Goal: Task Accomplishment & Management: Manage account settings

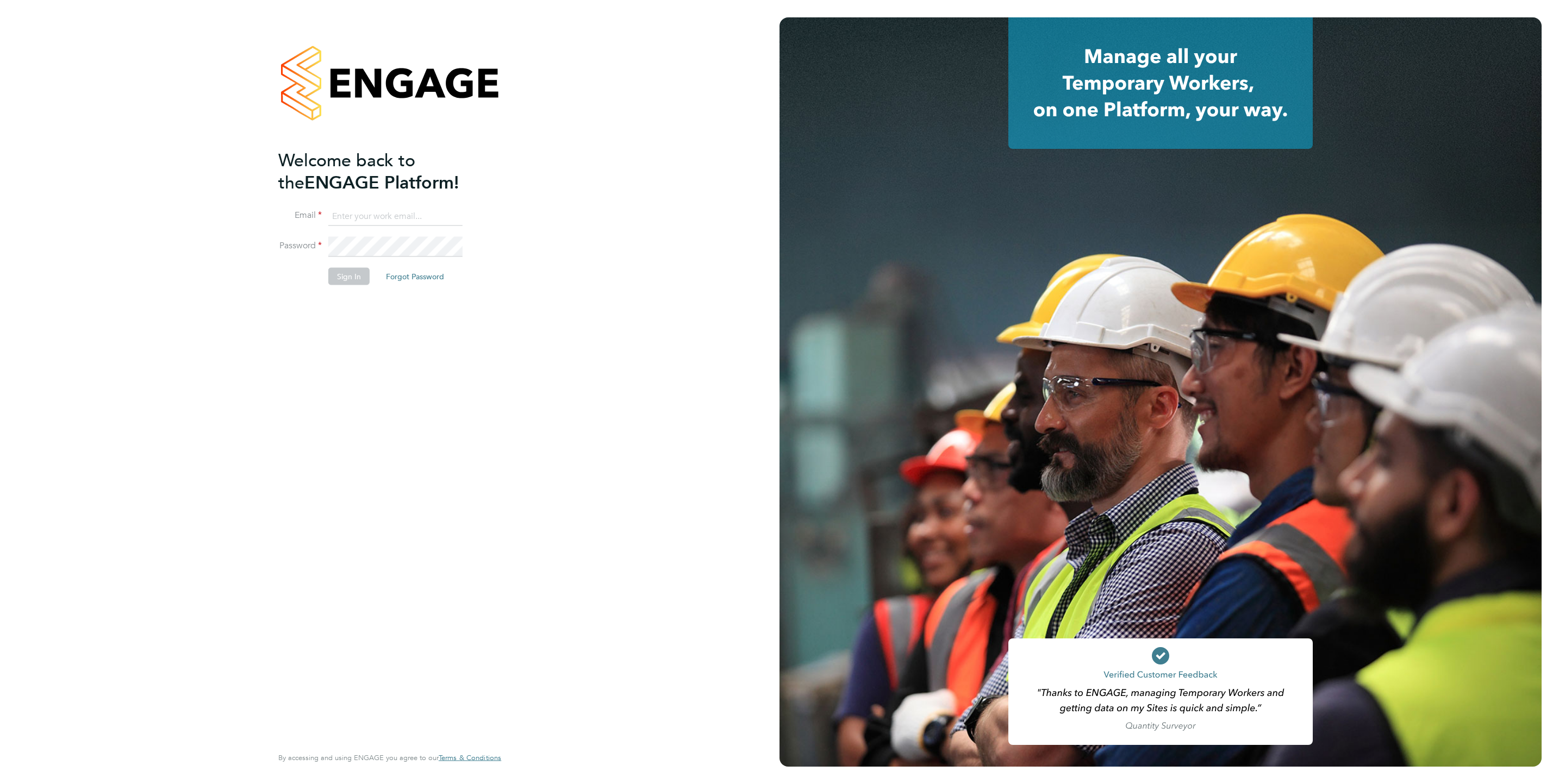
type input "j.mott@oandb.co.uk"
click at [341, 281] on button "Sign In" at bounding box center [349, 277] width 42 height 18
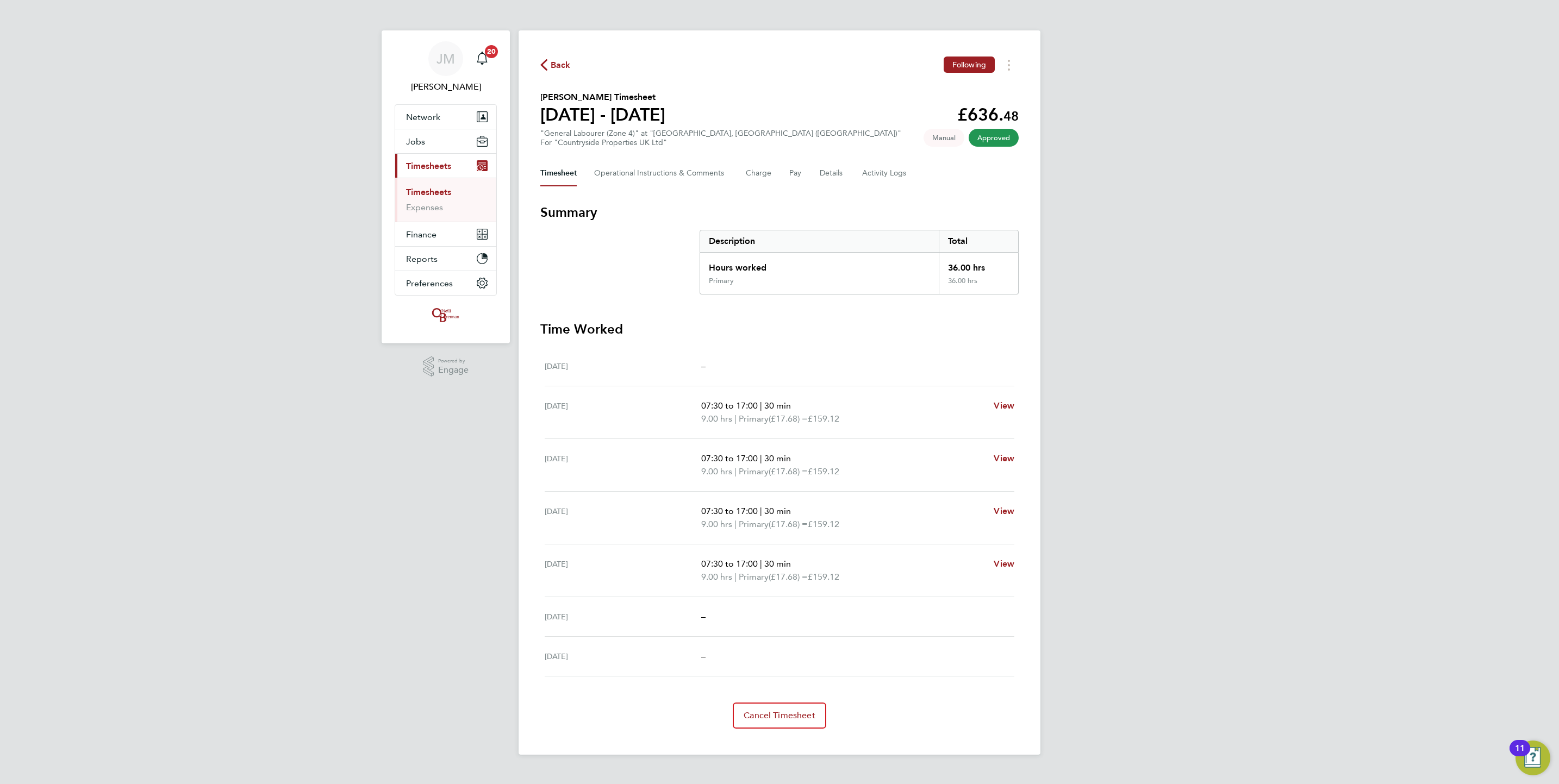
click at [441, 196] on link "Timesheets" at bounding box center [429, 192] width 45 height 10
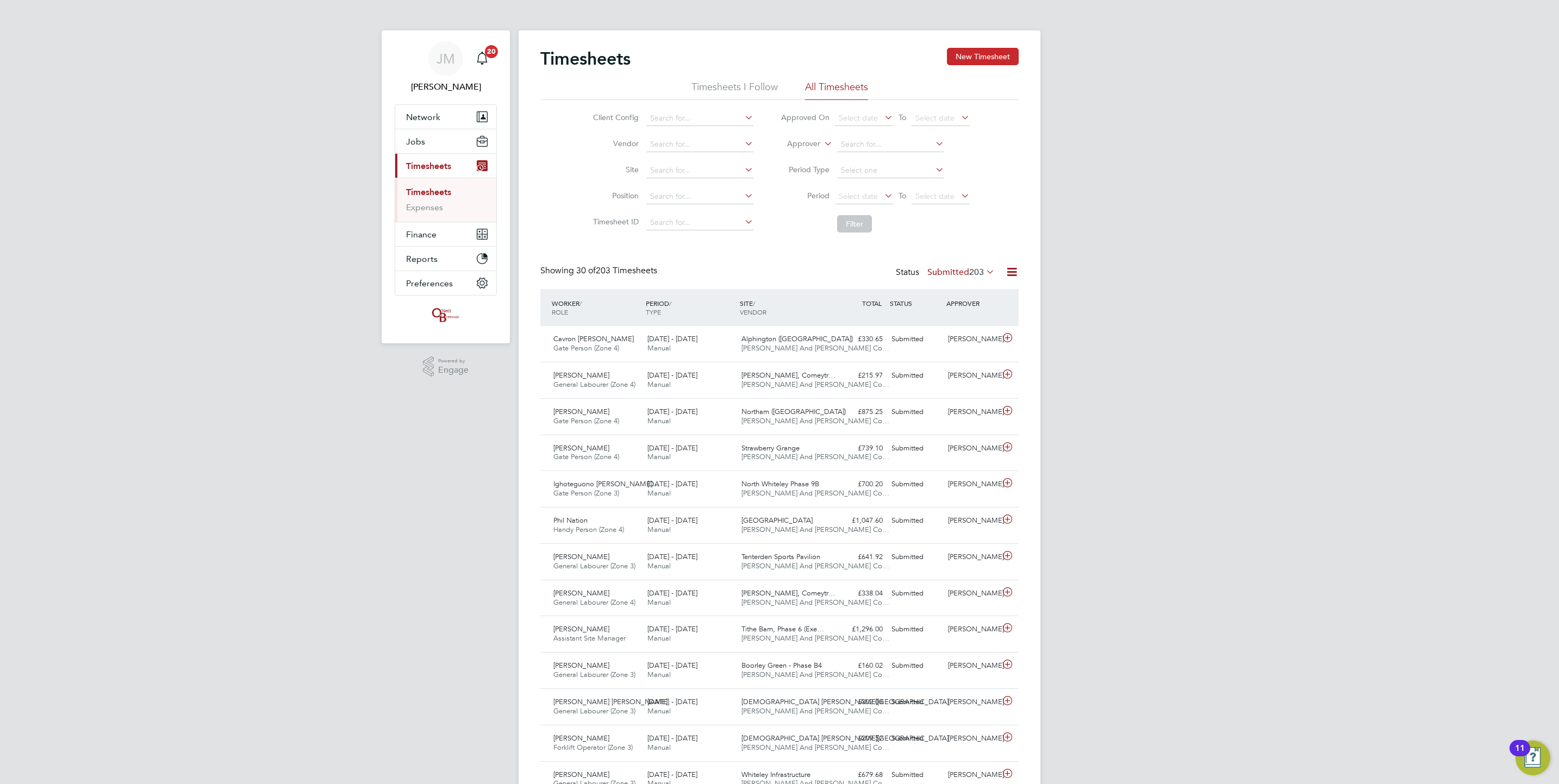
click at [983, 53] on button "New Timesheet" at bounding box center [983, 57] width 72 height 18
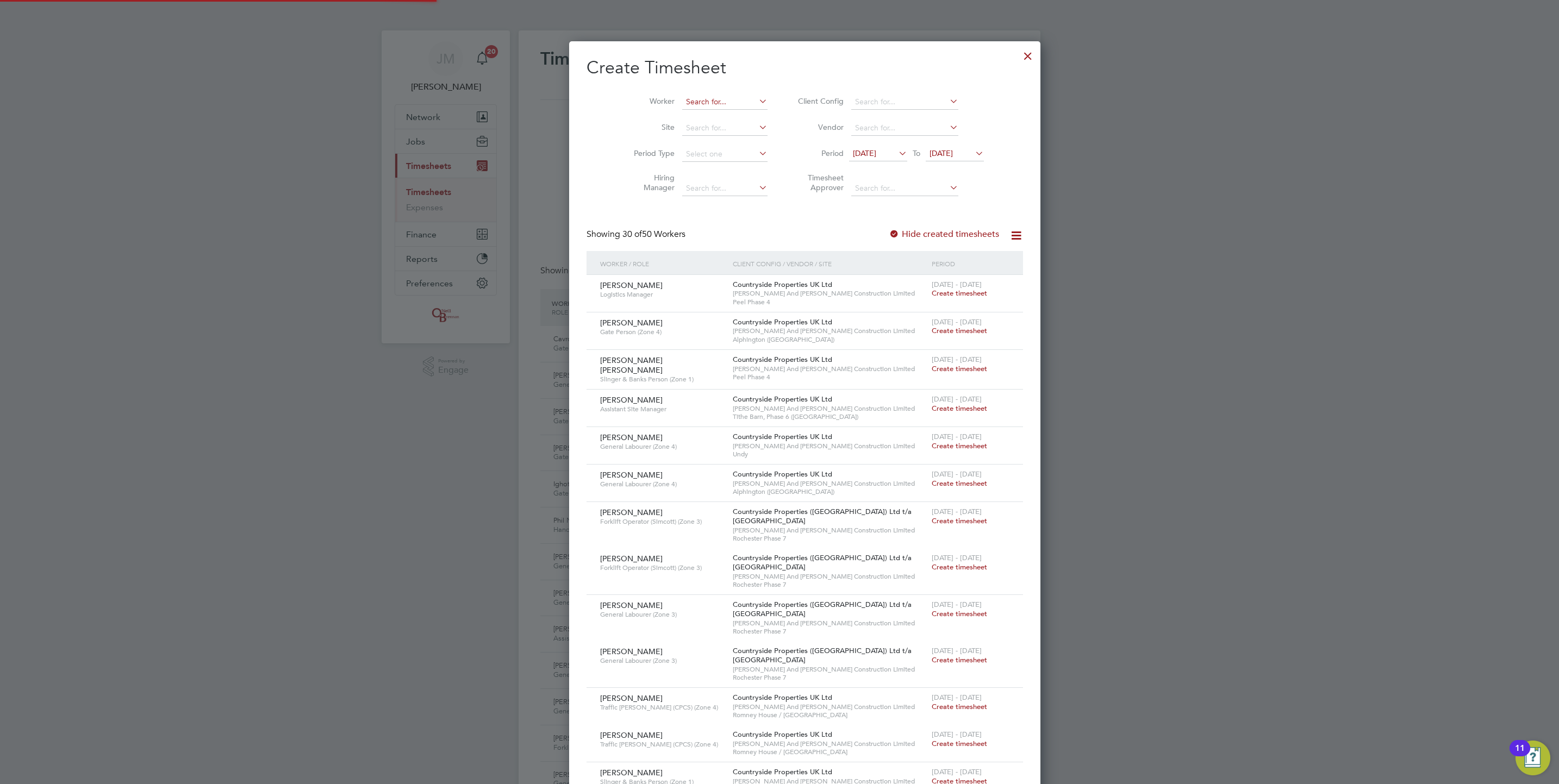
click at [686, 103] on input at bounding box center [724, 101] width 86 height 15
click at [684, 119] on b "Stephon" at bounding box center [675, 117] width 30 height 10
type input "[PERSON_NAME]"
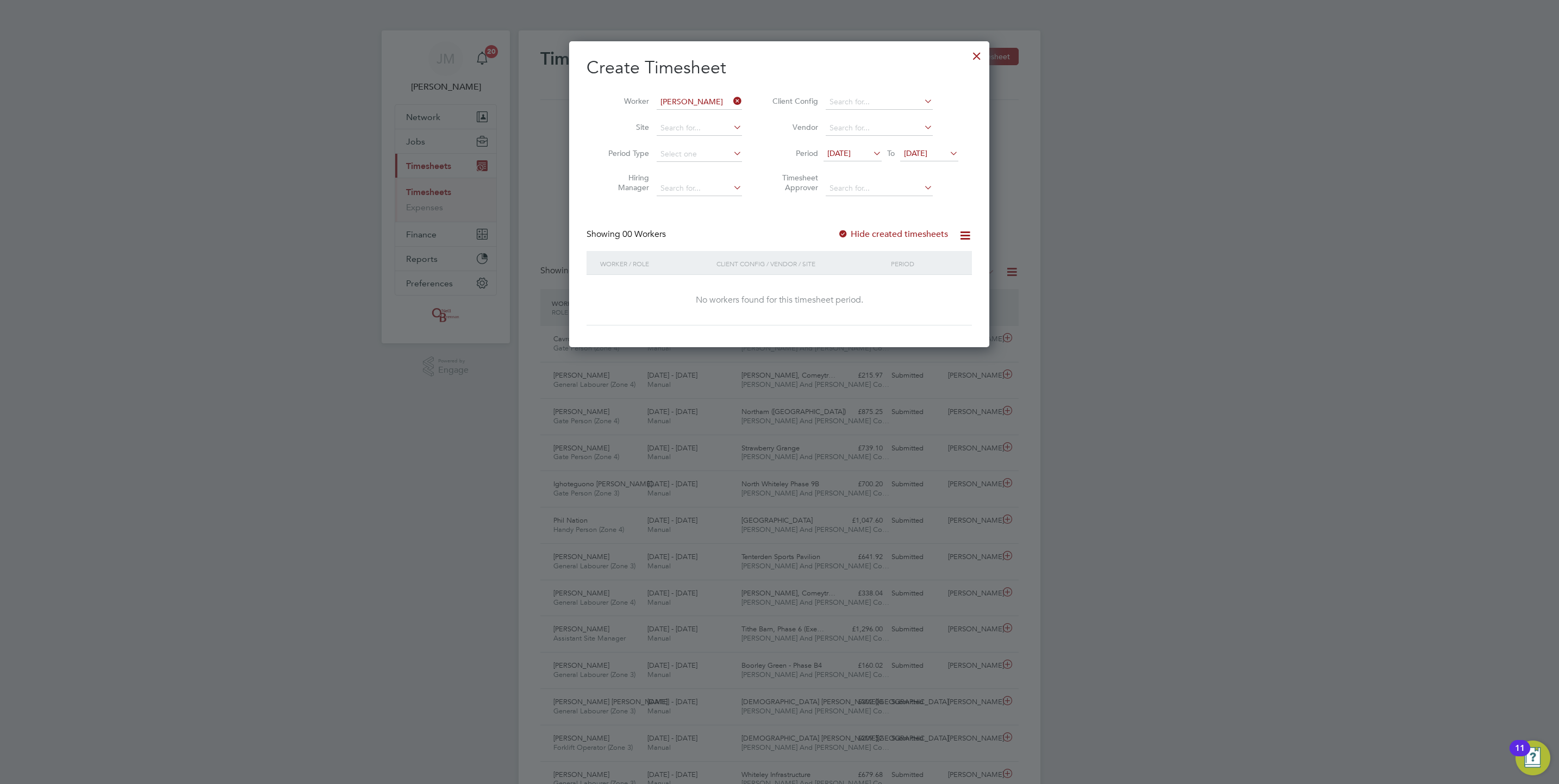
drag, startPoint x: 922, startPoint y: 233, endPoint x: 928, endPoint y: 213, distance: 20.9
click at [922, 233] on label "Hide created timesheets" at bounding box center [893, 234] width 110 height 11
click at [936, 147] on span "[DATE]" at bounding box center [929, 154] width 58 height 14
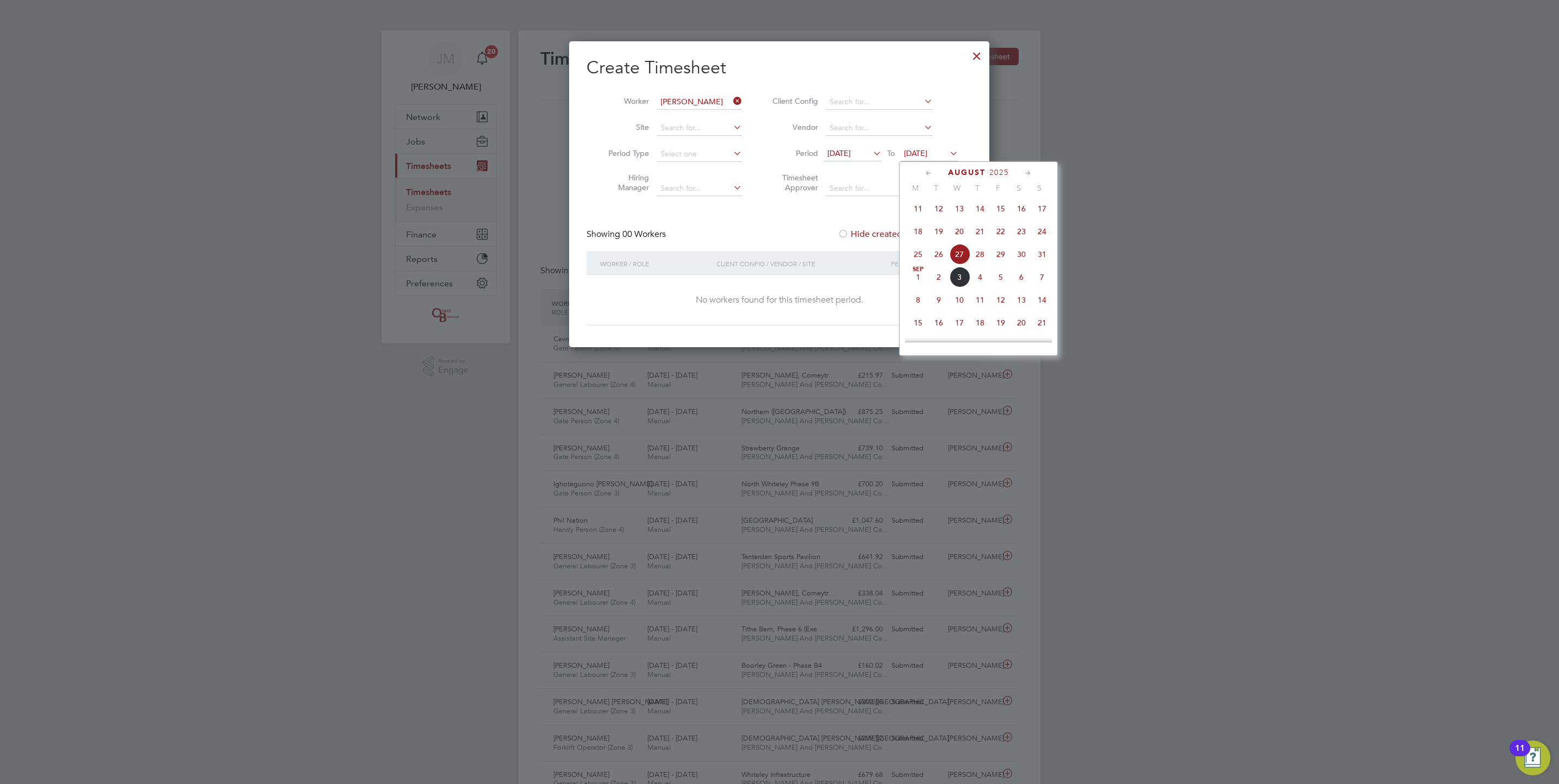
click at [1037, 260] on span "31" at bounding box center [1043, 254] width 21 height 21
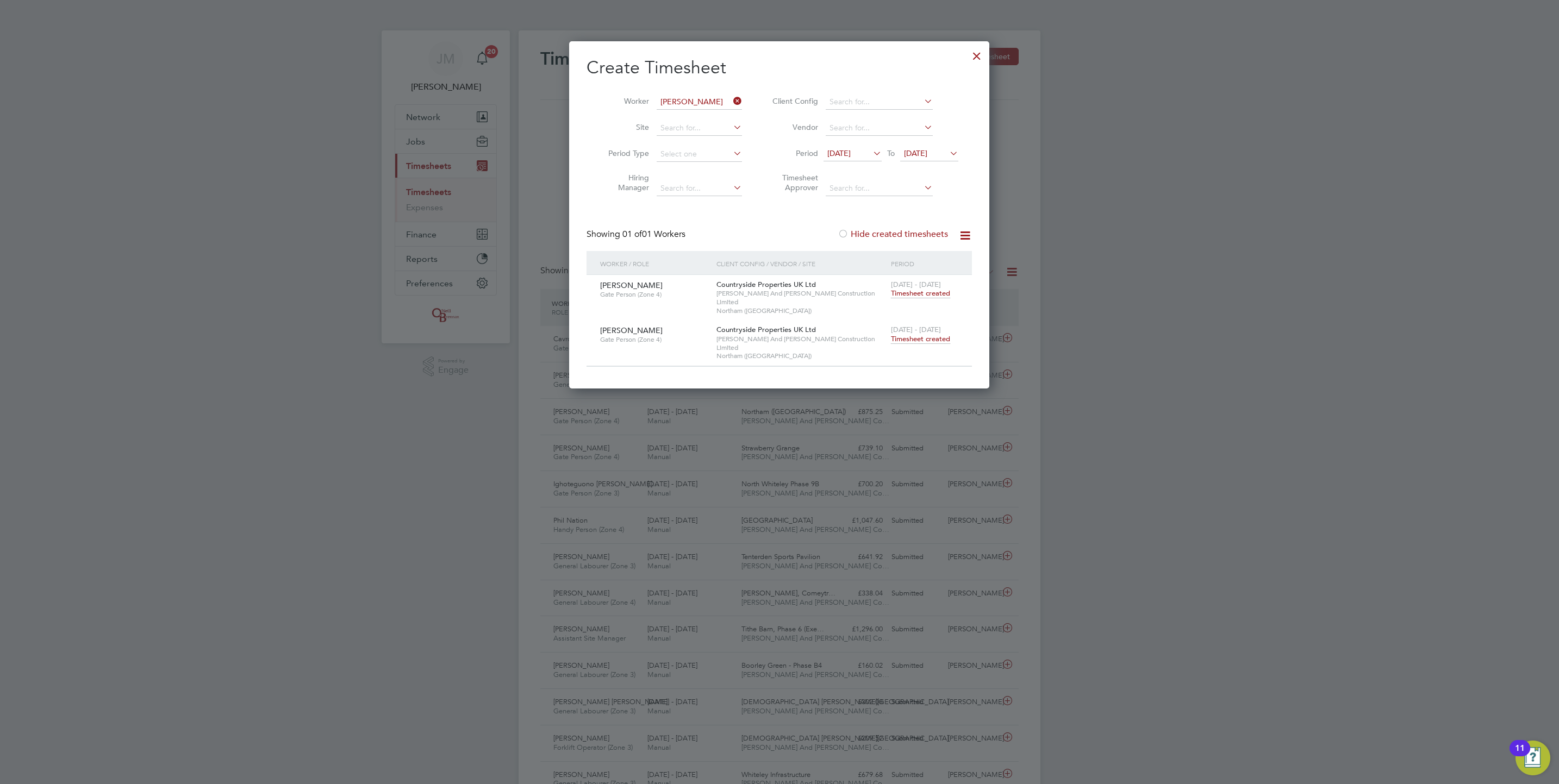
click at [919, 334] on span "Timesheet created" at bounding box center [921, 339] width 59 height 10
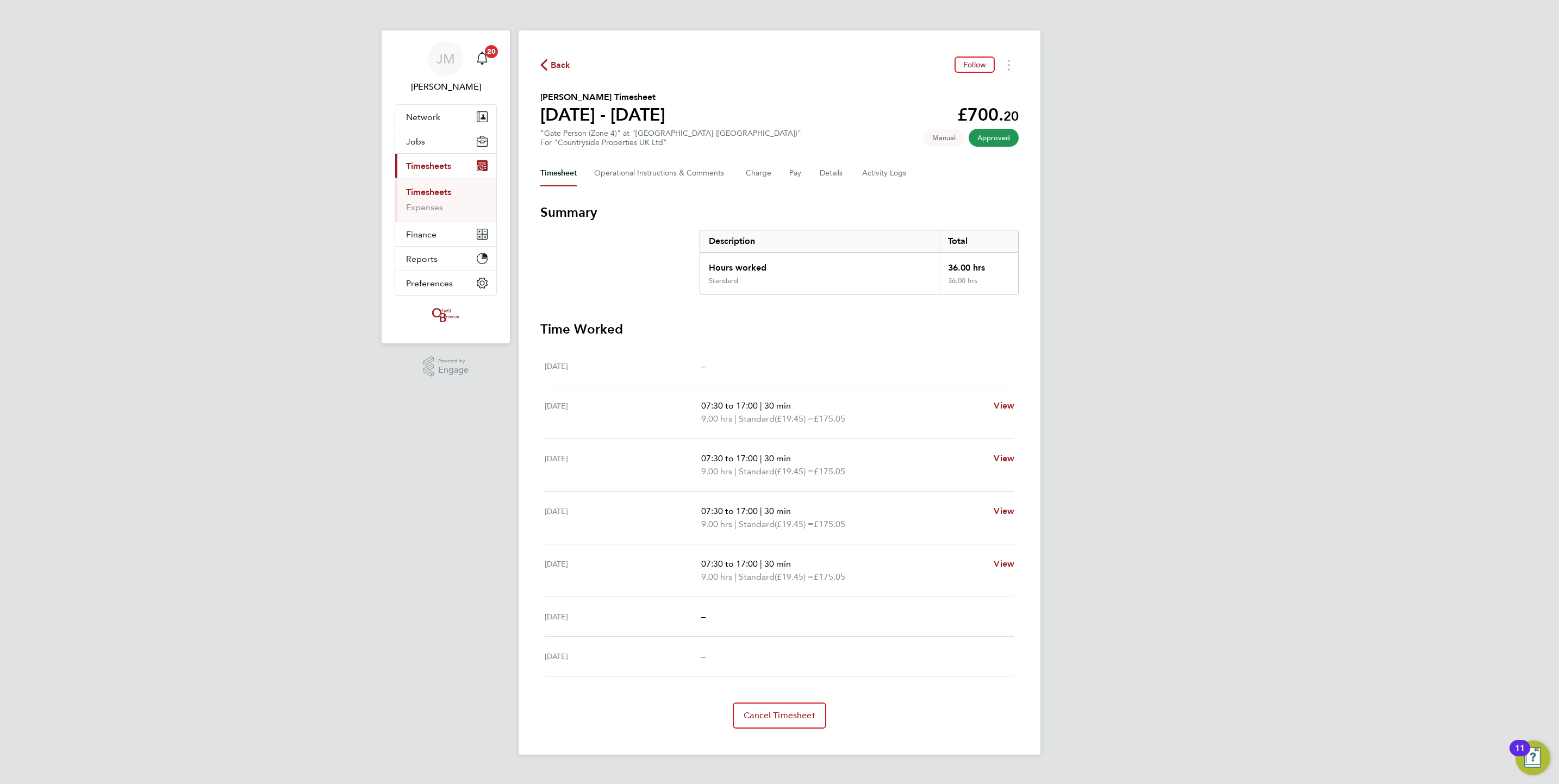
click at [1296, 458] on div "JM Jack Mott Notifications 20 Applications: Network Team Members Businesses Sit…" at bounding box center [780, 386] width 1559 height 772
click at [446, 196] on link "Timesheets" at bounding box center [429, 192] width 45 height 10
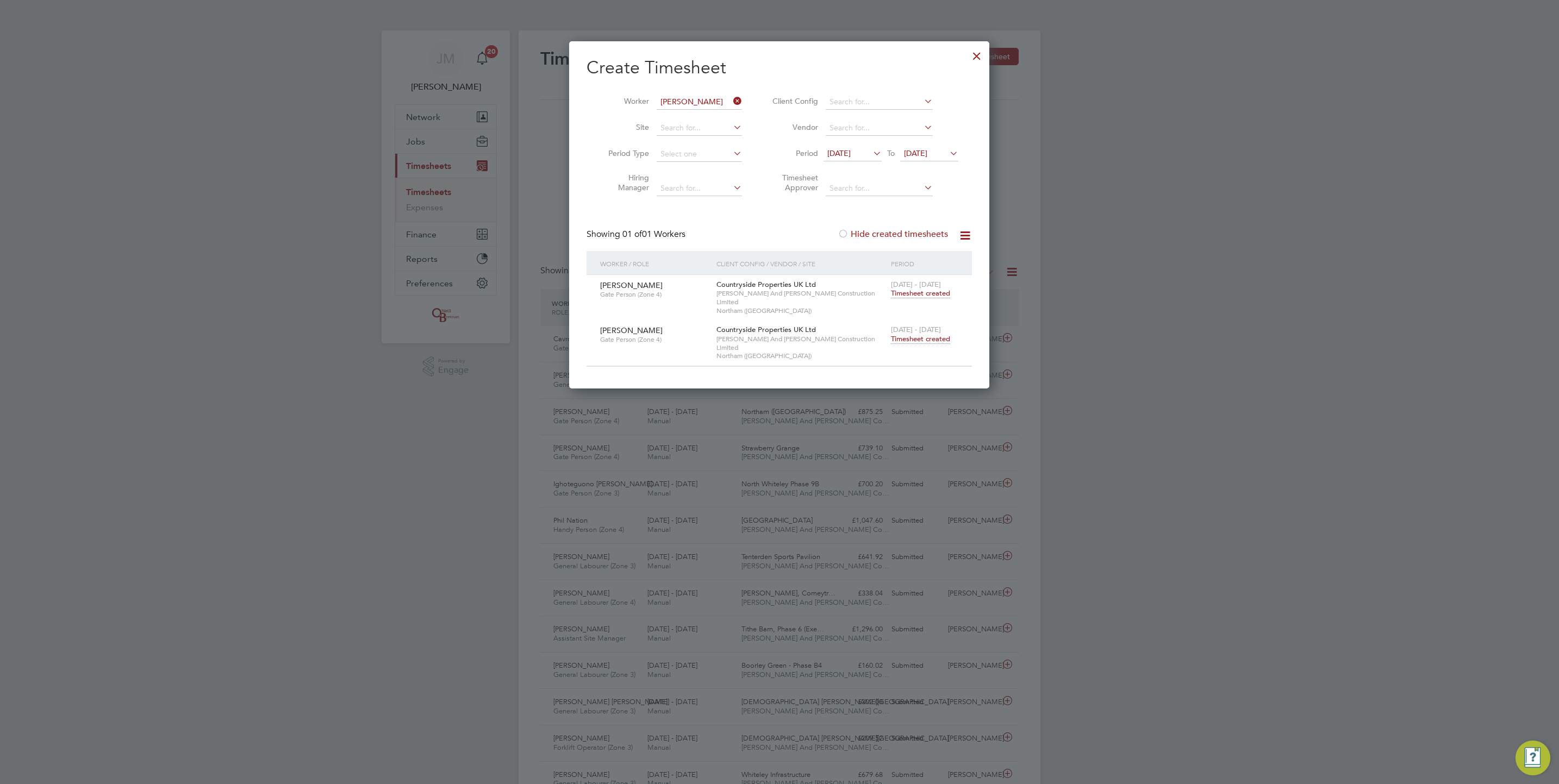
click at [732, 100] on icon at bounding box center [732, 101] width 0 height 15
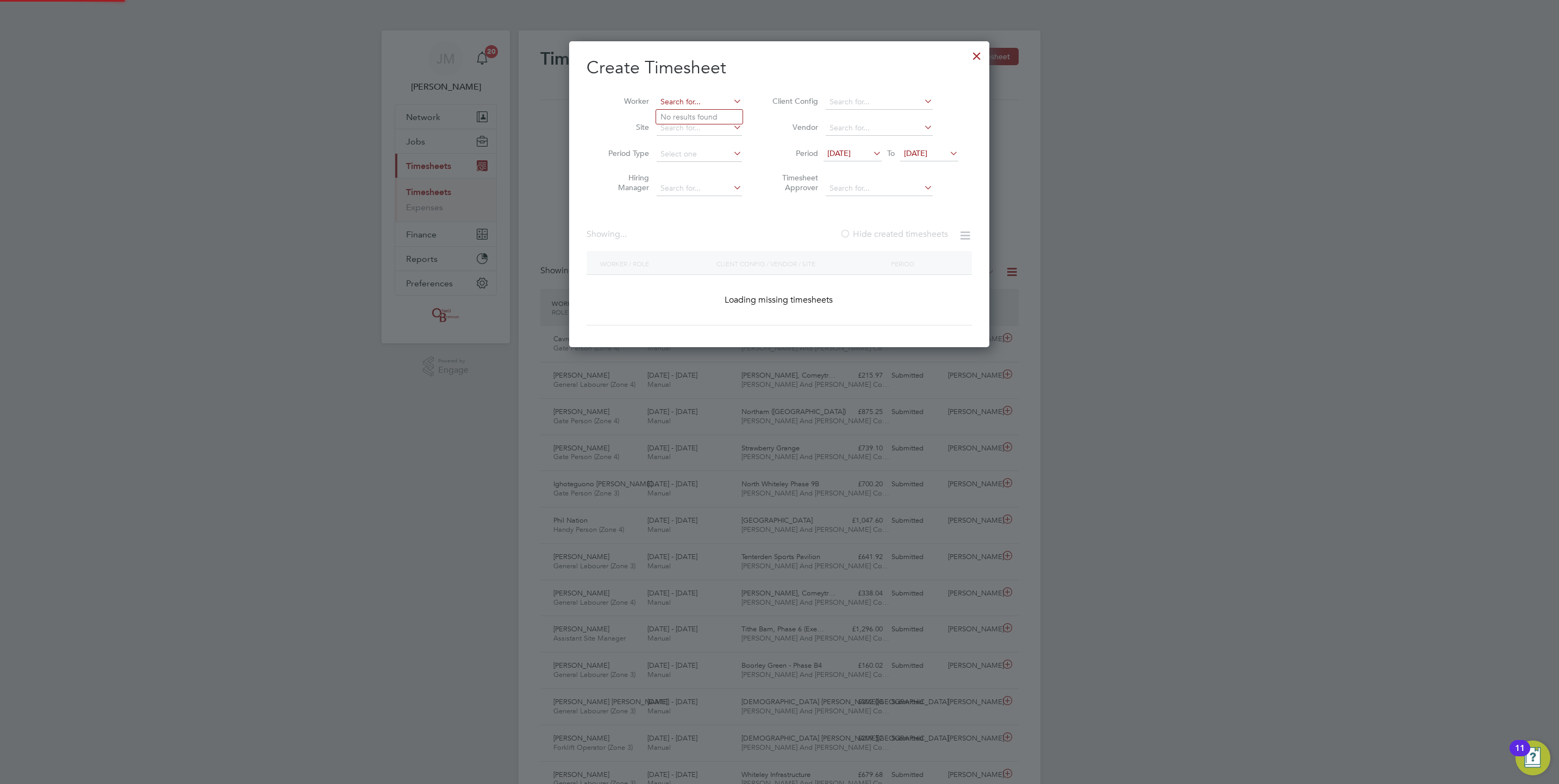
click at [705, 105] on input at bounding box center [699, 101] width 86 height 15
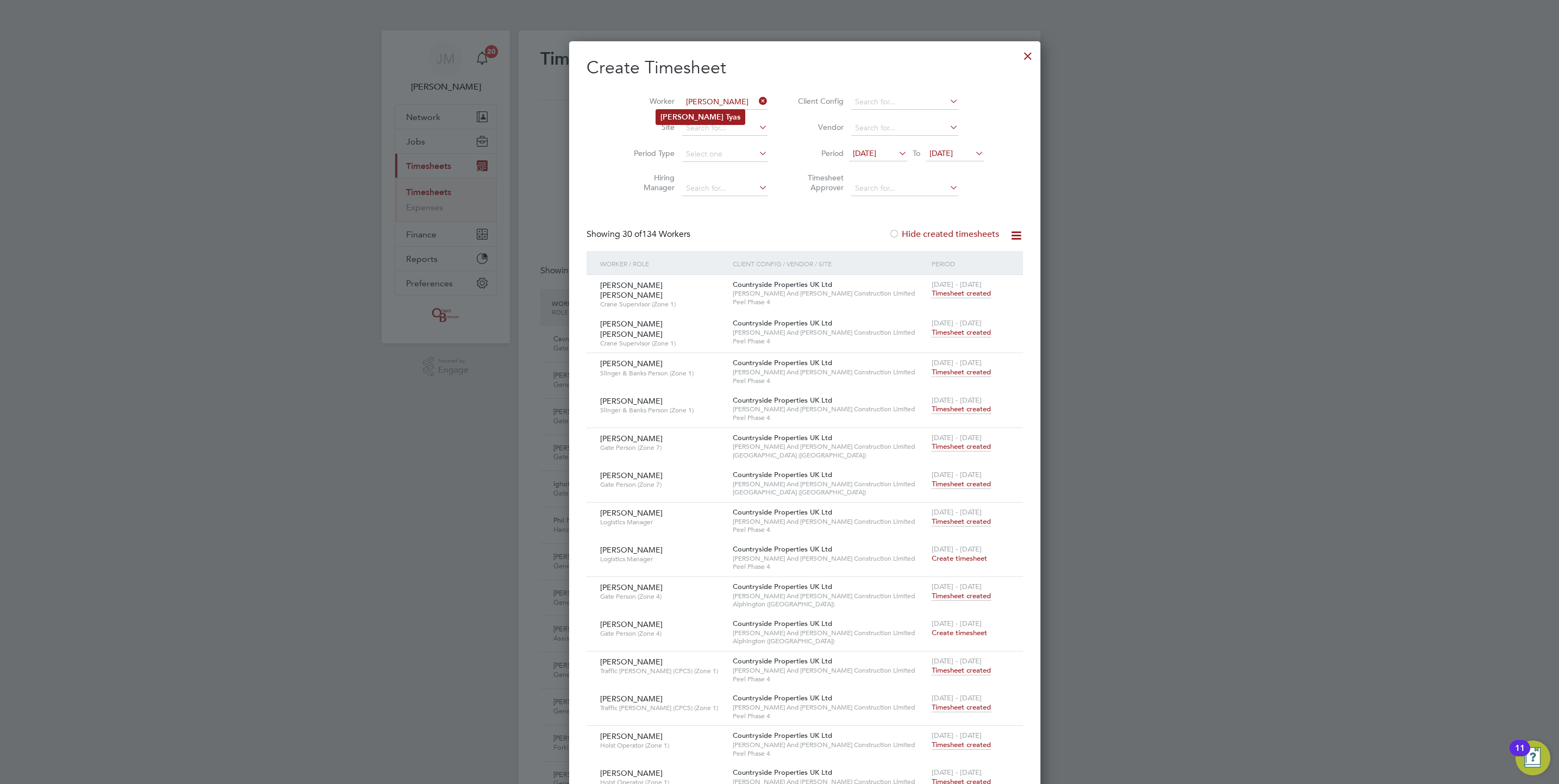
click at [726, 113] on b "Tyas" at bounding box center [733, 117] width 14 height 10
type input "Stephen Tyas"
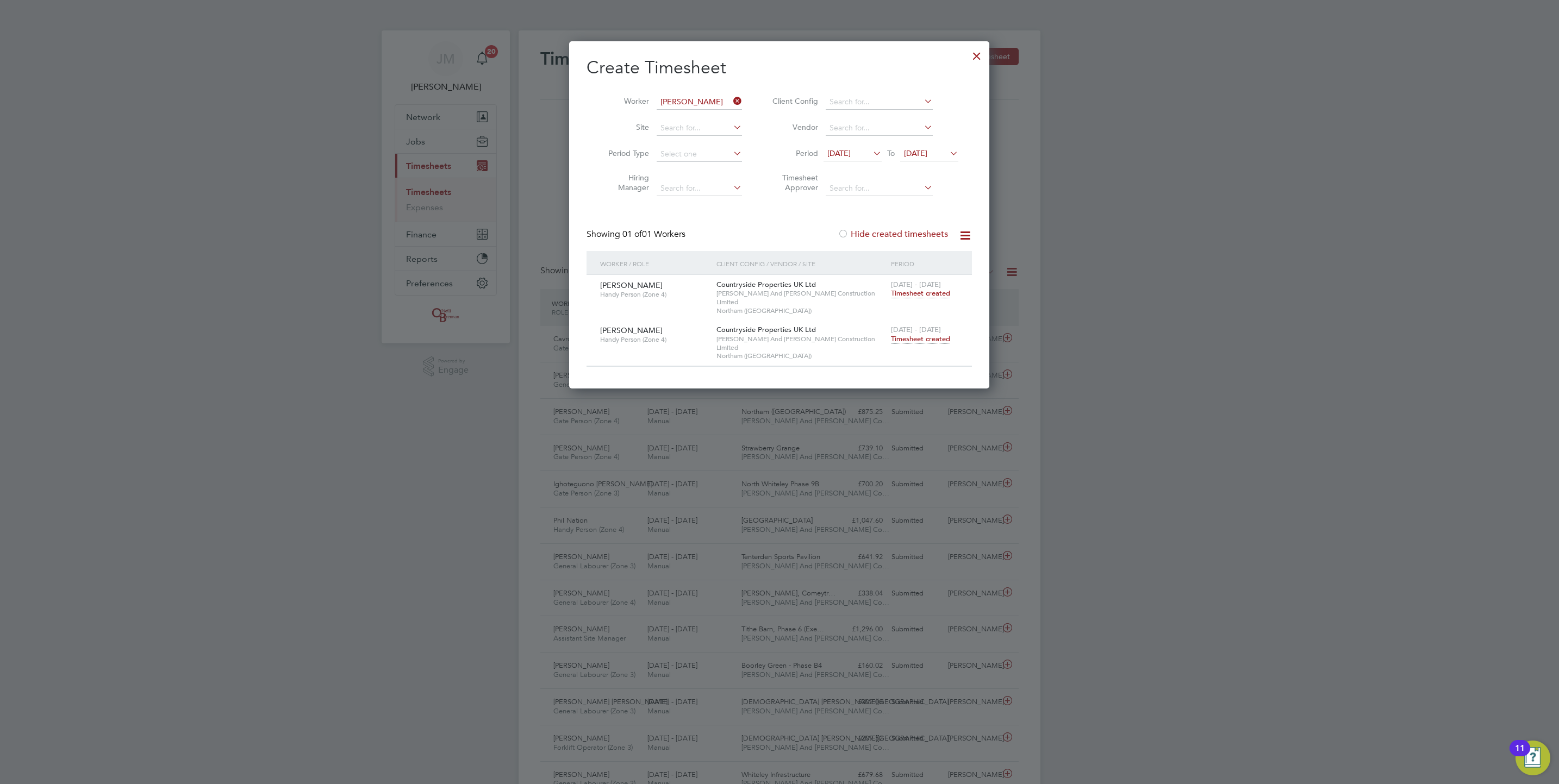
click at [940, 334] on span "Timesheet created" at bounding box center [921, 339] width 59 height 10
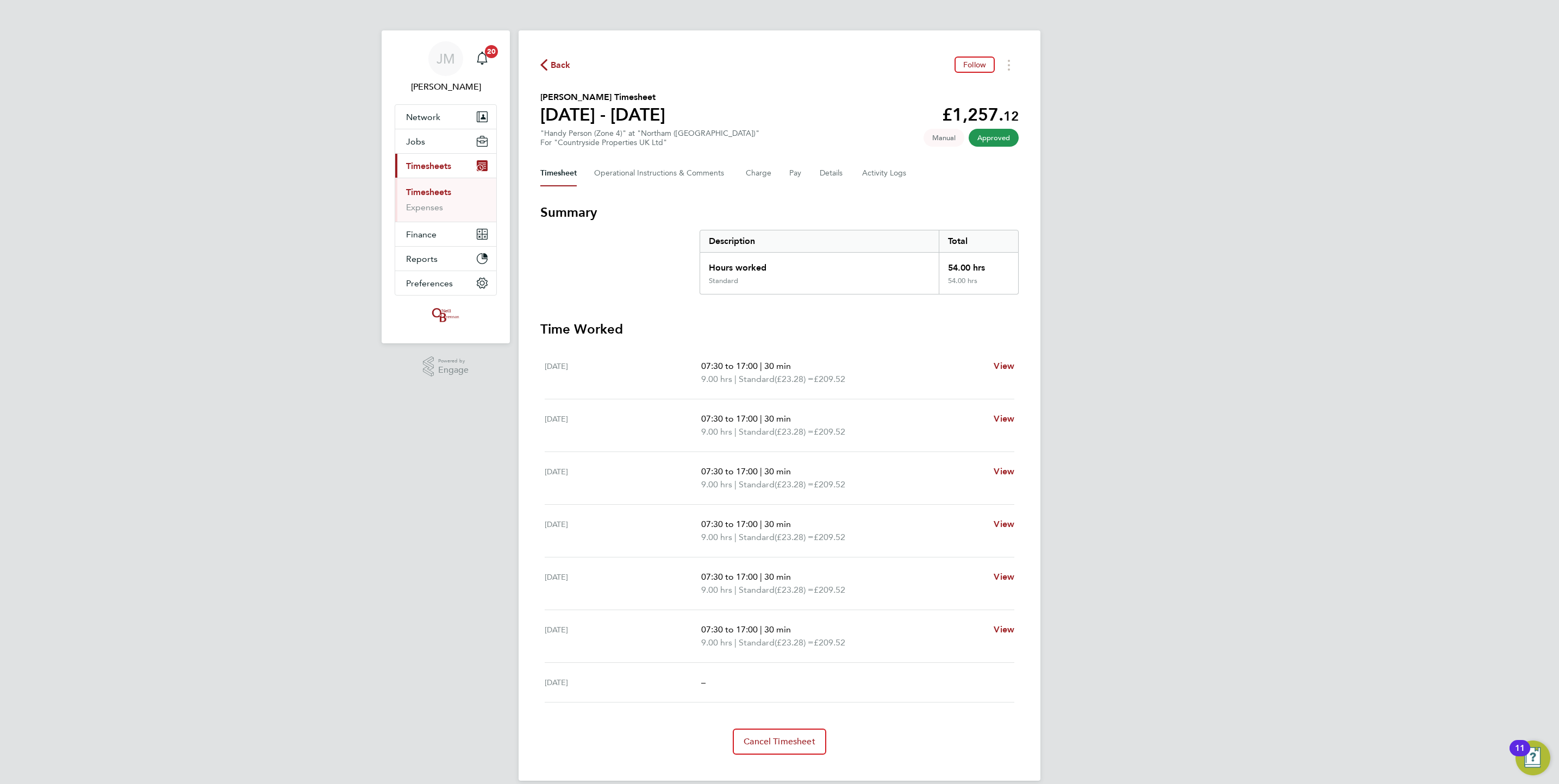
click at [429, 189] on link "Timesheets" at bounding box center [429, 192] width 45 height 10
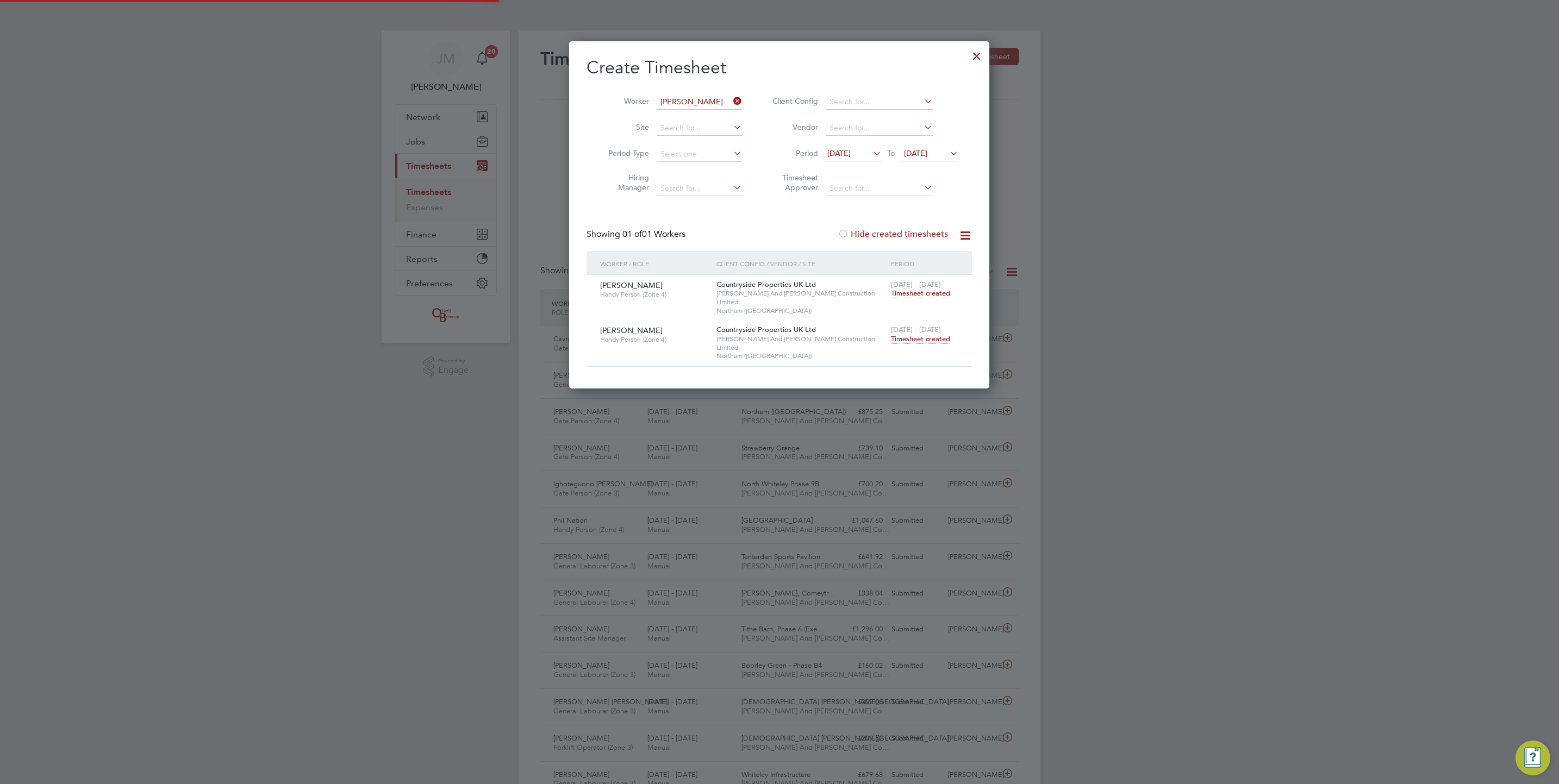
scroll to position [28, 94]
click at [718, 98] on input at bounding box center [699, 101] width 86 height 15
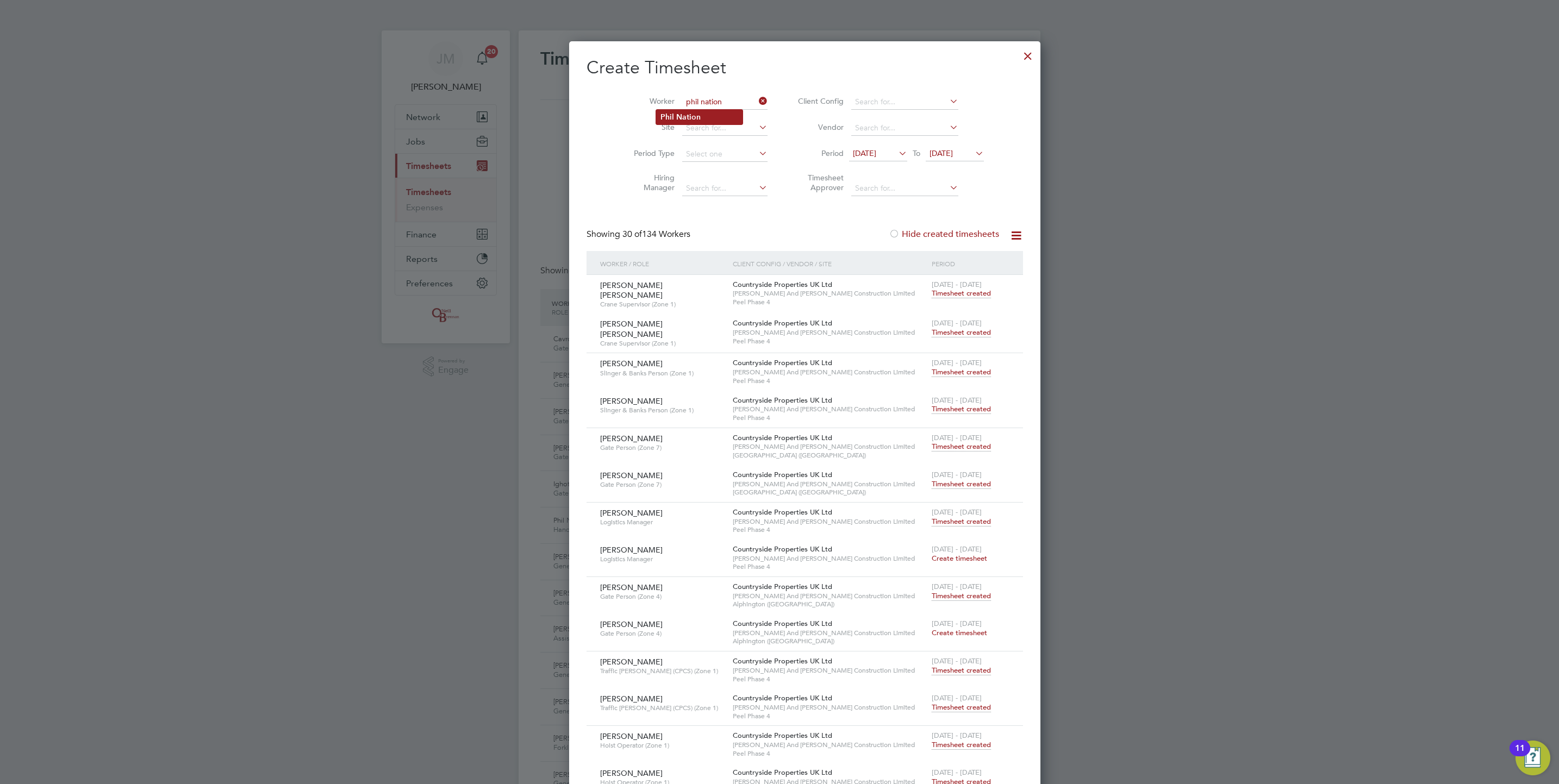
click at [695, 113] on b "Nation" at bounding box center [688, 117] width 25 height 10
type input "Phil Nation"
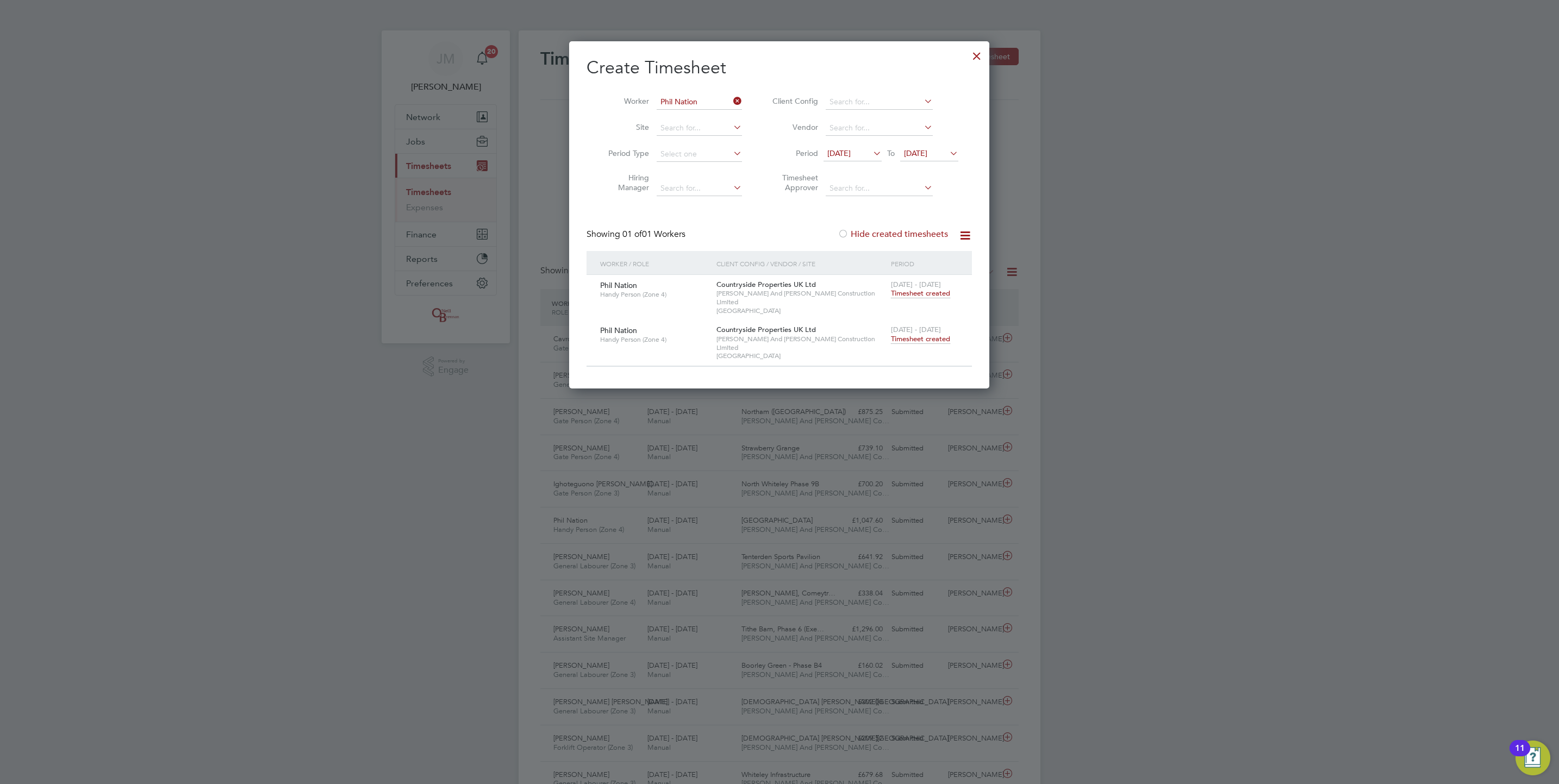
click at [934, 335] on span "Timesheet created" at bounding box center [921, 339] width 59 height 10
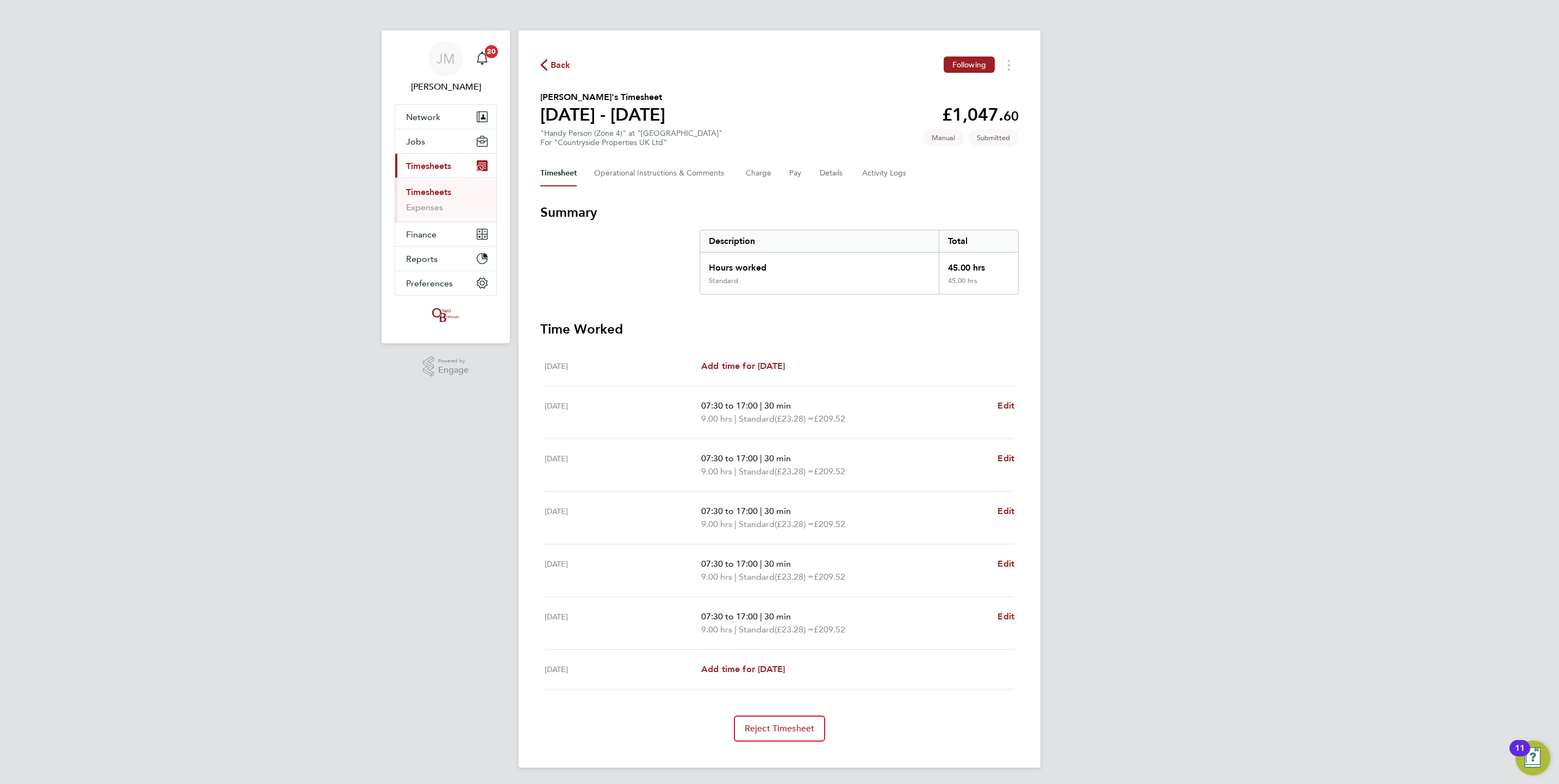
drag, startPoint x: 431, startPoint y: 194, endPoint x: 503, endPoint y: 186, distance: 72.4
click at [431, 194] on link "Timesheets" at bounding box center [429, 192] width 45 height 10
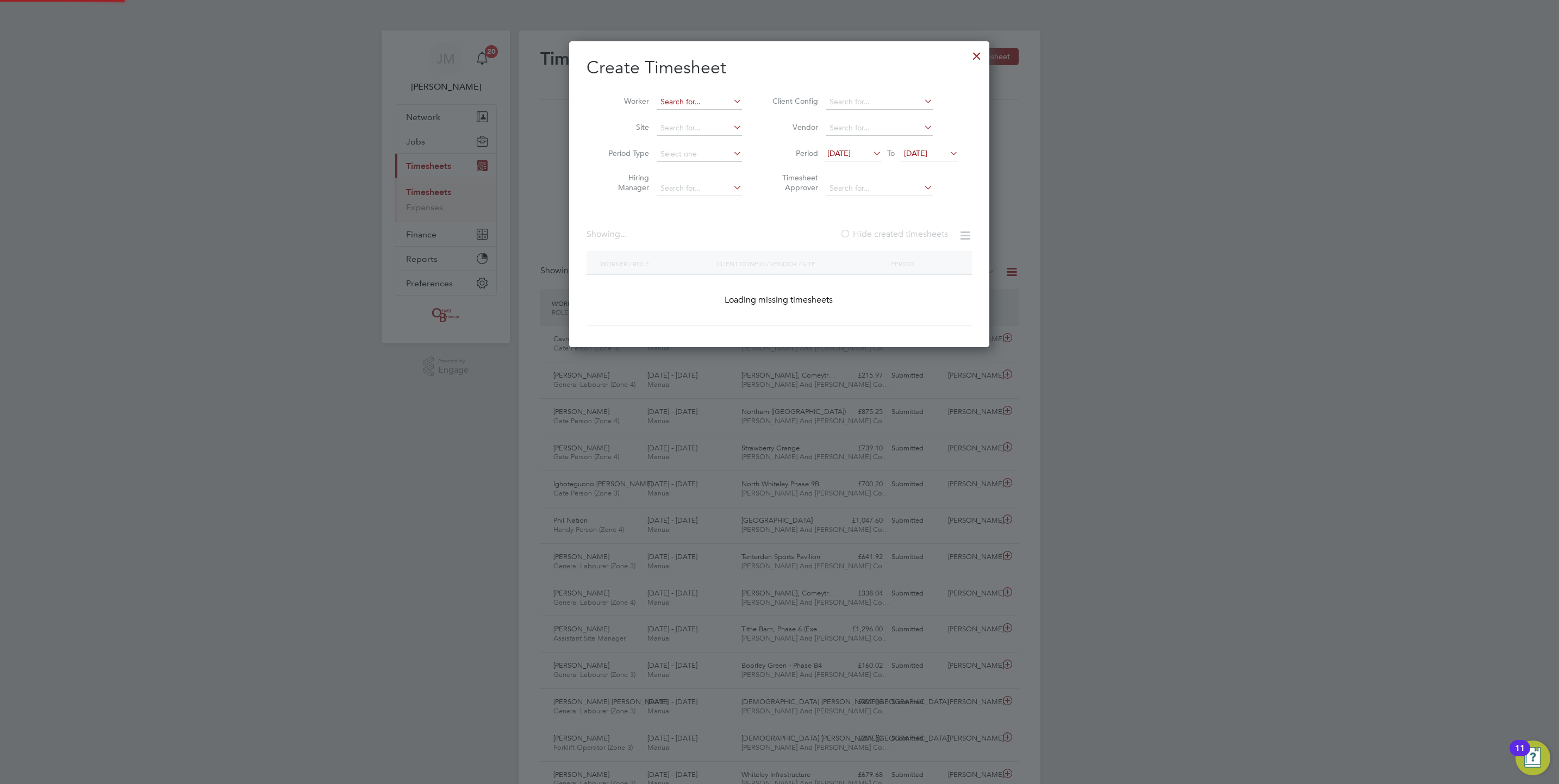
click at [721, 105] on input at bounding box center [699, 101] width 86 height 15
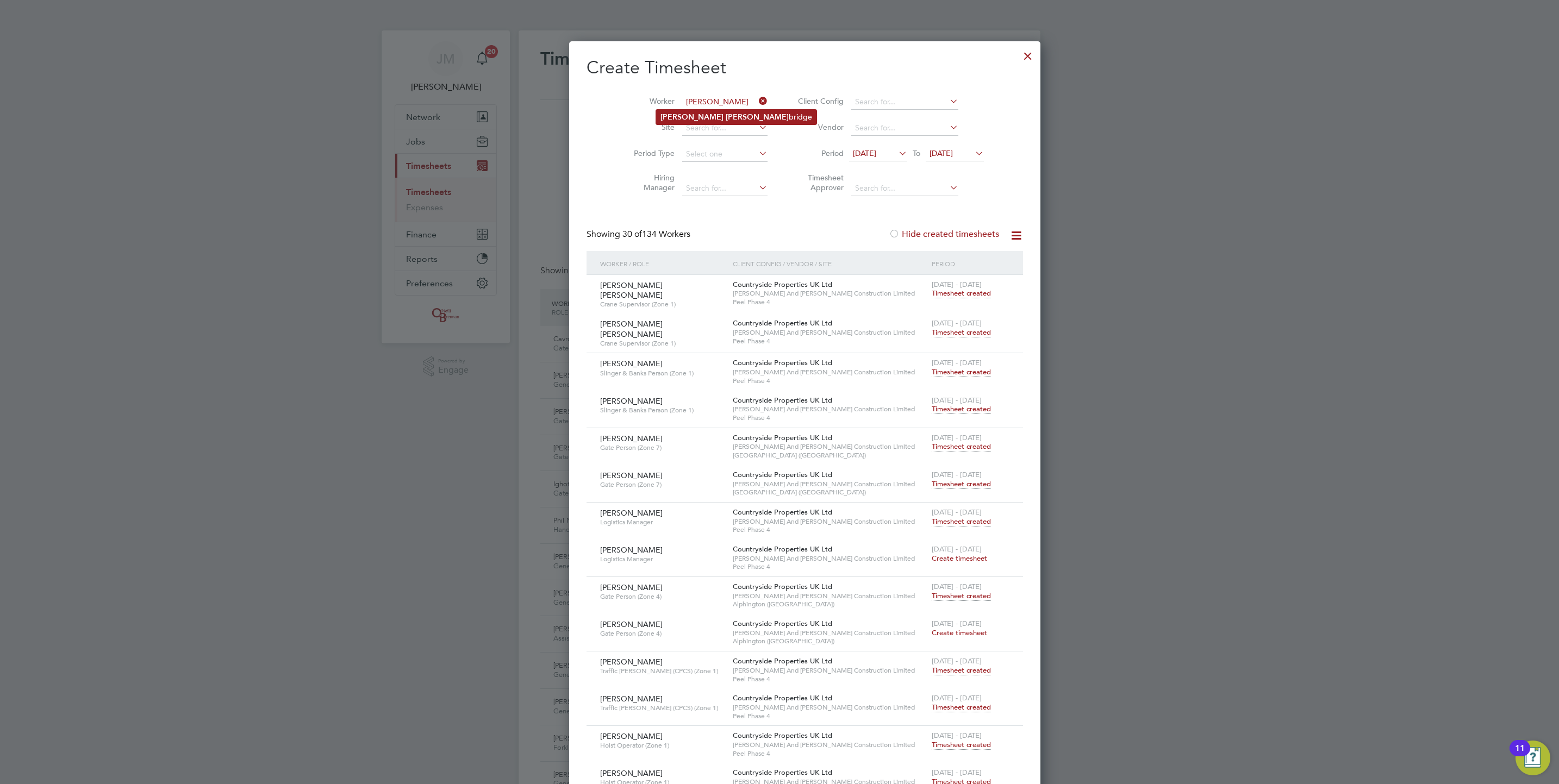
click at [704, 117] on li "Richard Bain bridge" at bounding box center [736, 117] width 161 height 14
type input "Richard Bainbridge"
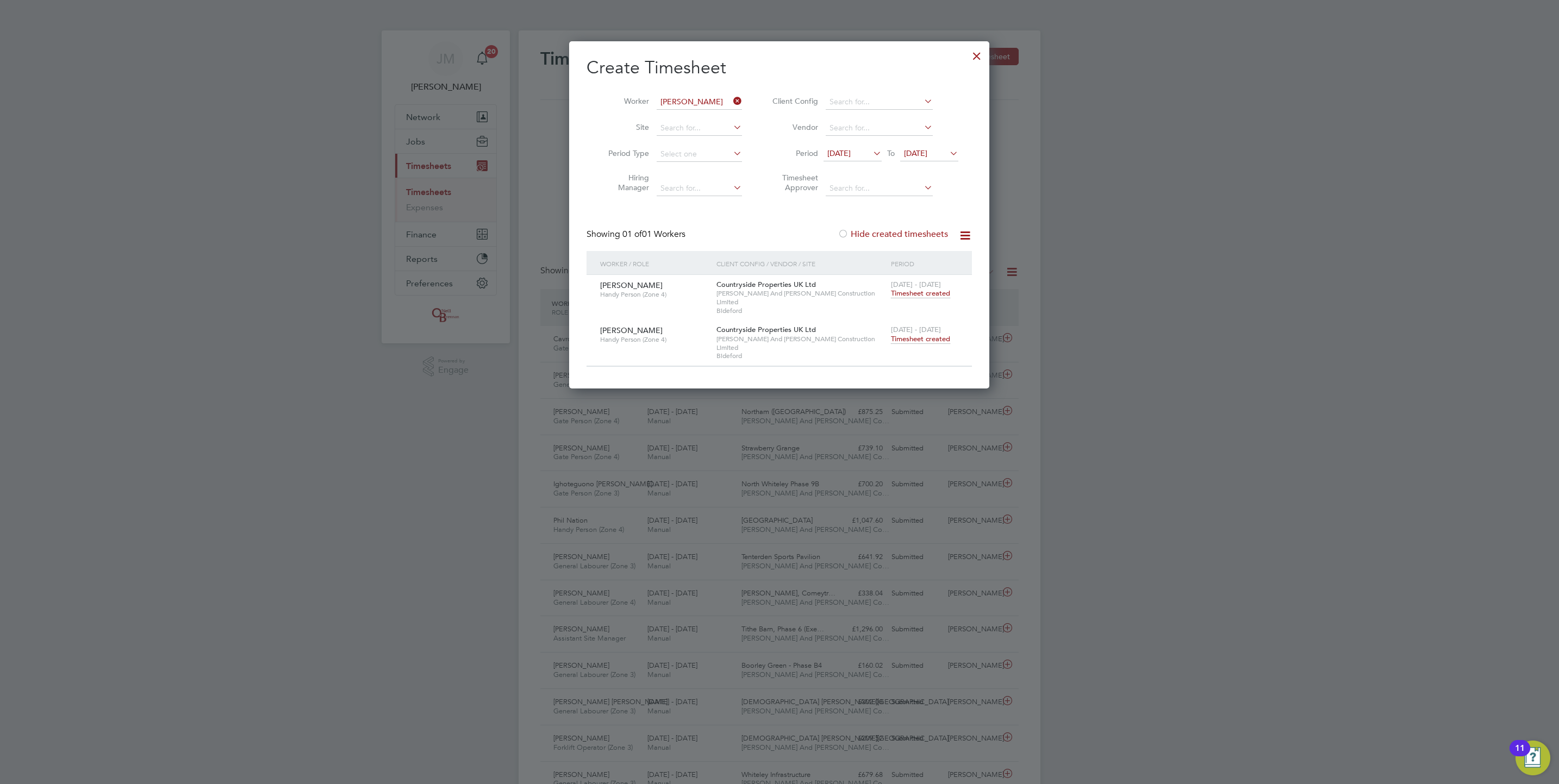
click at [935, 334] on span "Timesheet created" at bounding box center [921, 339] width 59 height 10
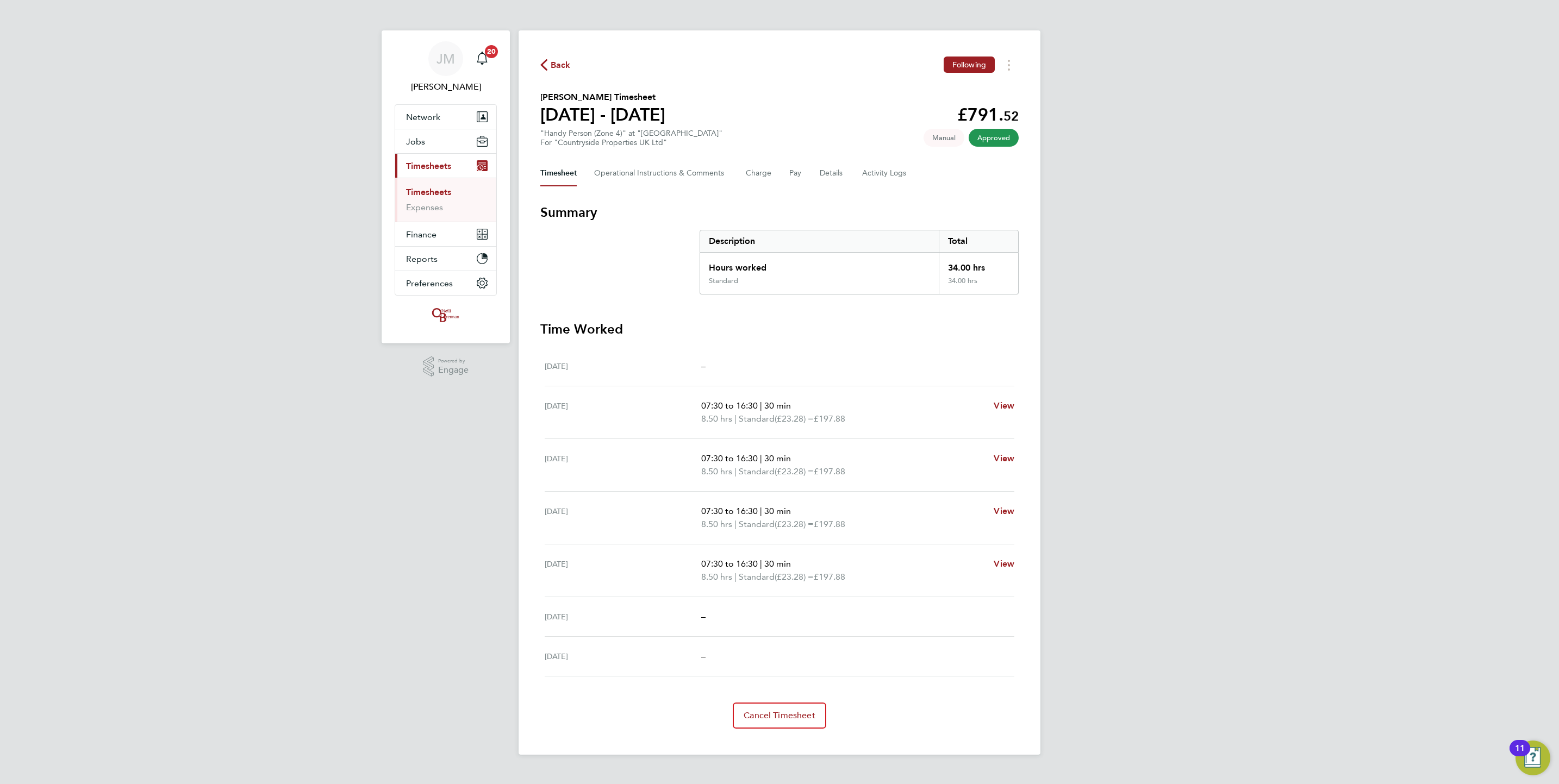
click at [431, 194] on link "Timesheets" at bounding box center [429, 192] width 45 height 10
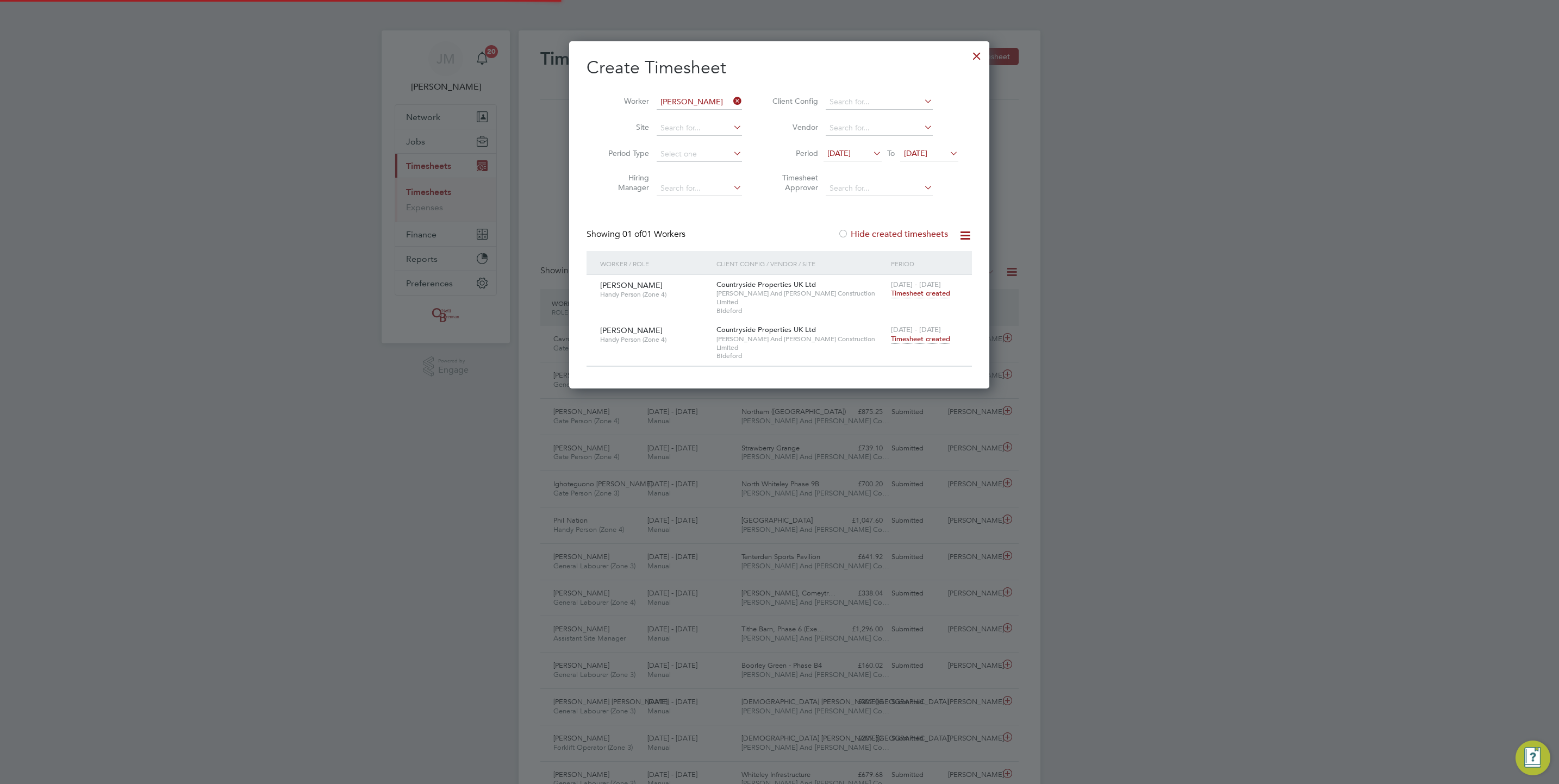
scroll to position [28, 94]
click at [732, 105] on icon at bounding box center [732, 101] width 0 height 15
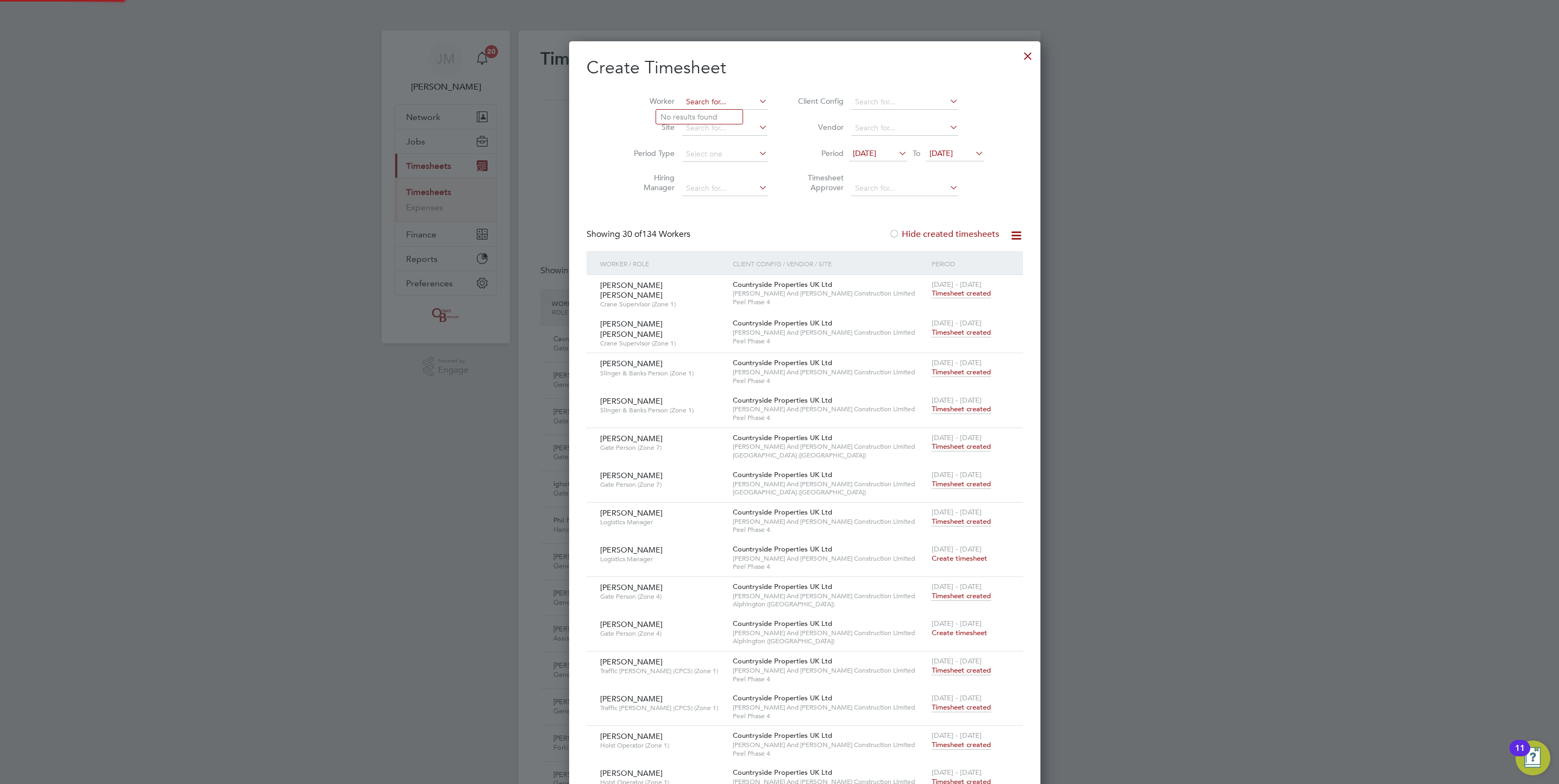
click at [709, 105] on input at bounding box center [724, 101] width 86 height 15
click at [696, 149] on li "Sam Jermy" at bounding box center [732, 145] width 150 height 14
type input "[PERSON_NAME]"
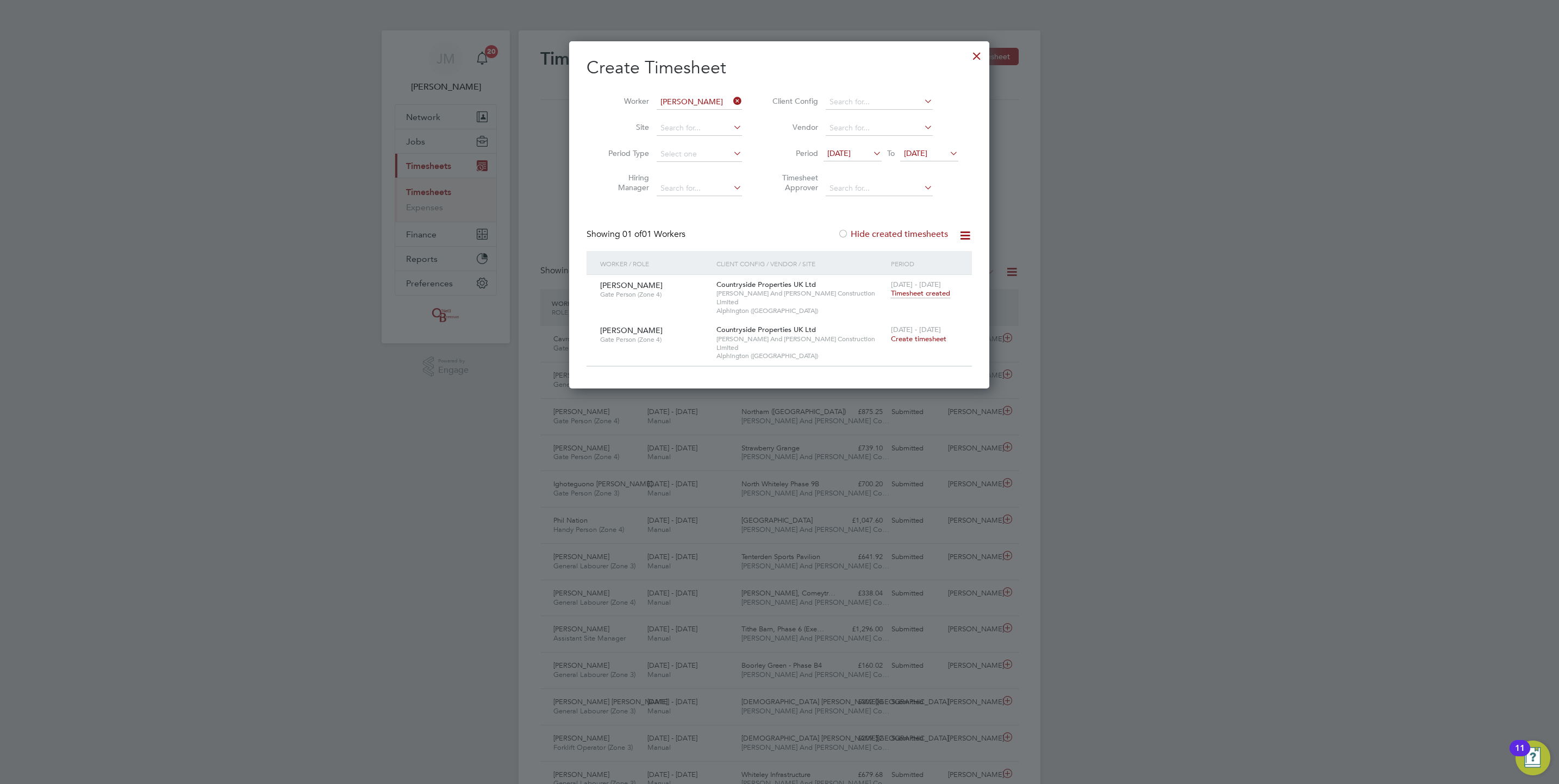
click at [930, 334] on span "Create timesheet" at bounding box center [919, 339] width 55 height 10
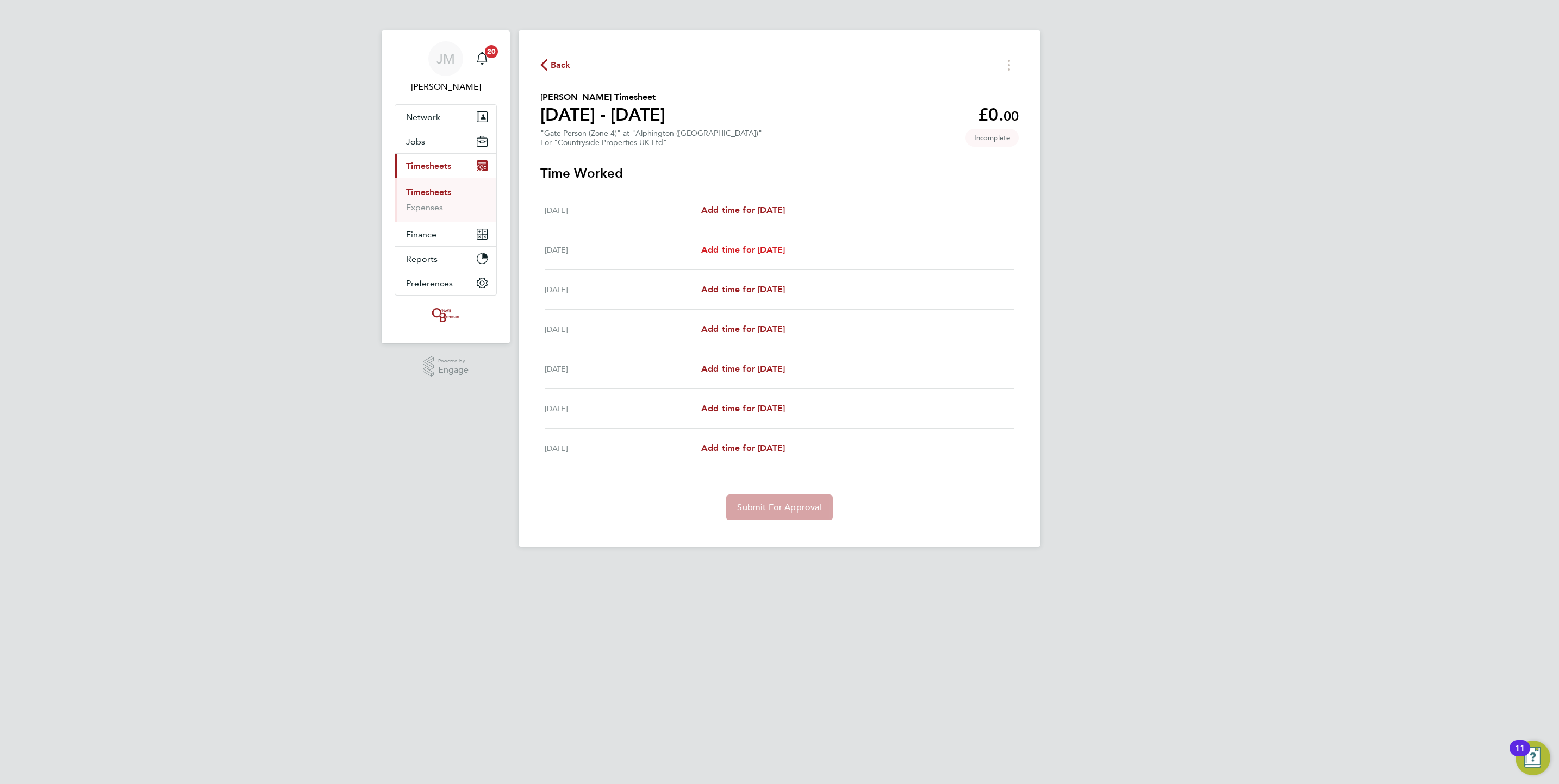
click at [748, 251] on span "Add time for [DATE]" at bounding box center [743, 249] width 84 height 10
select select "30"
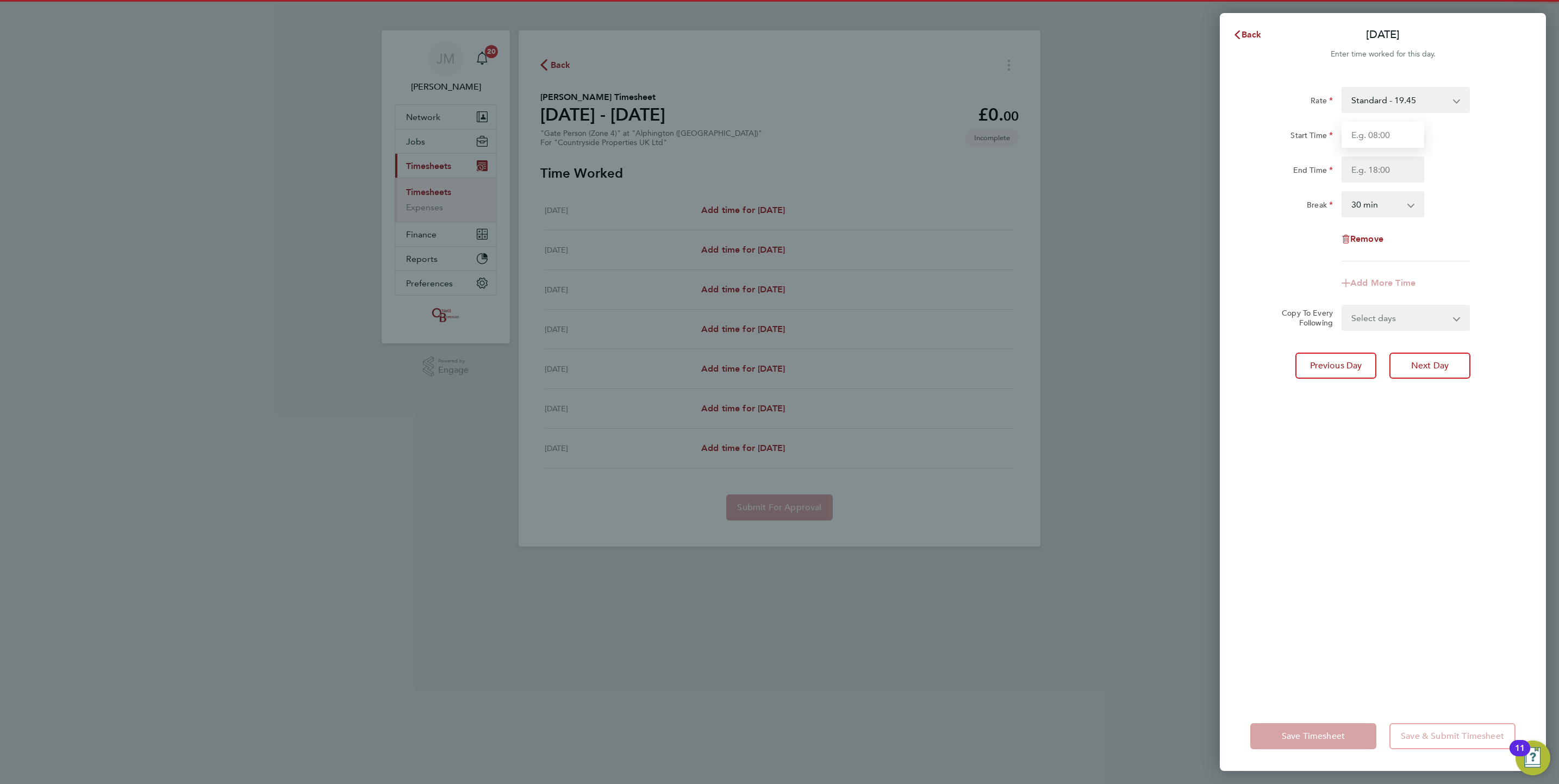
click at [1402, 140] on input "Start Time" at bounding box center [1382, 134] width 82 height 26
type input "07:30"
type input "16:30"
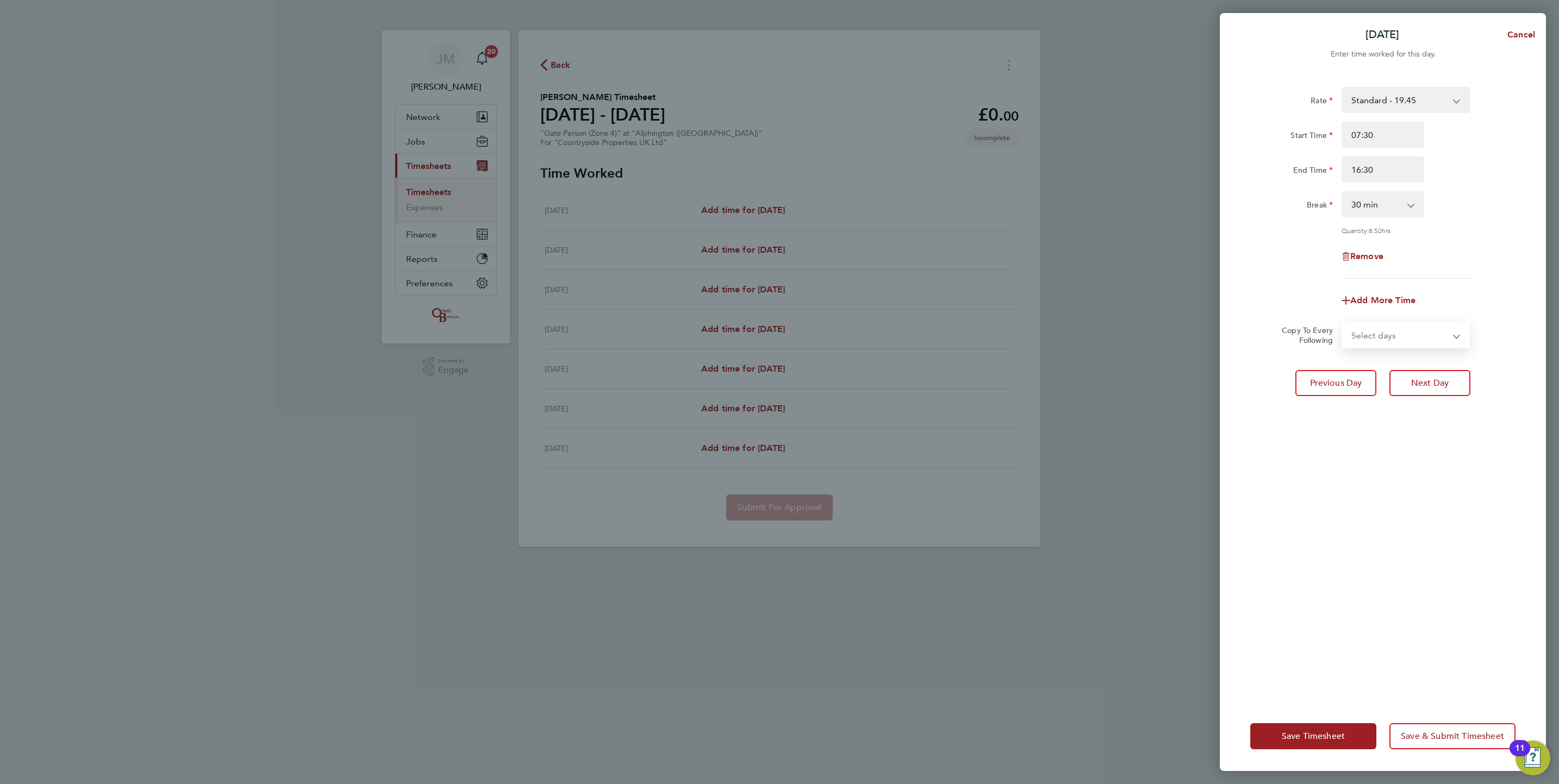
click at [1389, 334] on select "Select days Day Weekday (Mon-Fri) Weekend (Sat-Sun) Wednesday Thursday Friday S…" at bounding box center [1400, 336] width 114 height 24
select select "WEEKDAY"
click at [1343, 324] on select "Select days Day Weekday (Mon-Fri) Weekend (Sat-Sun) Wednesday Thursday Friday S…" at bounding box center [1400, 336] width 114 height 24
select select "2025-08-31"
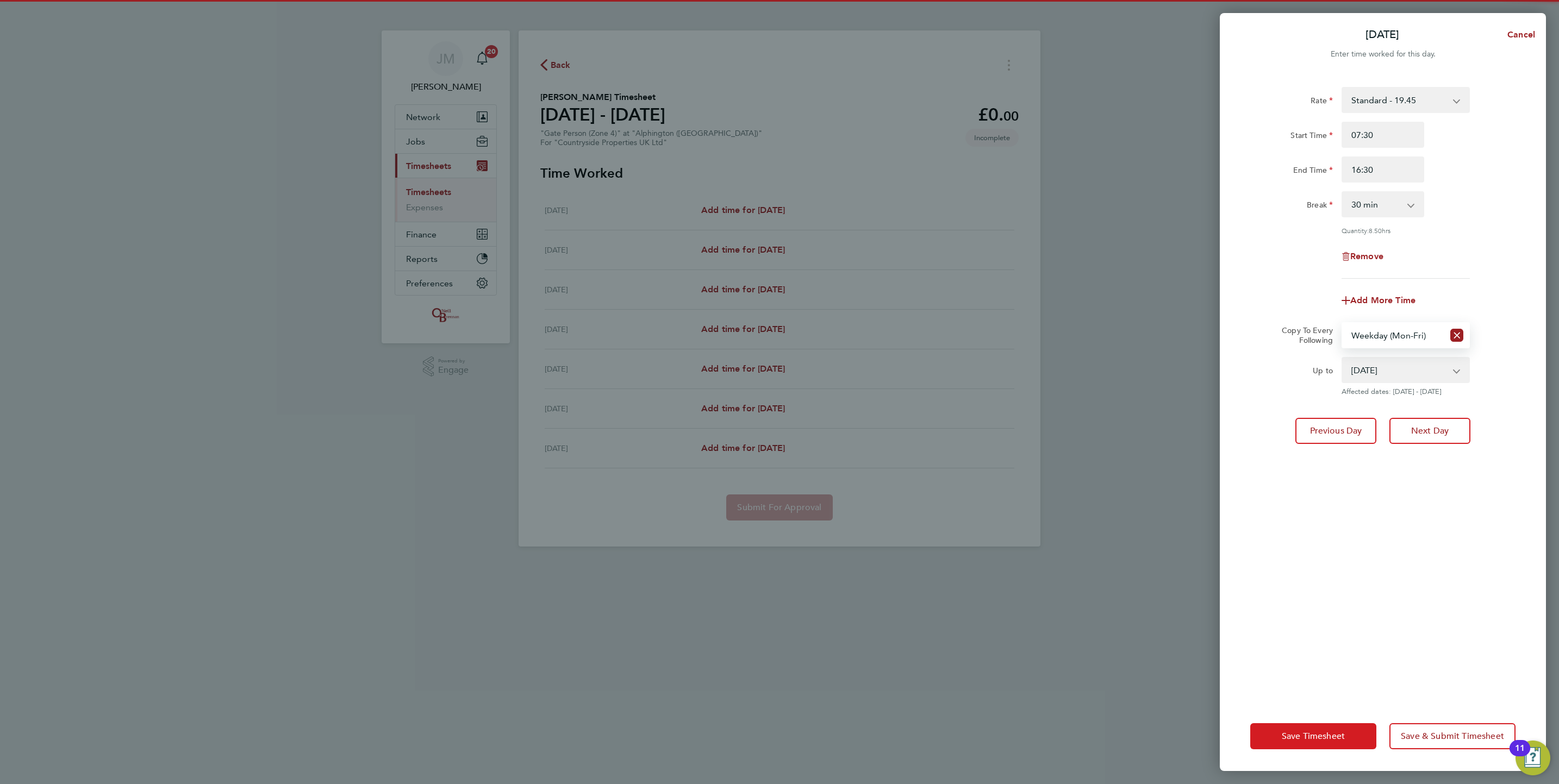
click at [1314, 746] on button "Save Timesheet" at bounding box center [1314, 736] width 126 height 26
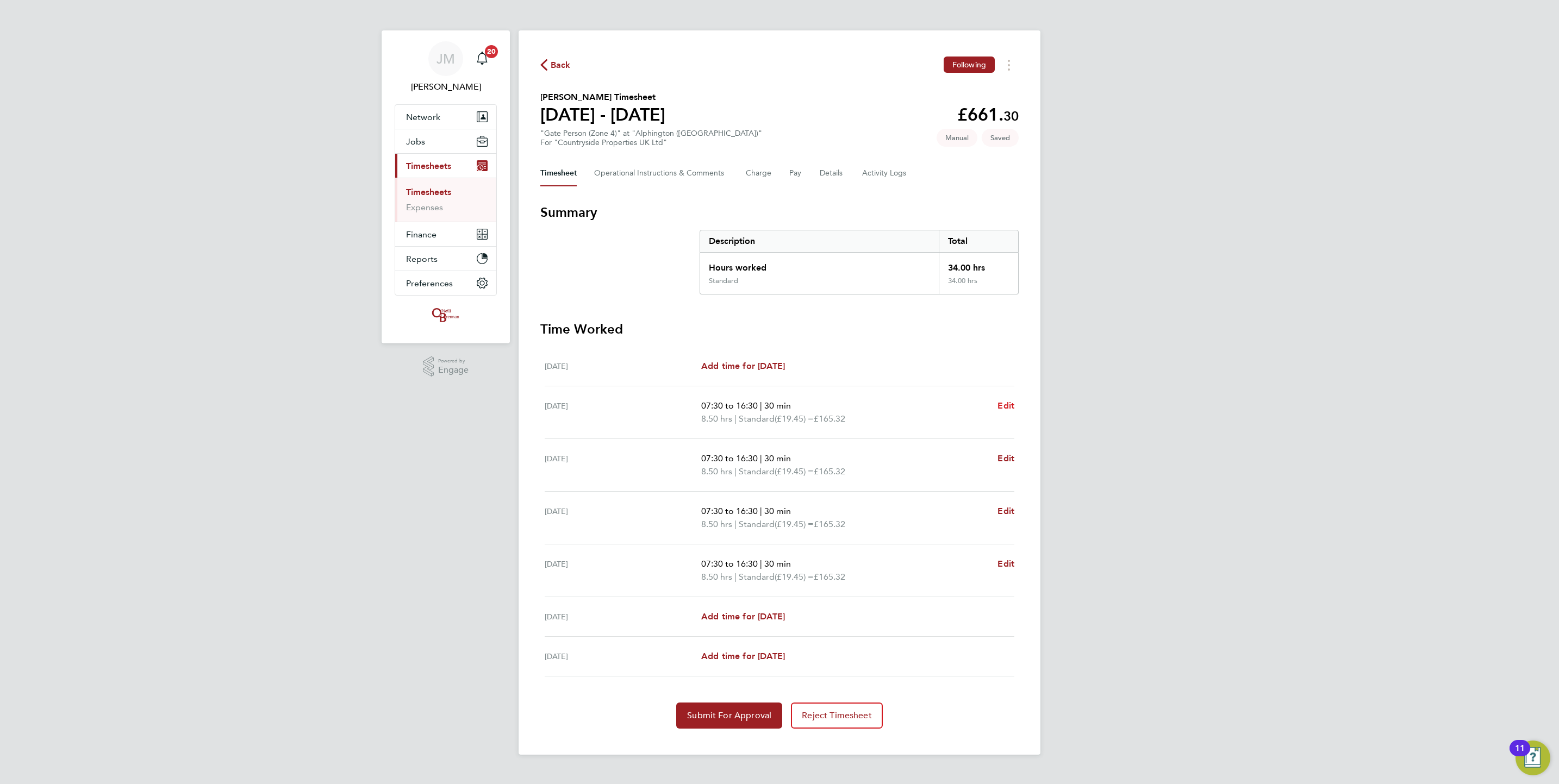
click at [1010, 403] on span "Edit" at bounding box center [1006, 405] width 17 height 10
select select "30"
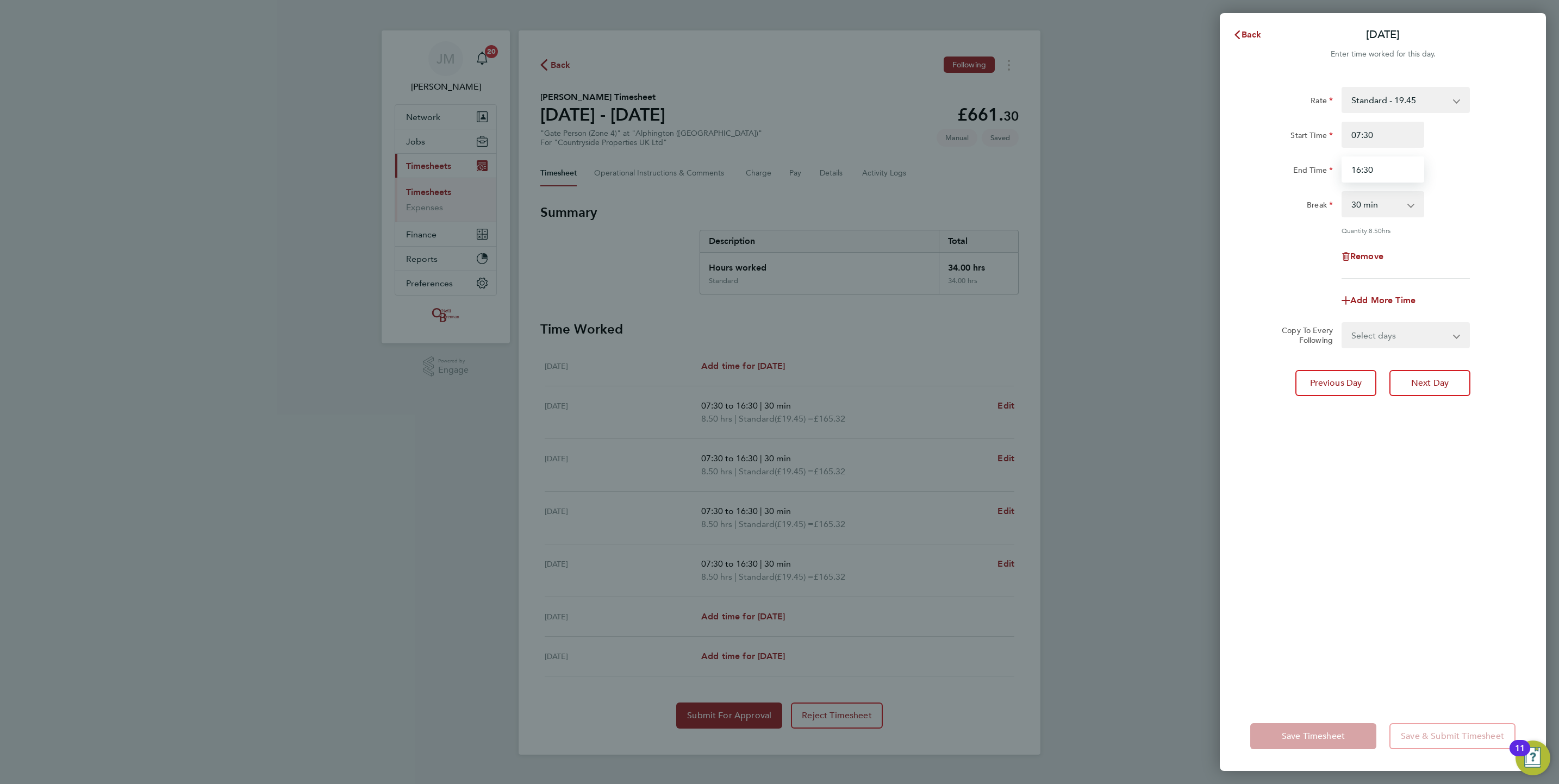
drag, startPoint x: 1379, startPoint y: 162, endPoint x: 741, endPoint y: 135, distance: 638.6
click at [716, 140] on div "Back Tue 26 Aug Enter time worked for this day. Rate Standard - 19.45 Start Tim…" at bounding box center [780, 392] width 1559 height 784
type input "17:00"
click at [1384, 327] on select "Select days Day Weekday (Mon-Fri) Weekend (Sat-Sun) Wednesday Thursday Friday S…" at bounding box center [1400, 336] width 114 height 24
select select "WEEKDAY"
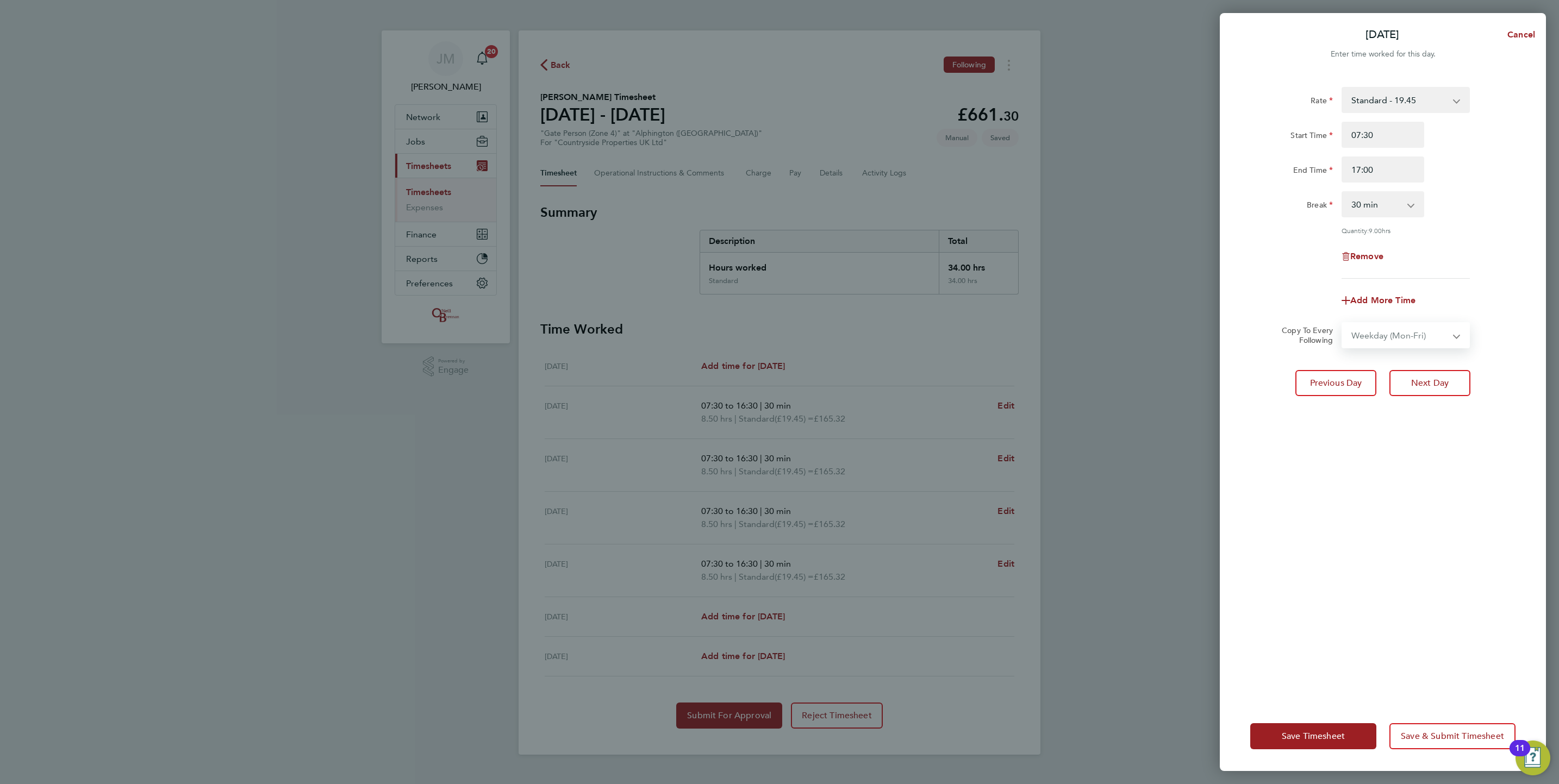
click at [1343, 324] on select "Select days Day Weekday (Mon-Fri) Weekend (Sat-Sun) Wednesday Thursday Friday S…" at bounding box center [1400, 336] width 114 height 24
select select "2025-08-31"
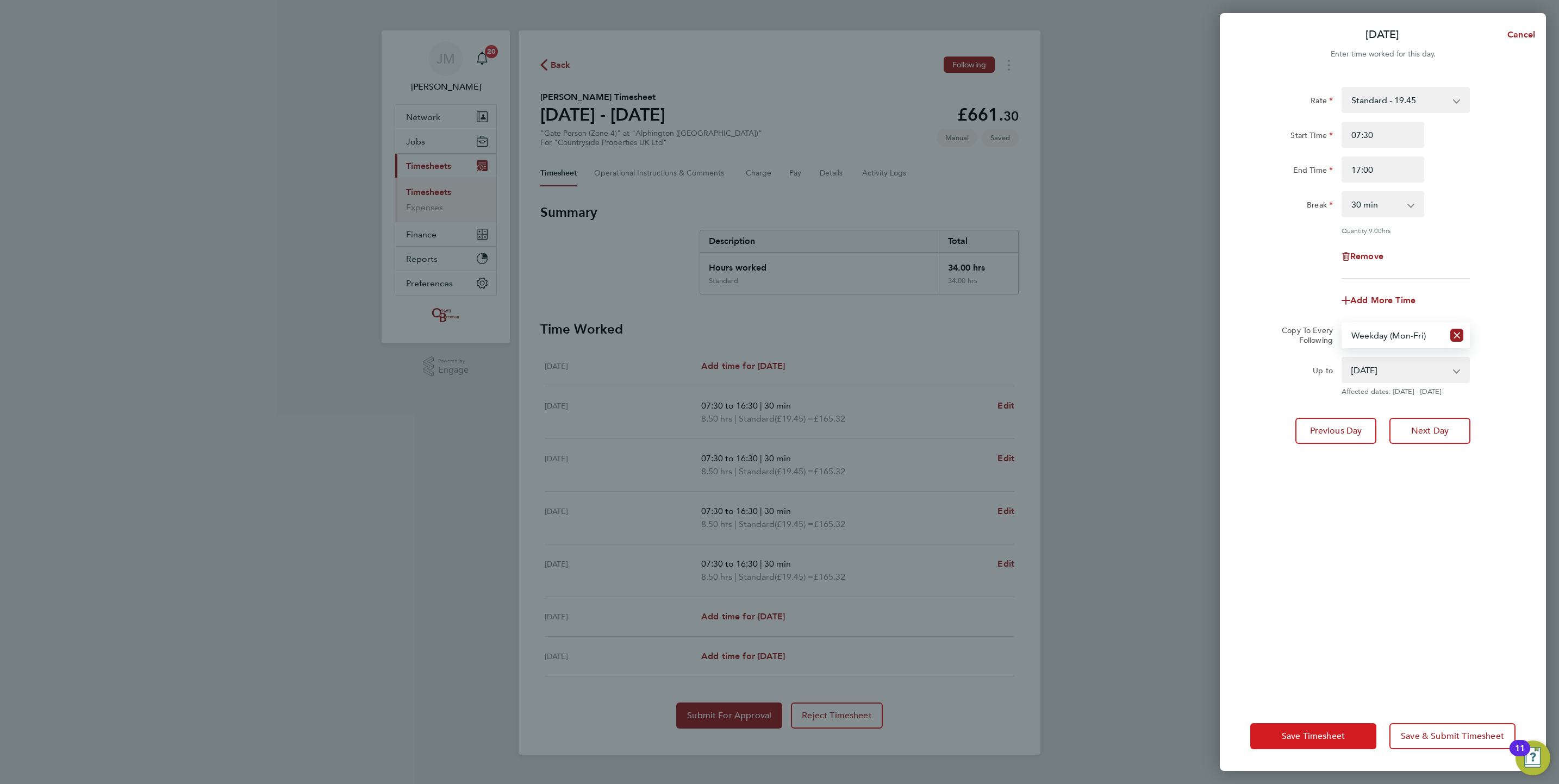
click at [1322, 746] on button "Save Timesheet" at bounding box center [1314, 736] width 126 height 26
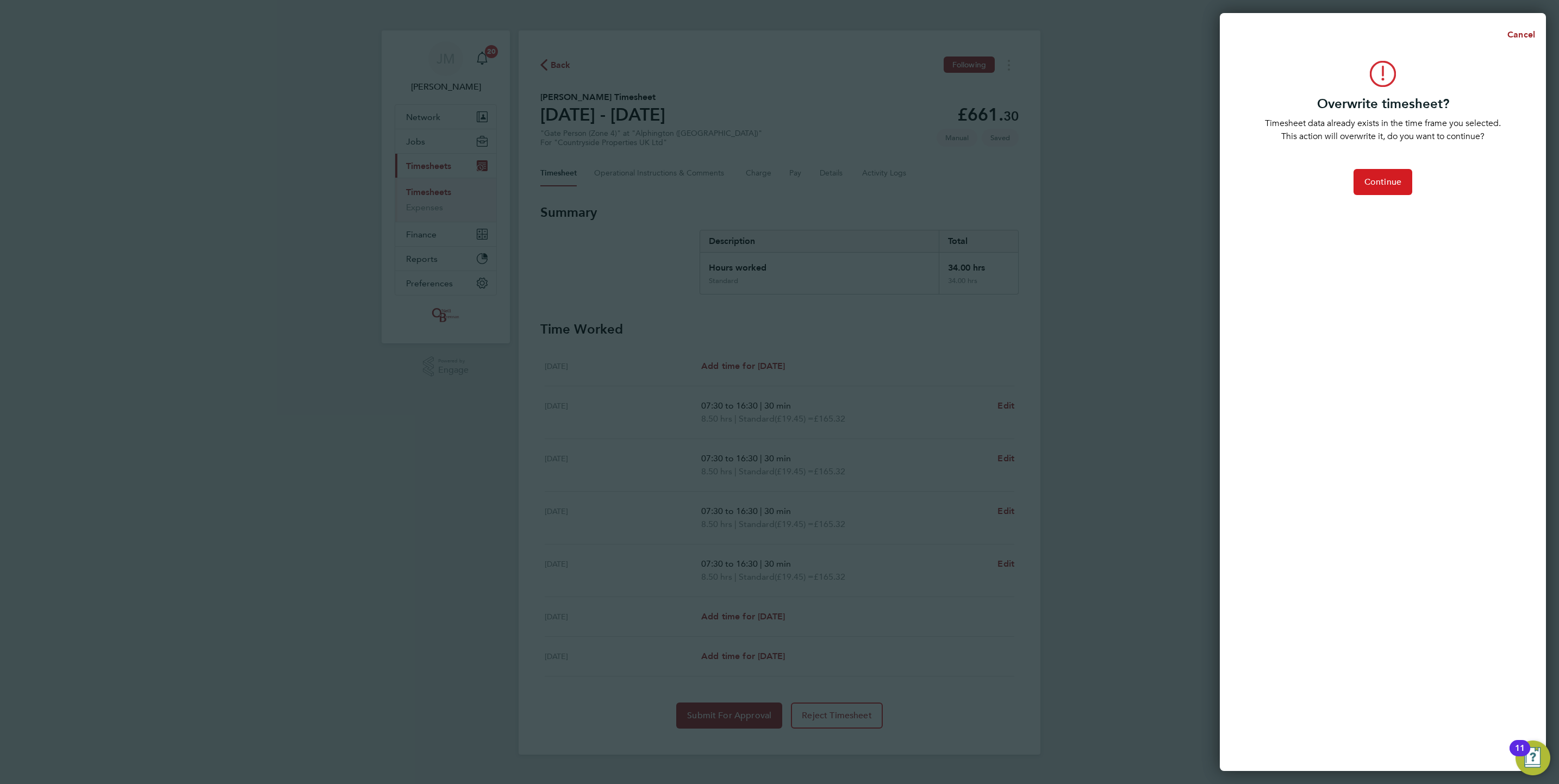
click at [1374, 175] on button "Continue" at bounding box center [1382, 181] width 58 height 26
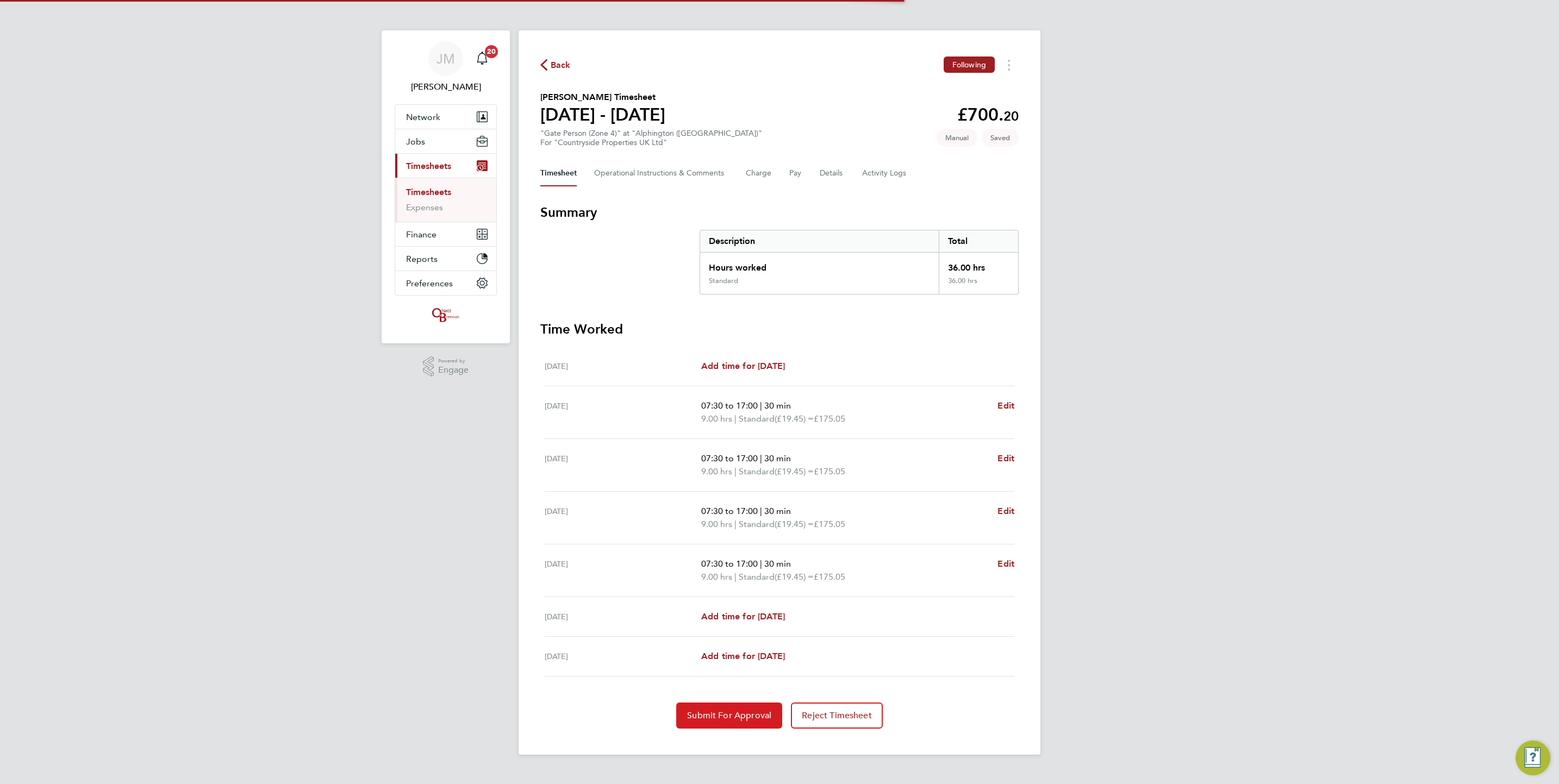
click at [752, 711] on span "Submit For Approval" at bounding box center [729, 716] width 84 height 11
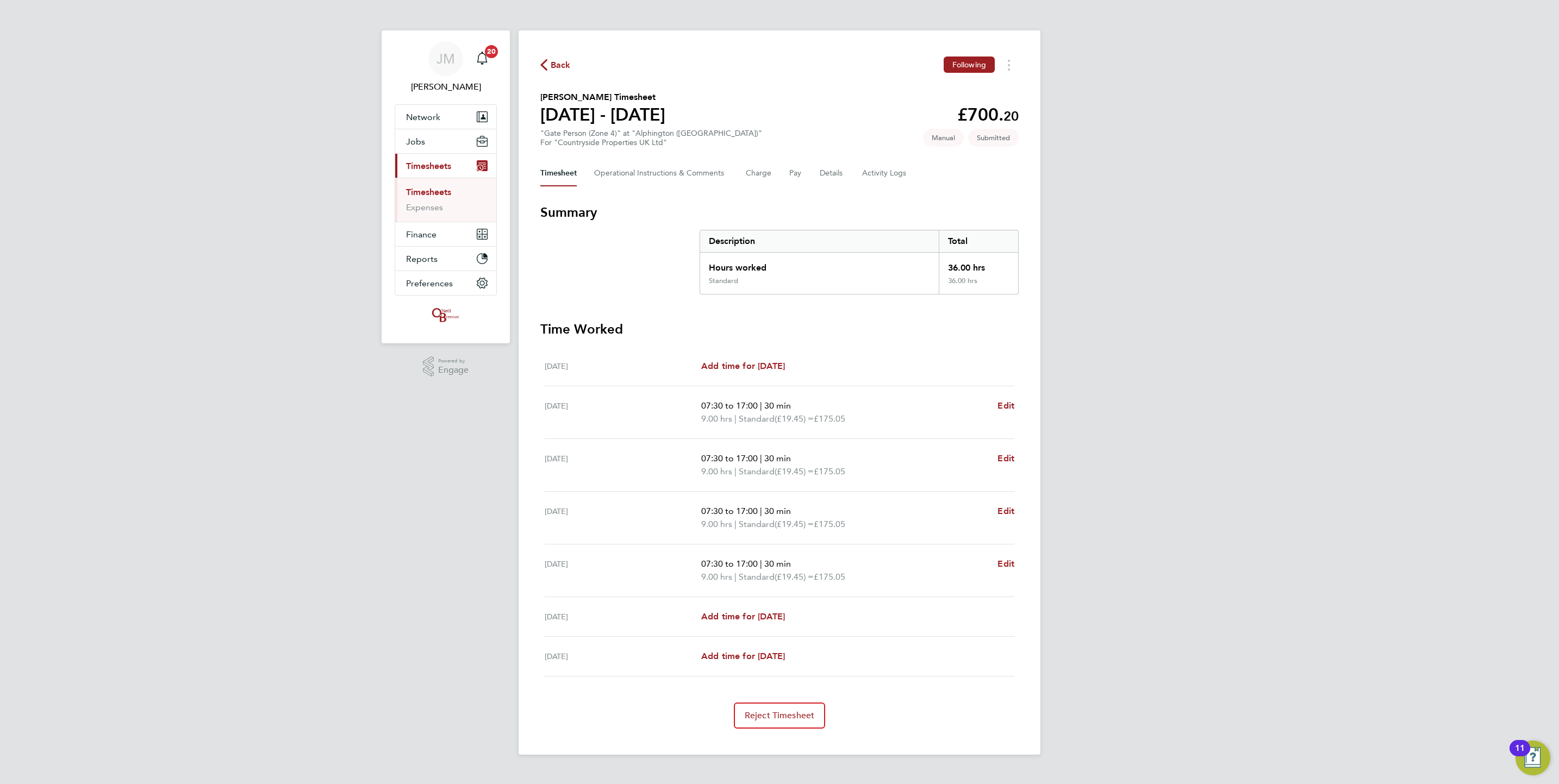
click at [445, 188] on link "Timesheets" at bounding box center [429, 192] width 45 height 10
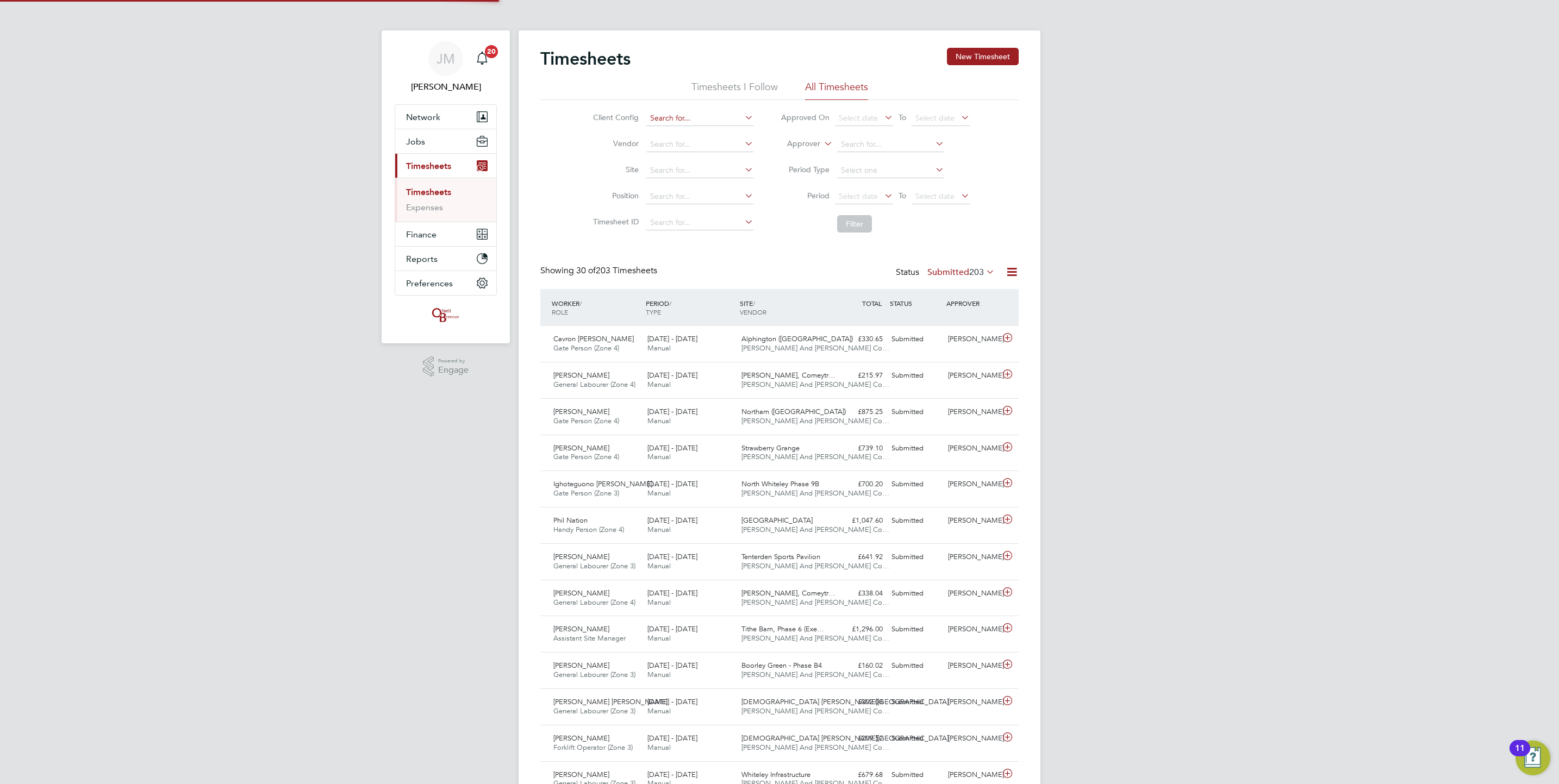
scroll to position [28, 94]
click at [980, 50] on button "New Timesheet" at bounding box center [983, 57] width 72 height 18
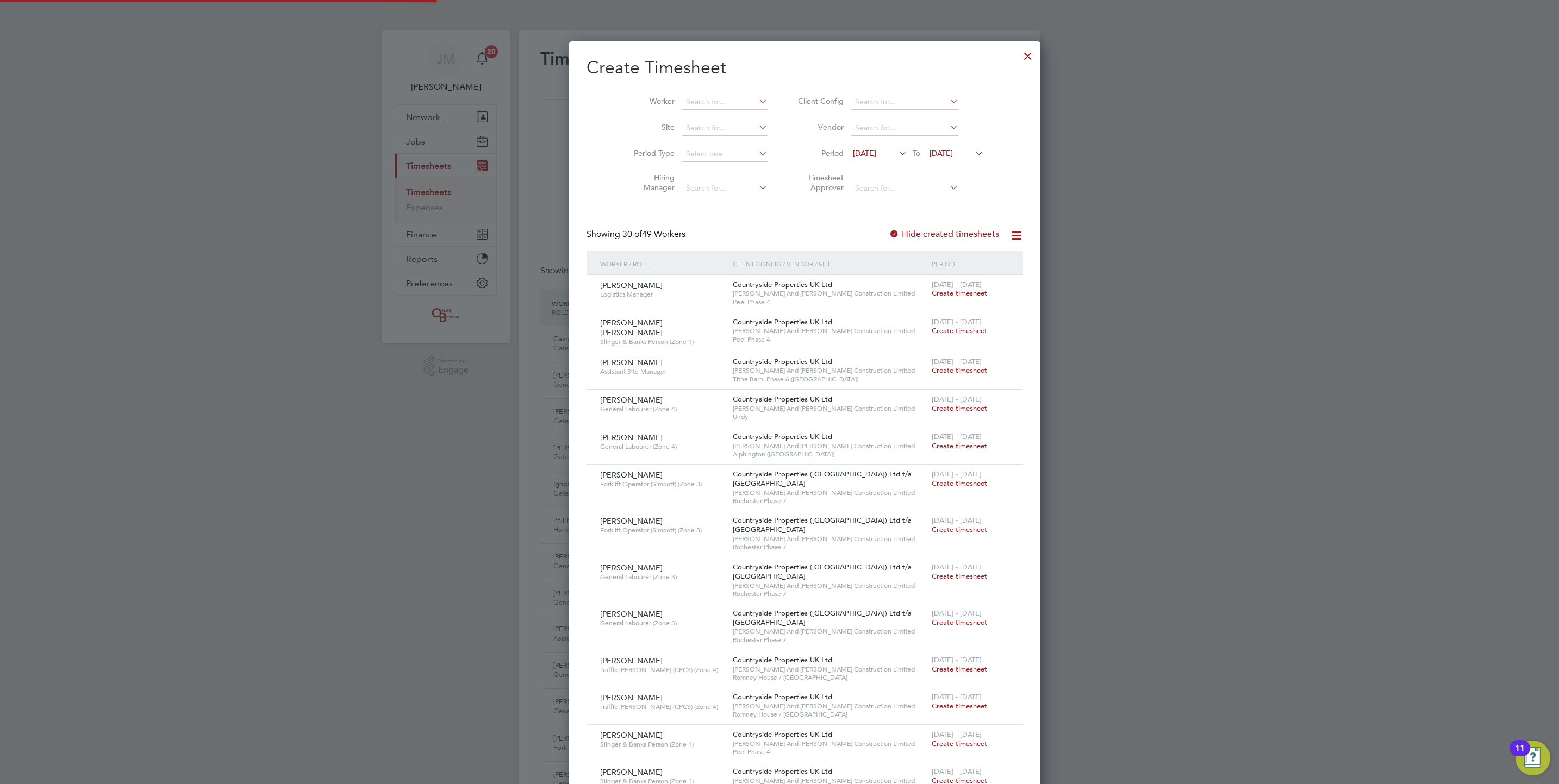
click at [692, 93] on li "Worker" at bounding box center [696, 102] width 169 height 26
click at [693, 98] on input at bounding box center [724, 101] width 86 height 15
click at [686, 114] on b "Damien" at bounding box center [692, 117] width 63 height 10
type input "[PERSON_NAME]"
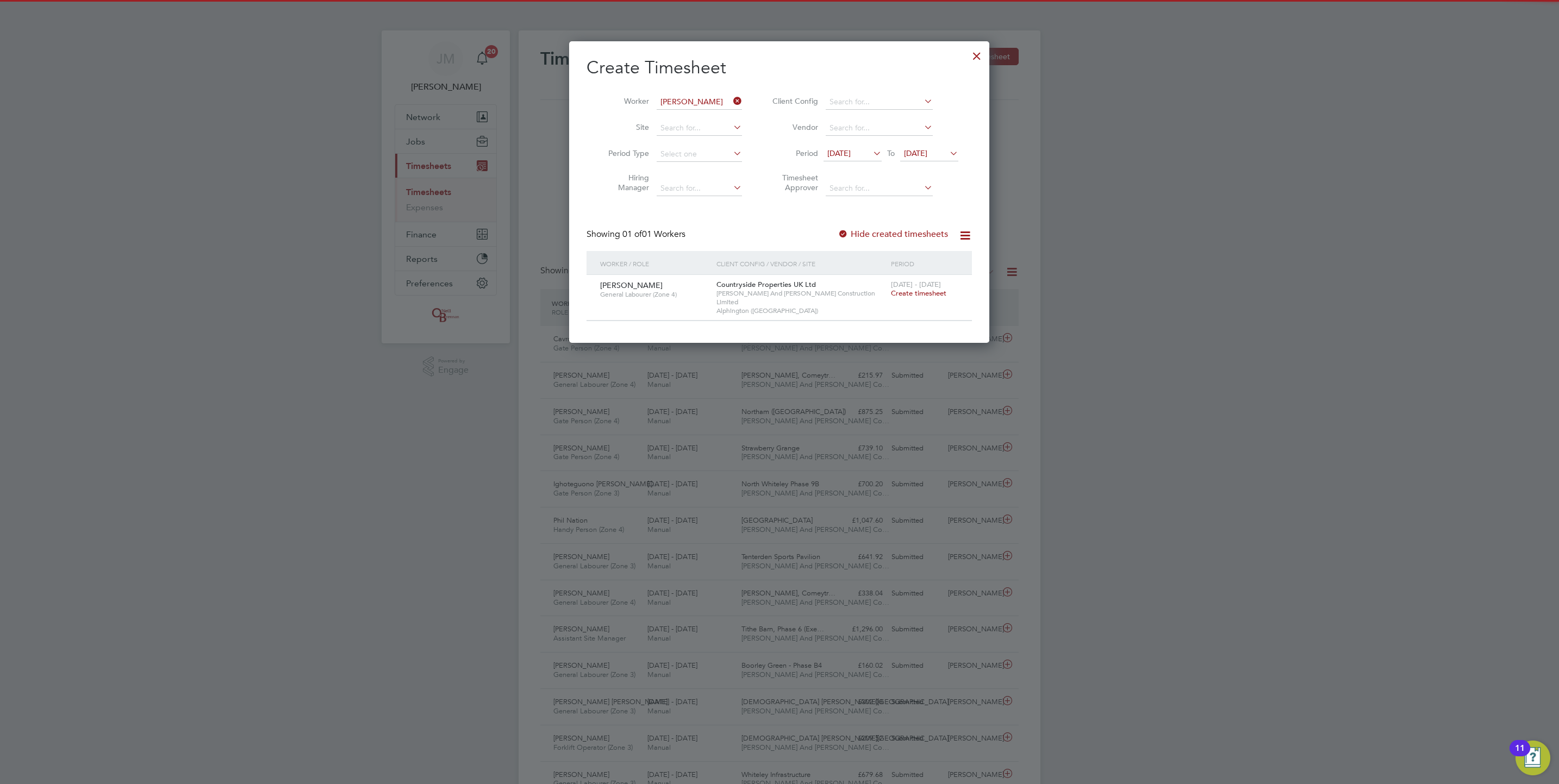
click at [930, 294] on span "Create timesheet" at bounding box center [919, 293] width 55 height 10
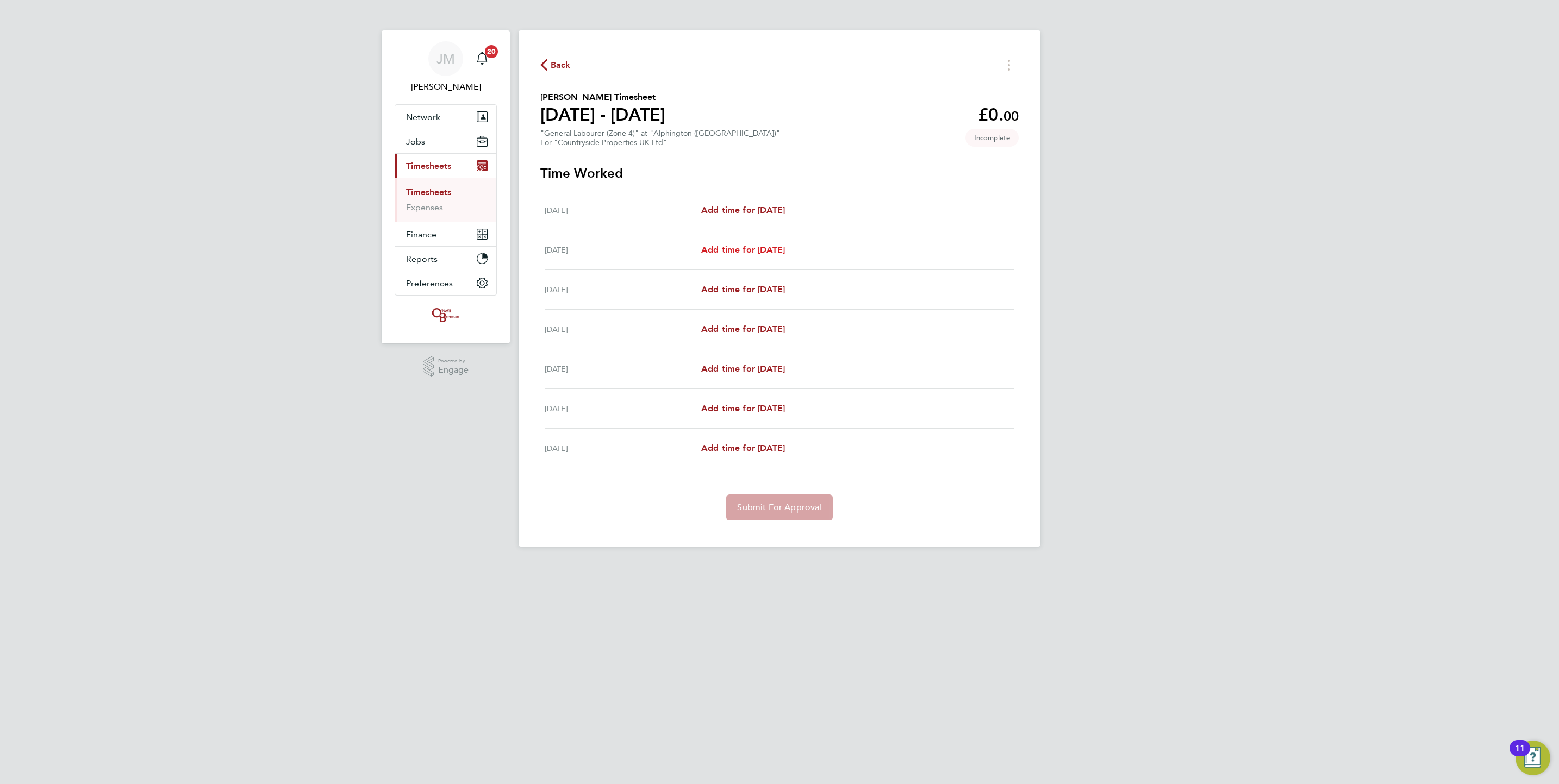
click at [777, 246] on span "Add time for [DATE]" at bounding box center [743, 249] width 84 height 10
select select "30"
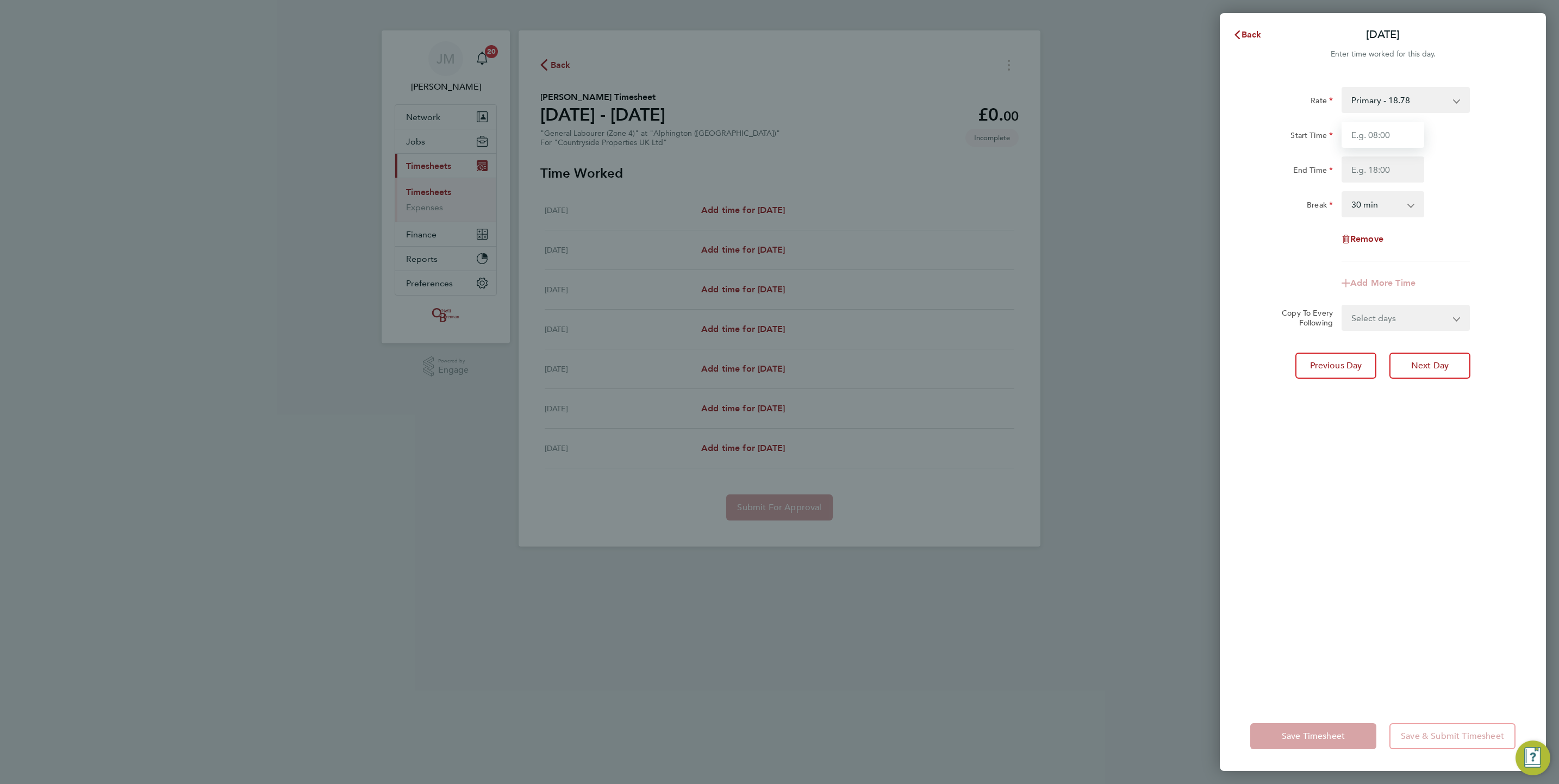
click at [1411, 137] on input "Start Time" at bounding box center [1382, 134] width 82 height 26
type input "07:30"
type input "17:00"
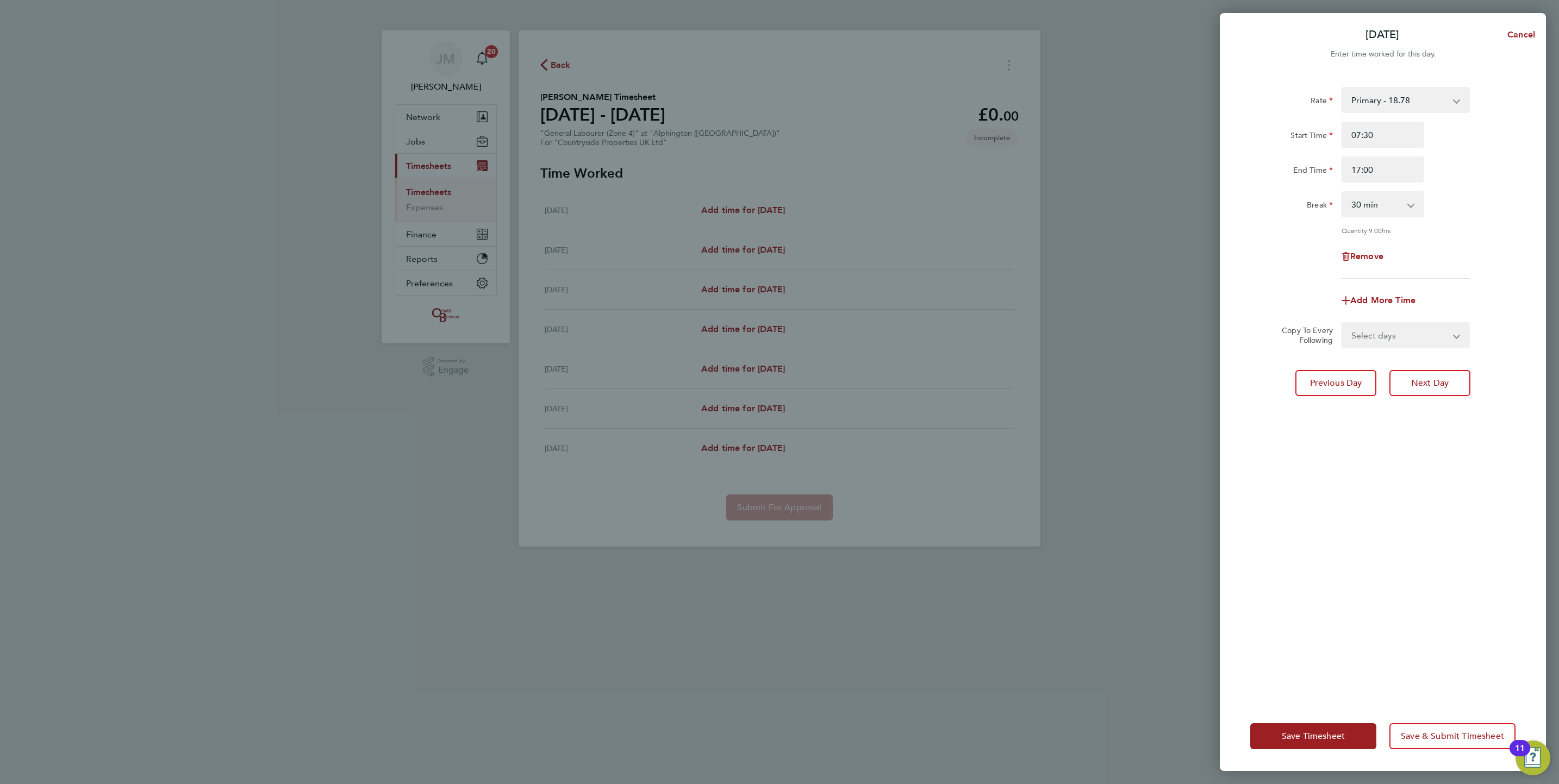
click at [1426, 324] on select "Select days Day Weekday (Mon-Fri) Weekend (Sat-Sun) Wednesday Thursday Friday S…" at bounding box center [1400, 336] width 114 height 24
select select "WEEKDAY"
click at [1343, 324] on select "Select days Day Weekday (Mon-Fri) Weekend (Sat-Sun) Wednesday Thursday Friday S…" at bounding box center [1400, 336] width 114 height 24
select select "2025-08-31"
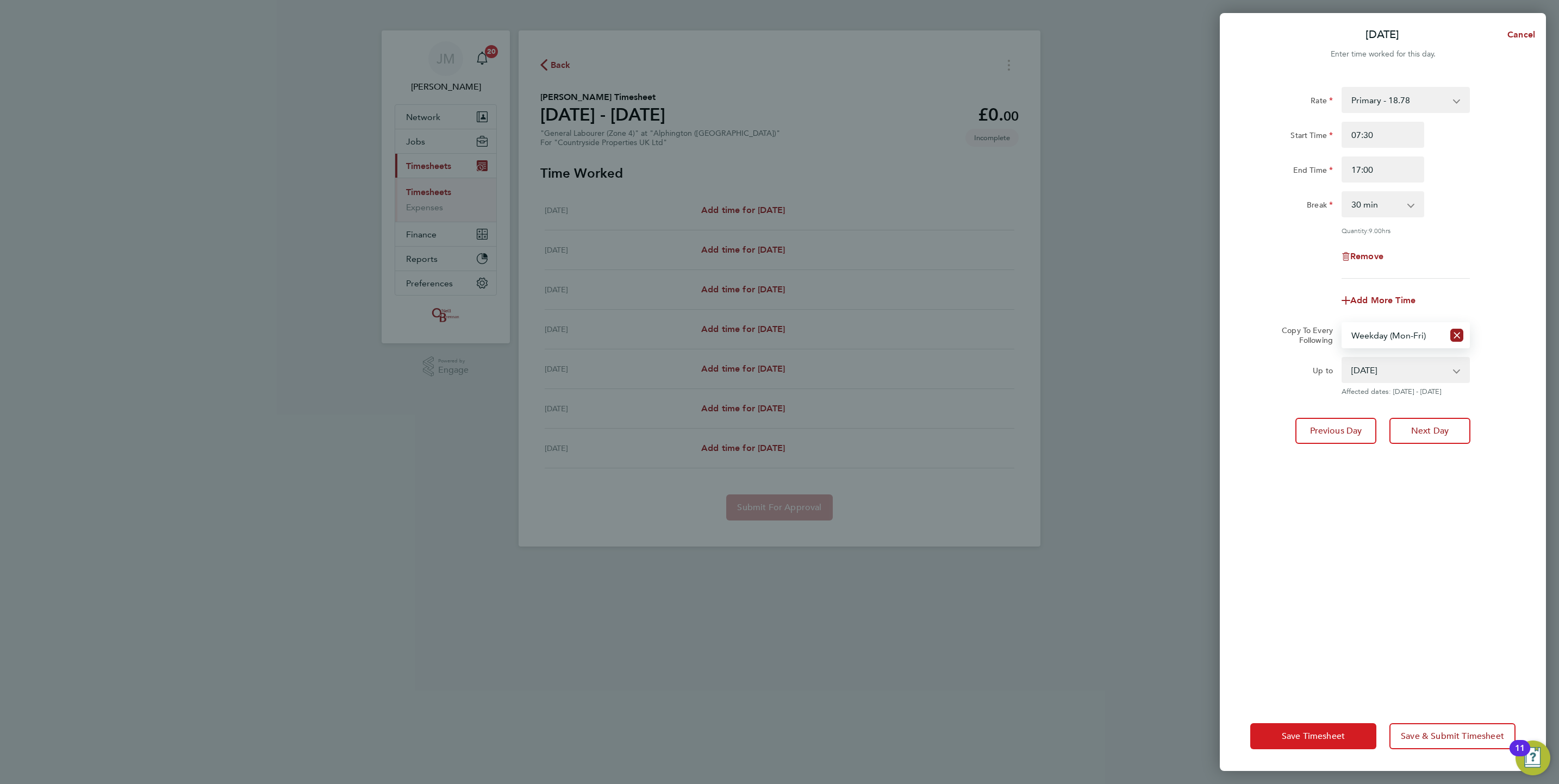
click at [1323, 741] on span "Save Timesheet" at bounding box center [1314, 737] width 63 height 11
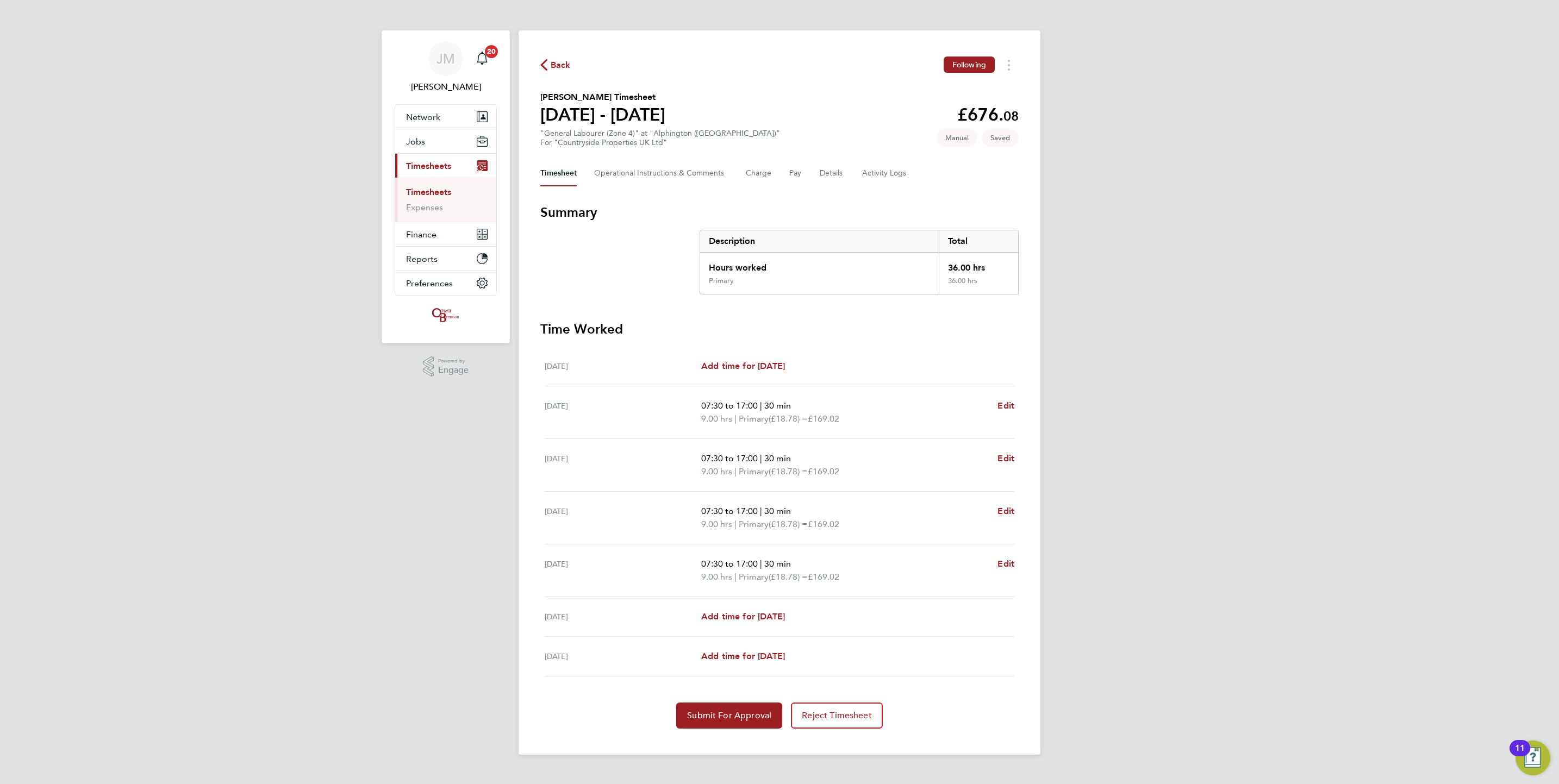
click at [744, 701] on section "Time Worked Mon 25 Aug Add time for Mon 25 Aug Add time for Mon 25 Aug Tue 26 A…" at bounding box center [780, 524] width 478 height 408
click at [737, 709] on button "Submit For Approval" at bounding box center [729, 715] width 106 height 26
click at [425, 145] on button "Jobs" at bounding box center [445, 141] width 101 height 24
click at [429, 188] on link "Vacancies" at bounding box center [425, 182] width 38 height 10
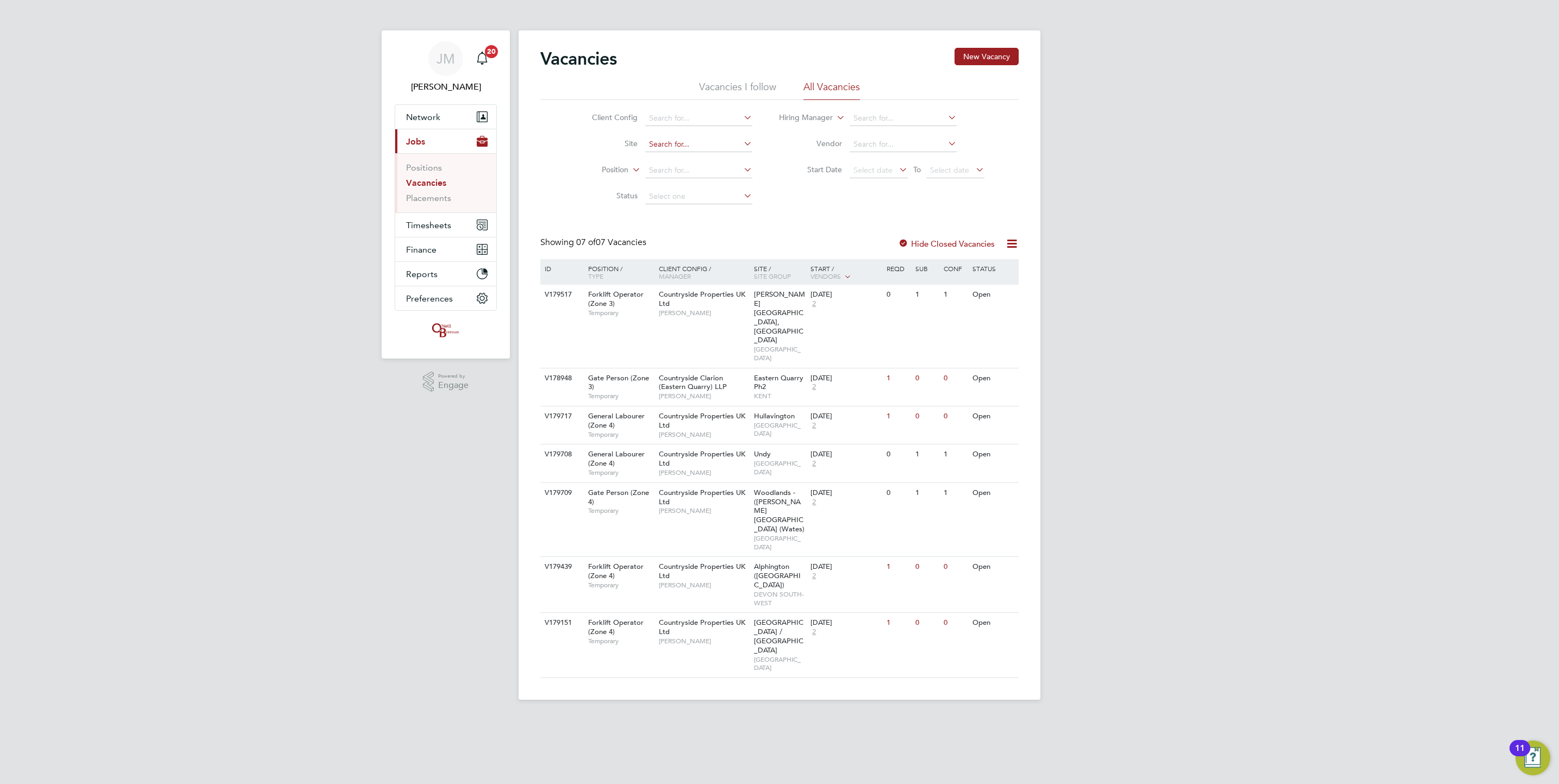
click at [699, 141] on input at bounding box center [699, 144] width 107 height 15
click at [718, 188] on li "Alphington ( Parc el 16A)" at bounding box center [736, 189] width 182 height 14
type input "Alphington ([GEOGRAPHIC_DATA])"
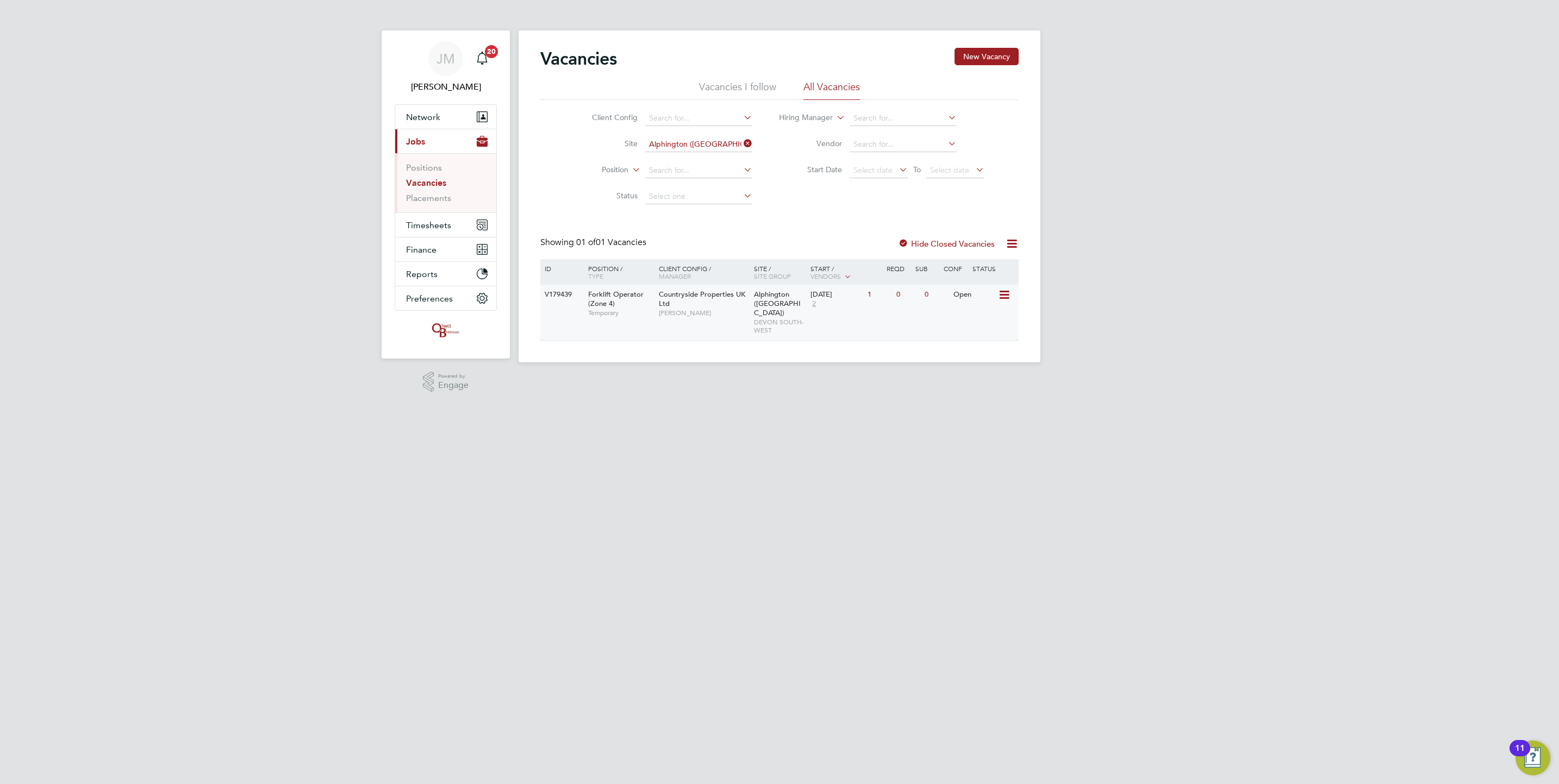
click at [963, 299] on div "Open" at bounding box center [974, 294] width 47 height 20
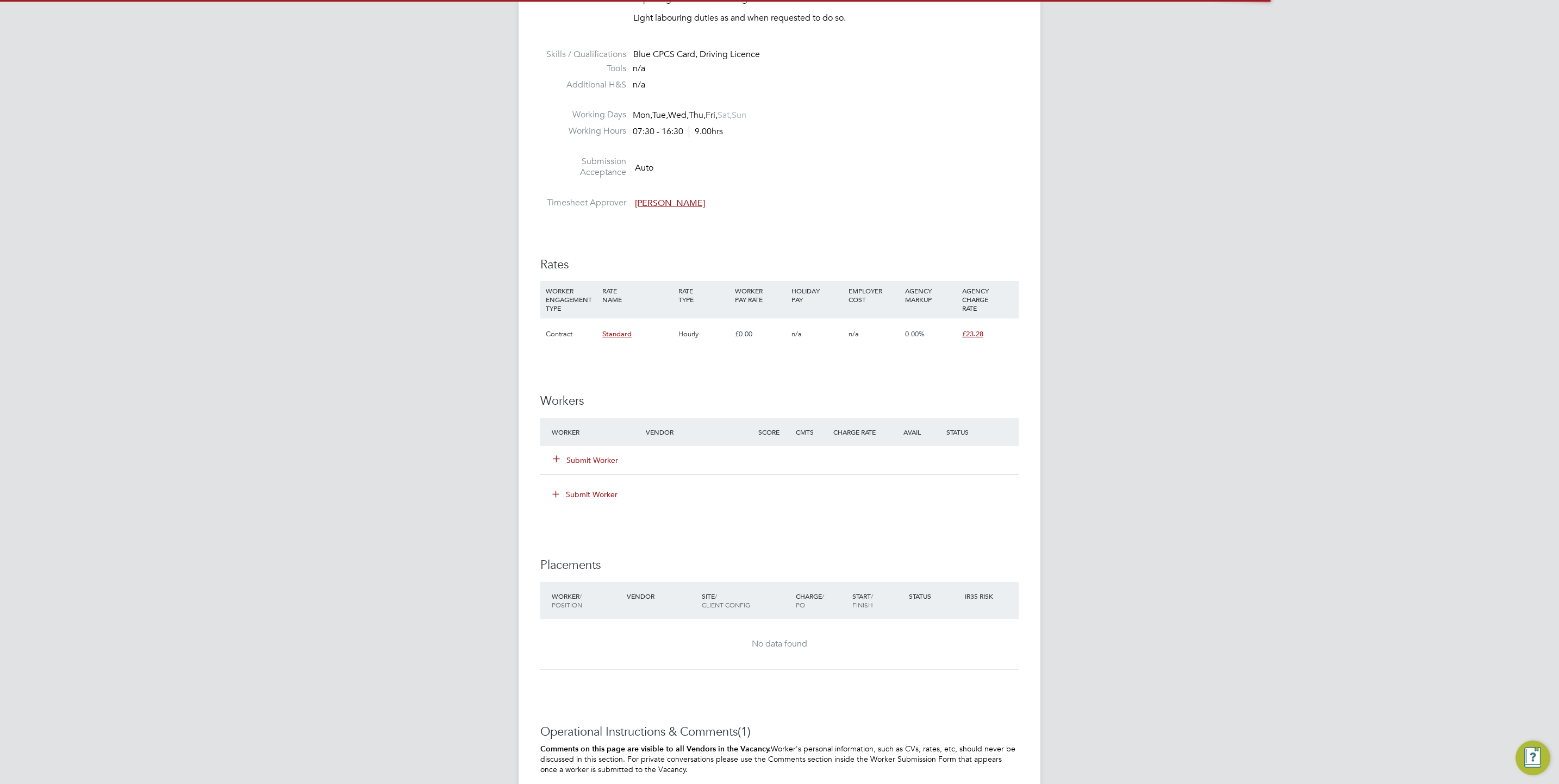
scroll to position [571, 0]
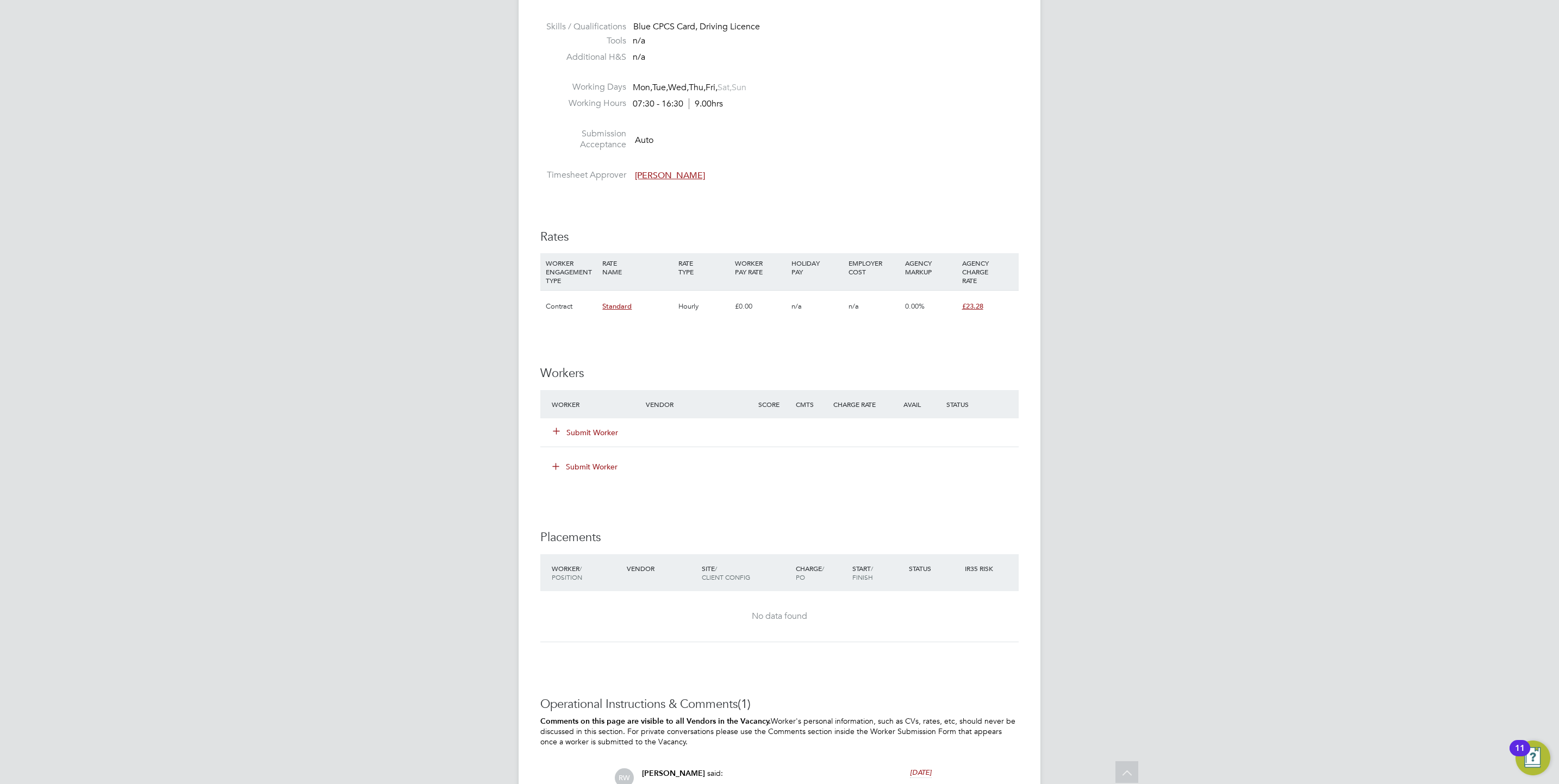
click at [591, 436] on button "Submit Worker" at bounding box center [586, 433] width 66 height 11
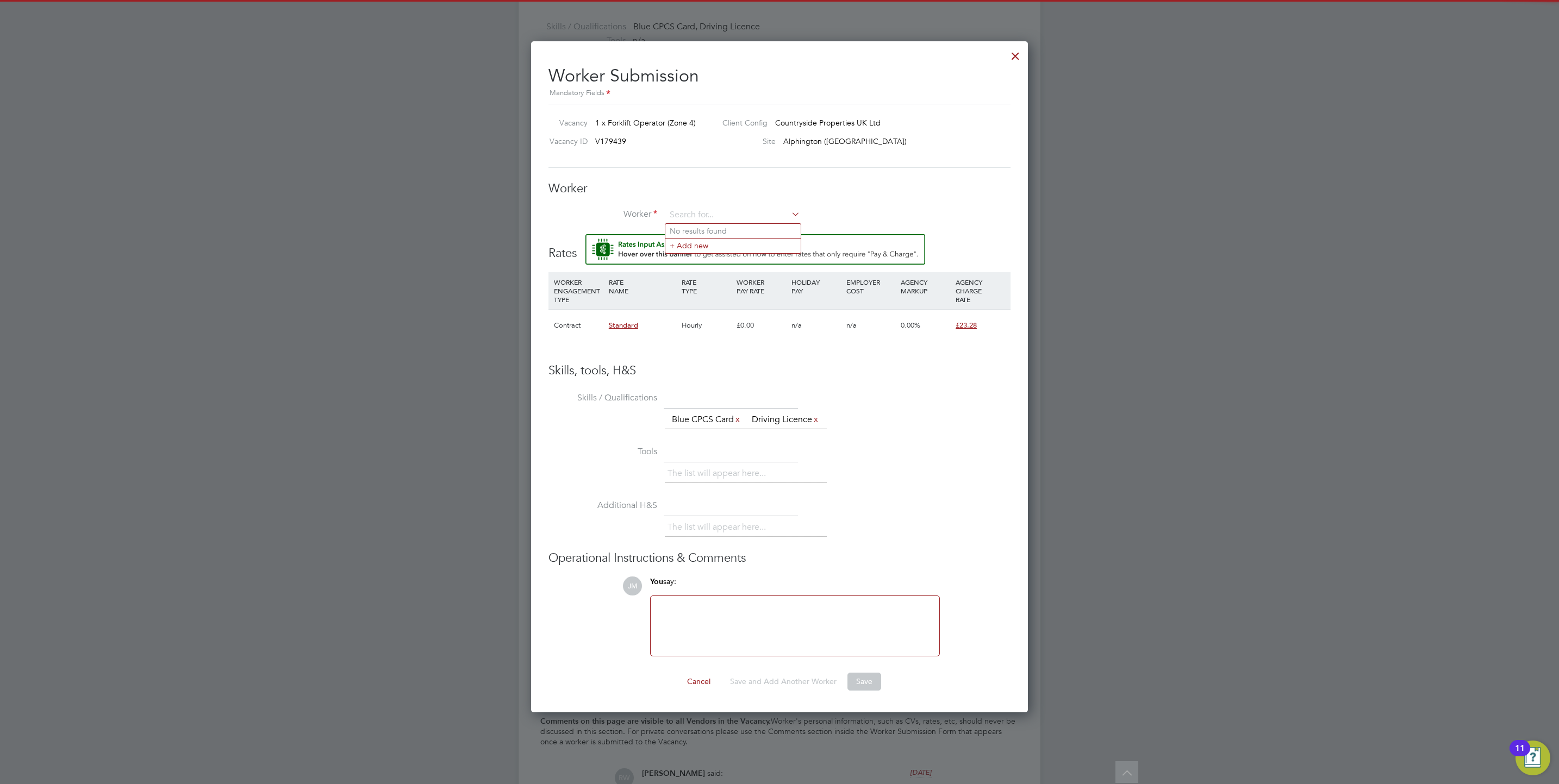
scroll to position [0, 0]
click at [723, 219] on input at bounding box center [733, 215] width 134 height 16
click at [740, 257] on li "[PERSON_NAME] (726200)" at bounding box center [748, 261] width 167 height 14
type input "[PERSON_NAME] (726200)"
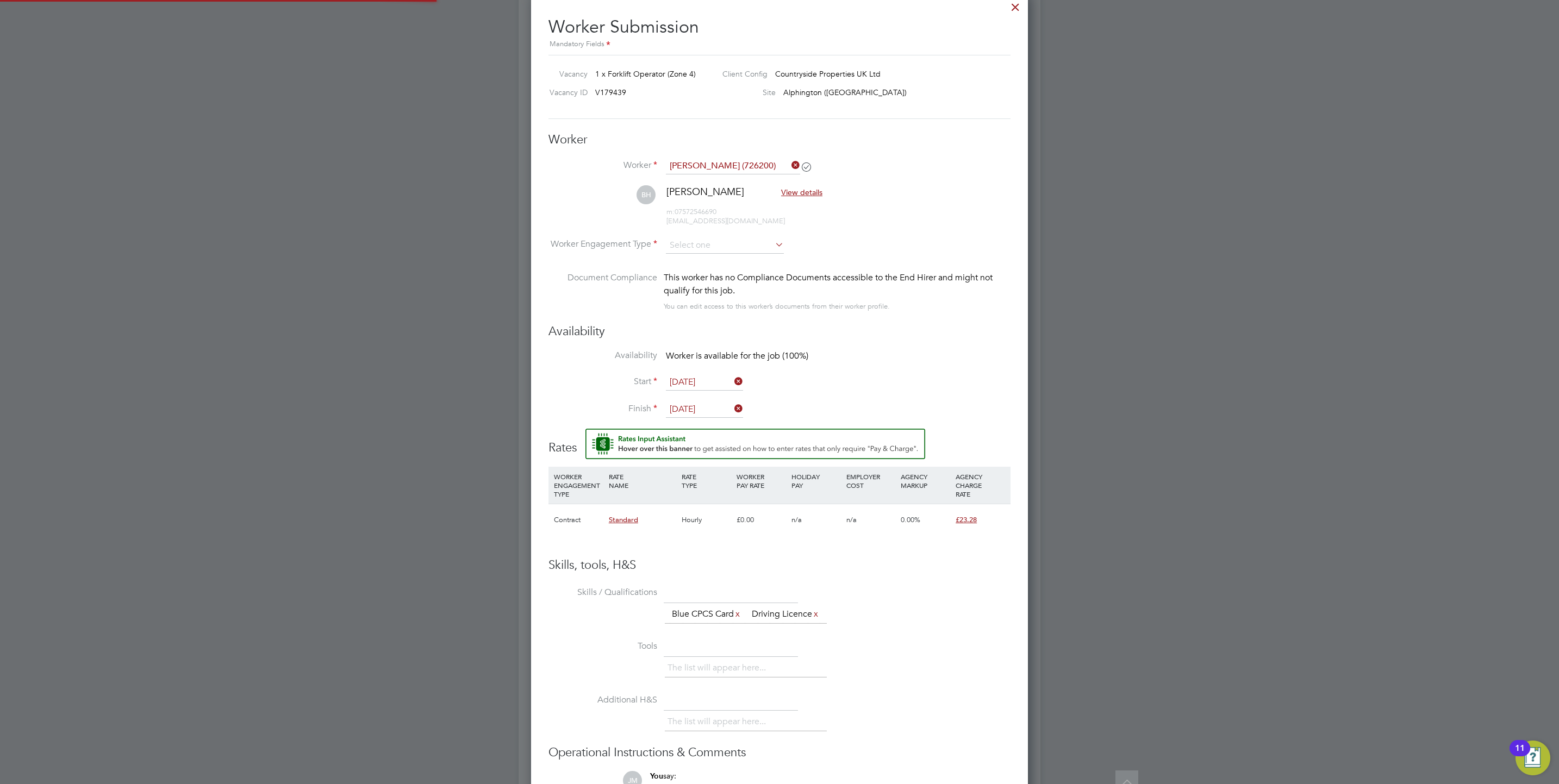
scroll to position [6, 6]
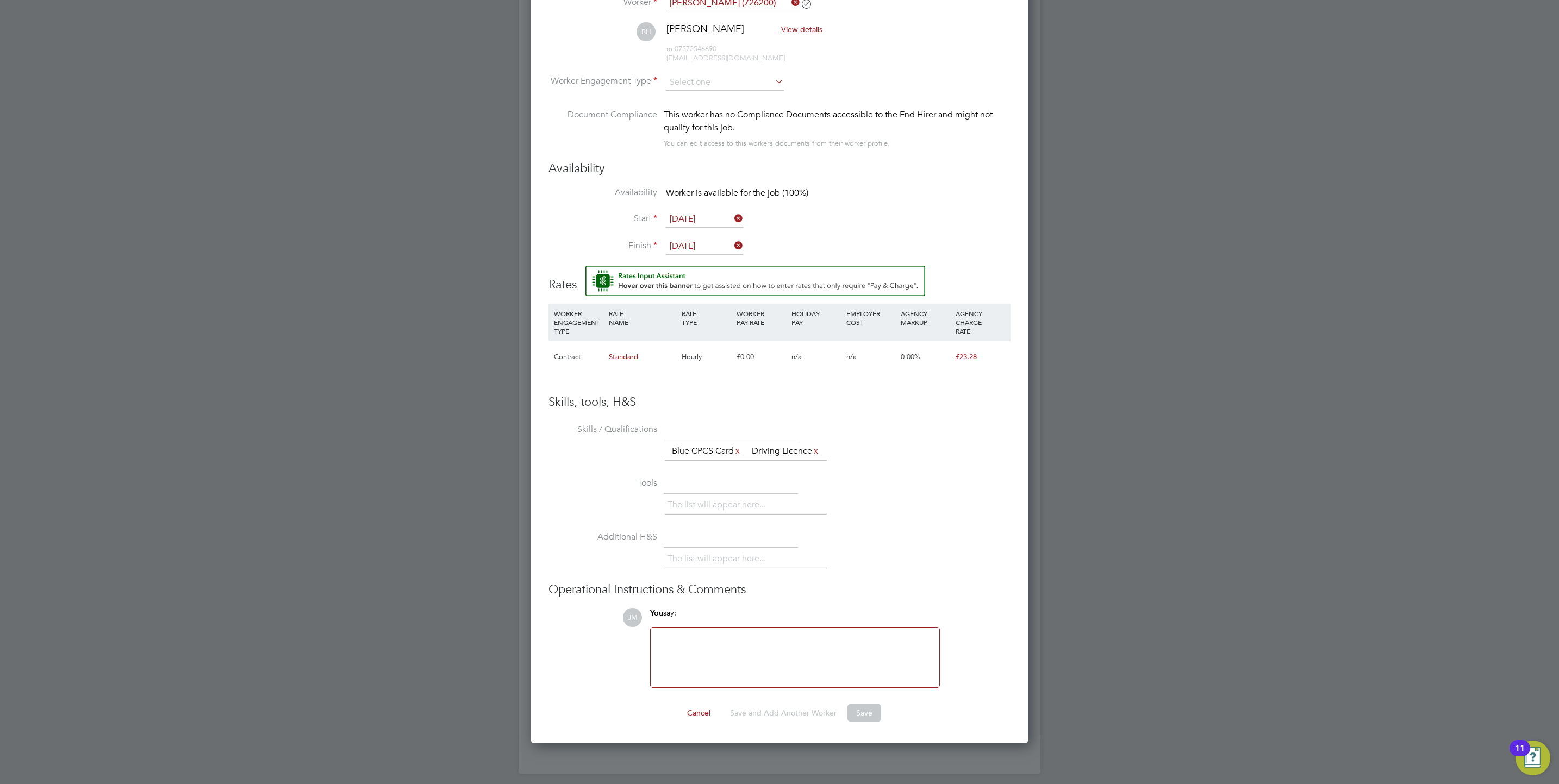
click at [995, 517] on div "The list will appear here..." at bounding box center [838, 506] width 345 height 22
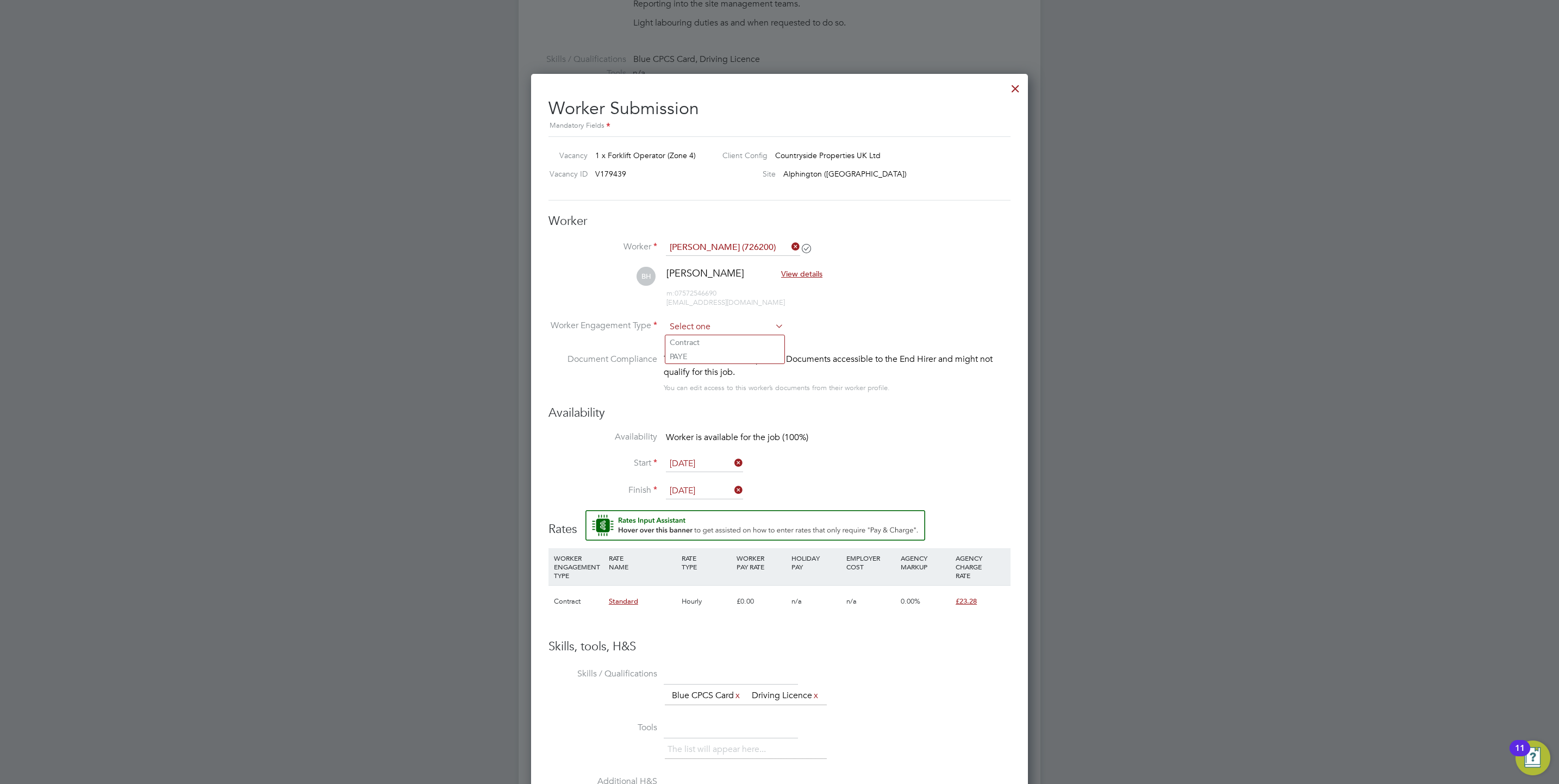
click at [750, 324] on input at bounding box center [725, 327] width 118 height 16
click at [757, 344] on li "Contract" at bounding box center [724, 343] width 119 height 14
type input "Contract"
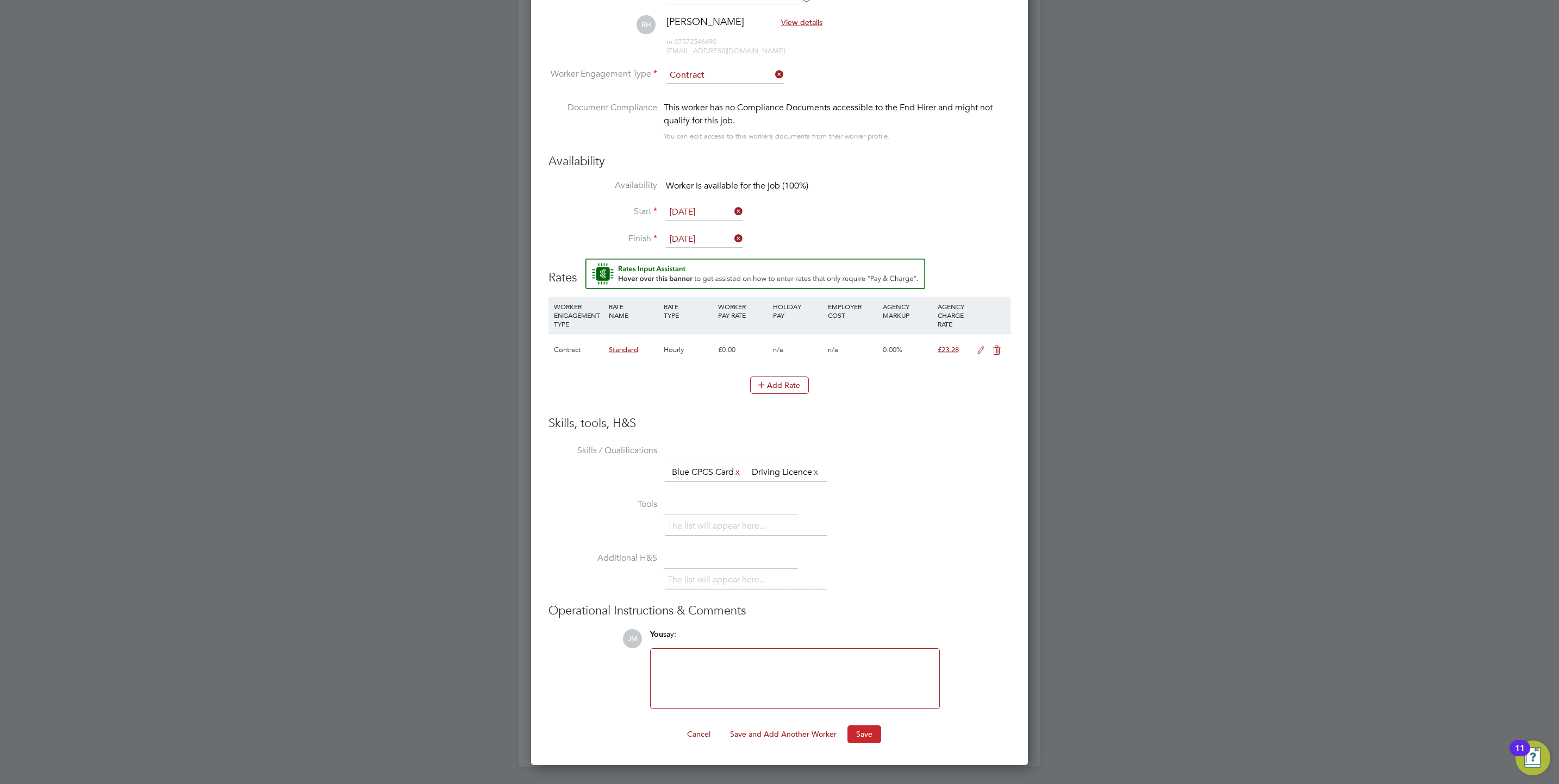
click at [869, 743] on button "Save" at bounding box center [864, 734] width 34 height 18
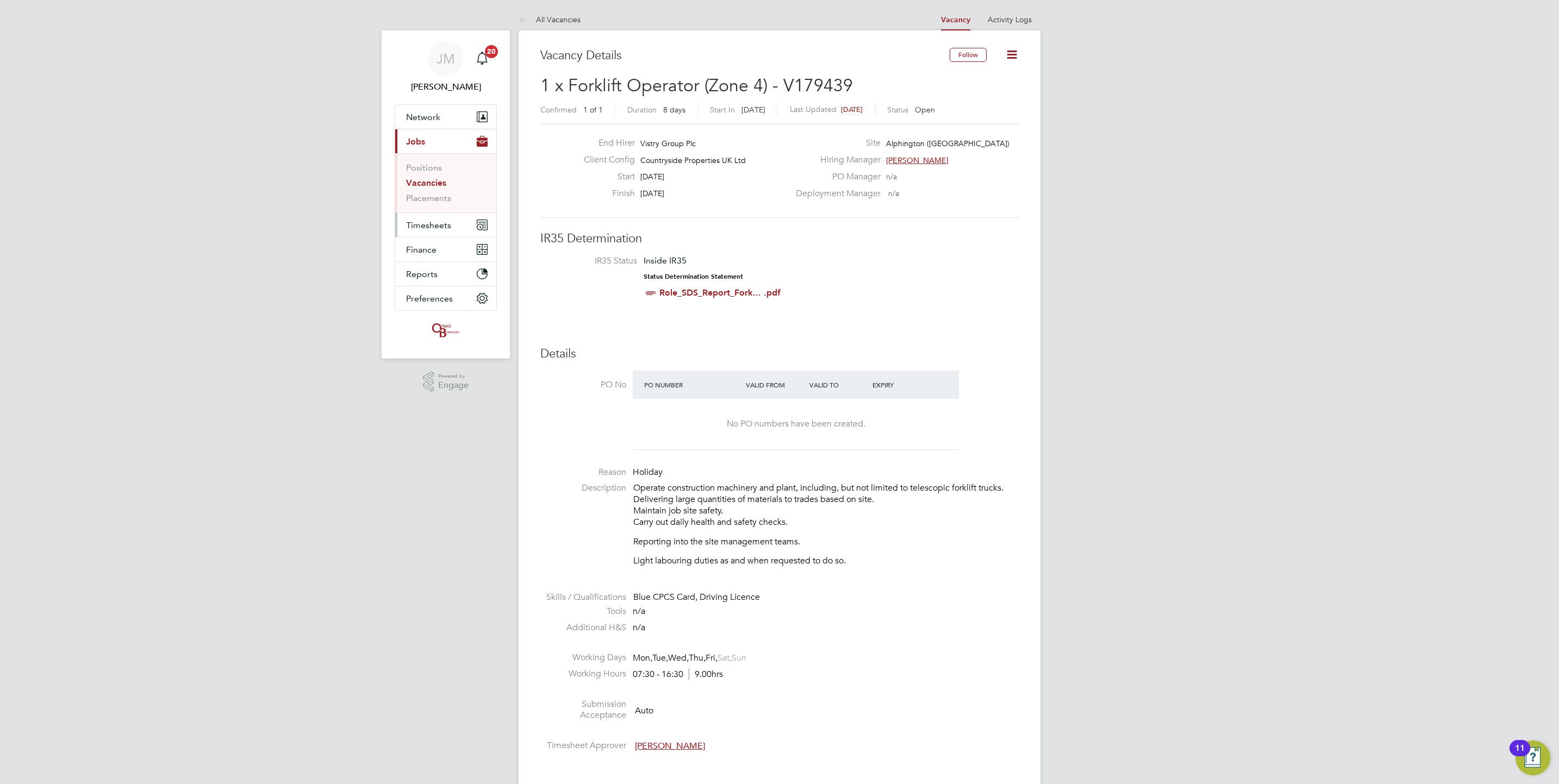
click at [434, 220] on span "Timesheets" at bounding box center [429, 225] width 45 height 10
click at [428, 189] on link "Timesheets" at bounding box center [429, 192] width 45 height 10
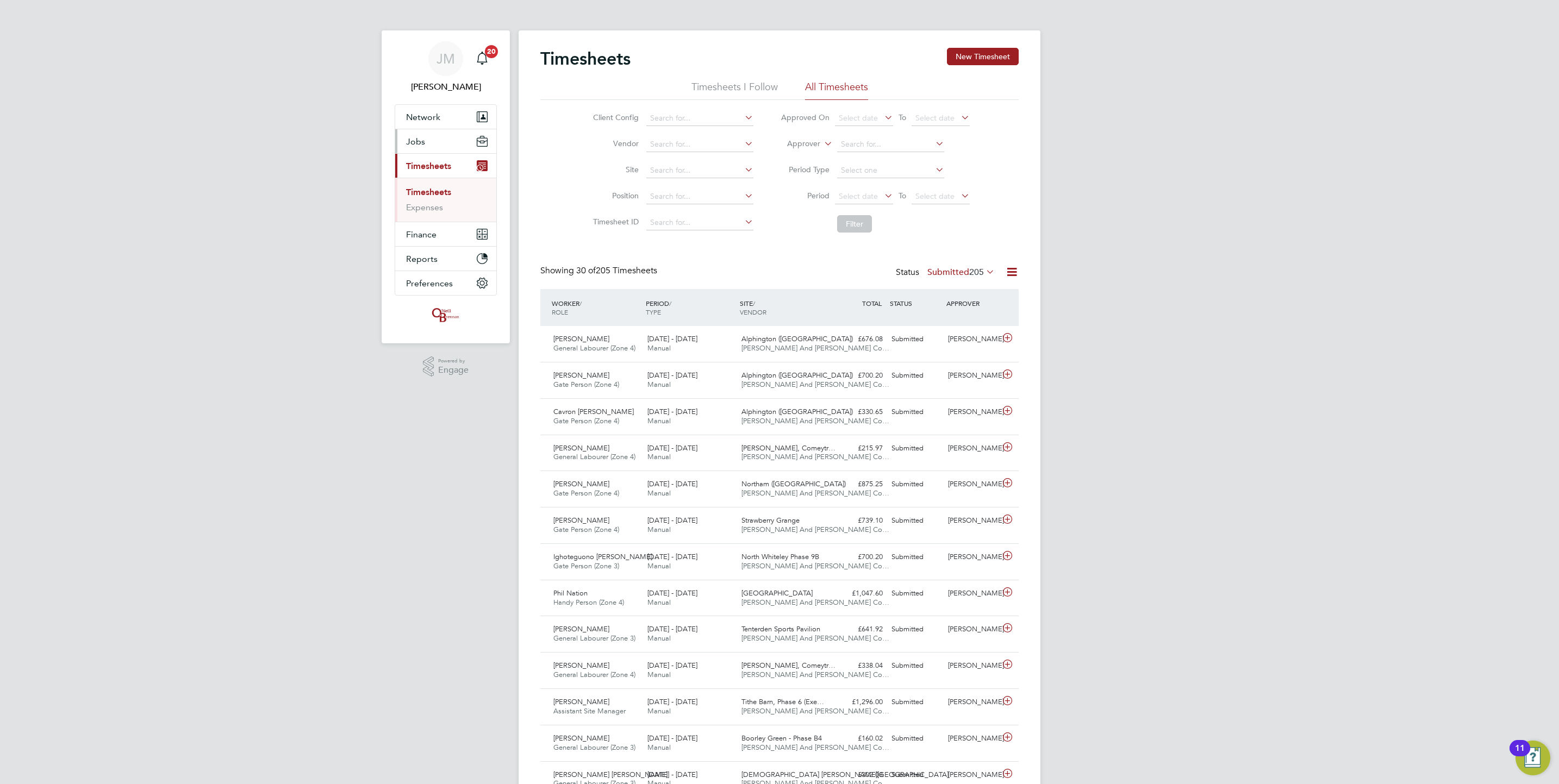
click at [441, 145] on button "Jobs" at bounding box center [445, 141] width 101 height 24
click at [436, 197] on link "Placements" at bounding box center [429, 197] width 45 height 10
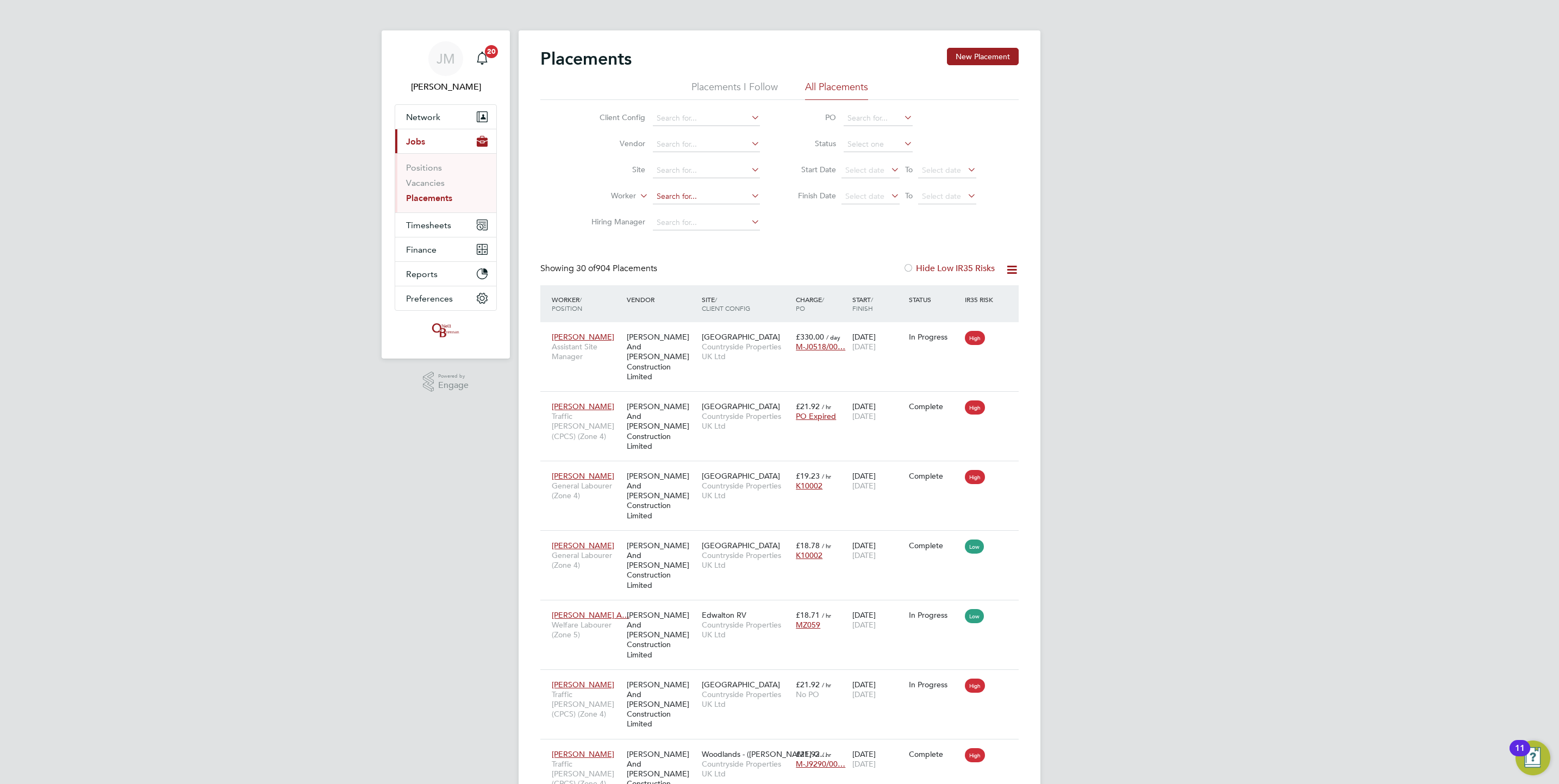
click at [711, 189] on input at bounding box center [707, 197] width 107 height 15
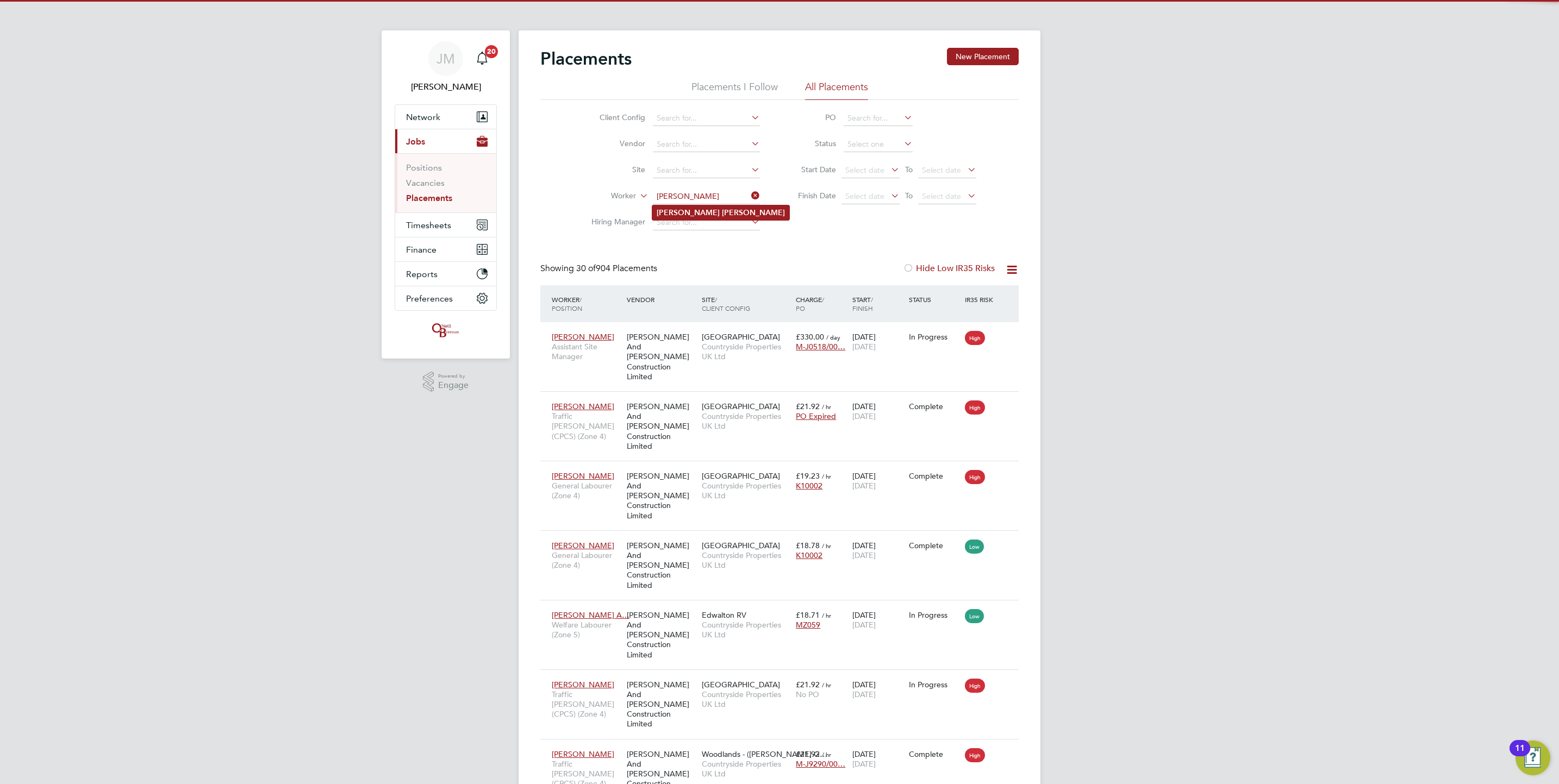
click at [716, 210] on li "[PERSON_NAME]" at bounding box center [720, 213] width 137 height 14
type input "[PERSON_NAME]"
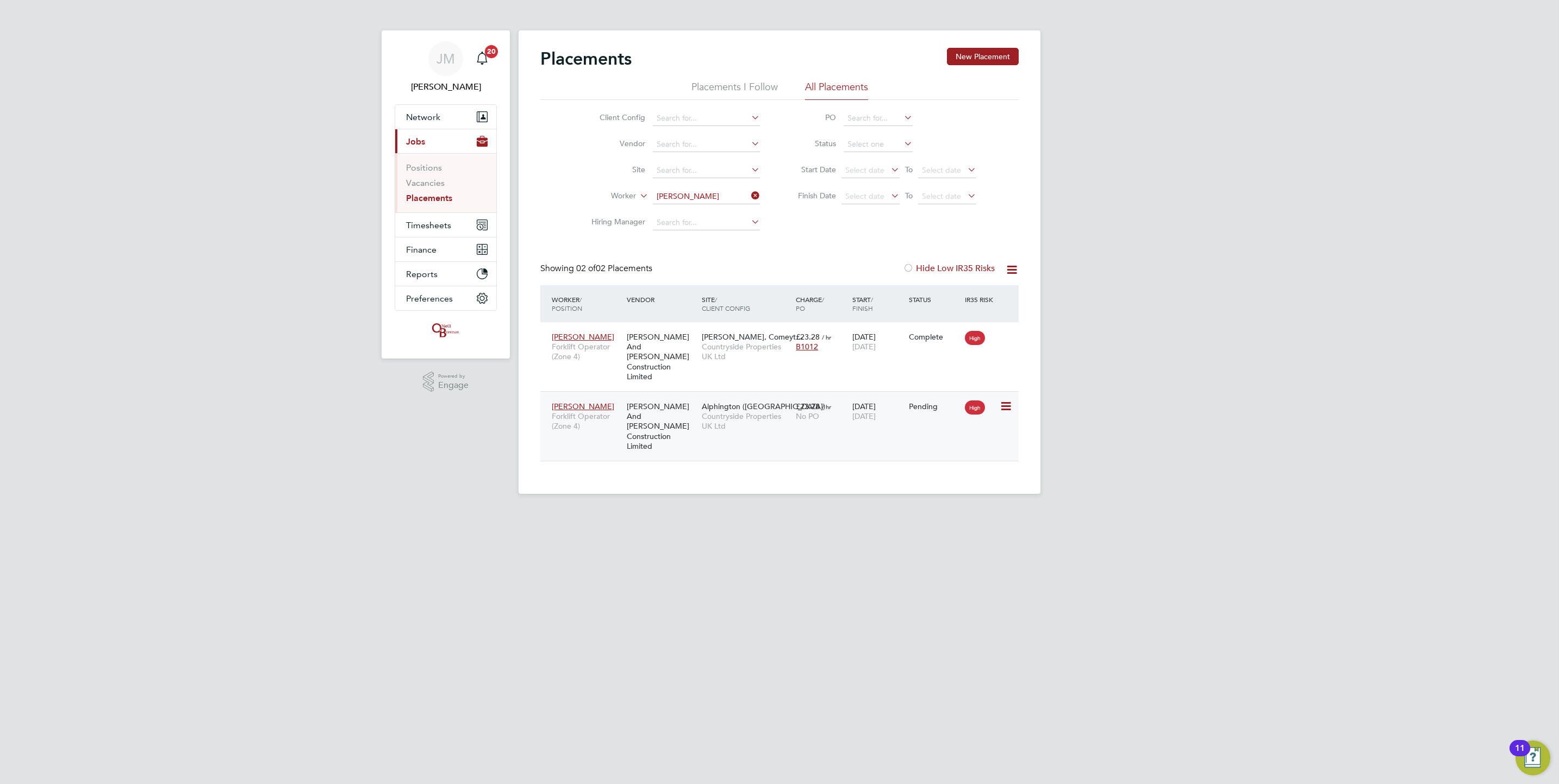
click at [1007, 402] on icon at bounding box center [1006, 406] width 11 height 13
click at [942, 464] on li "Start" at bounding box center [971, 465] width 78 height 15
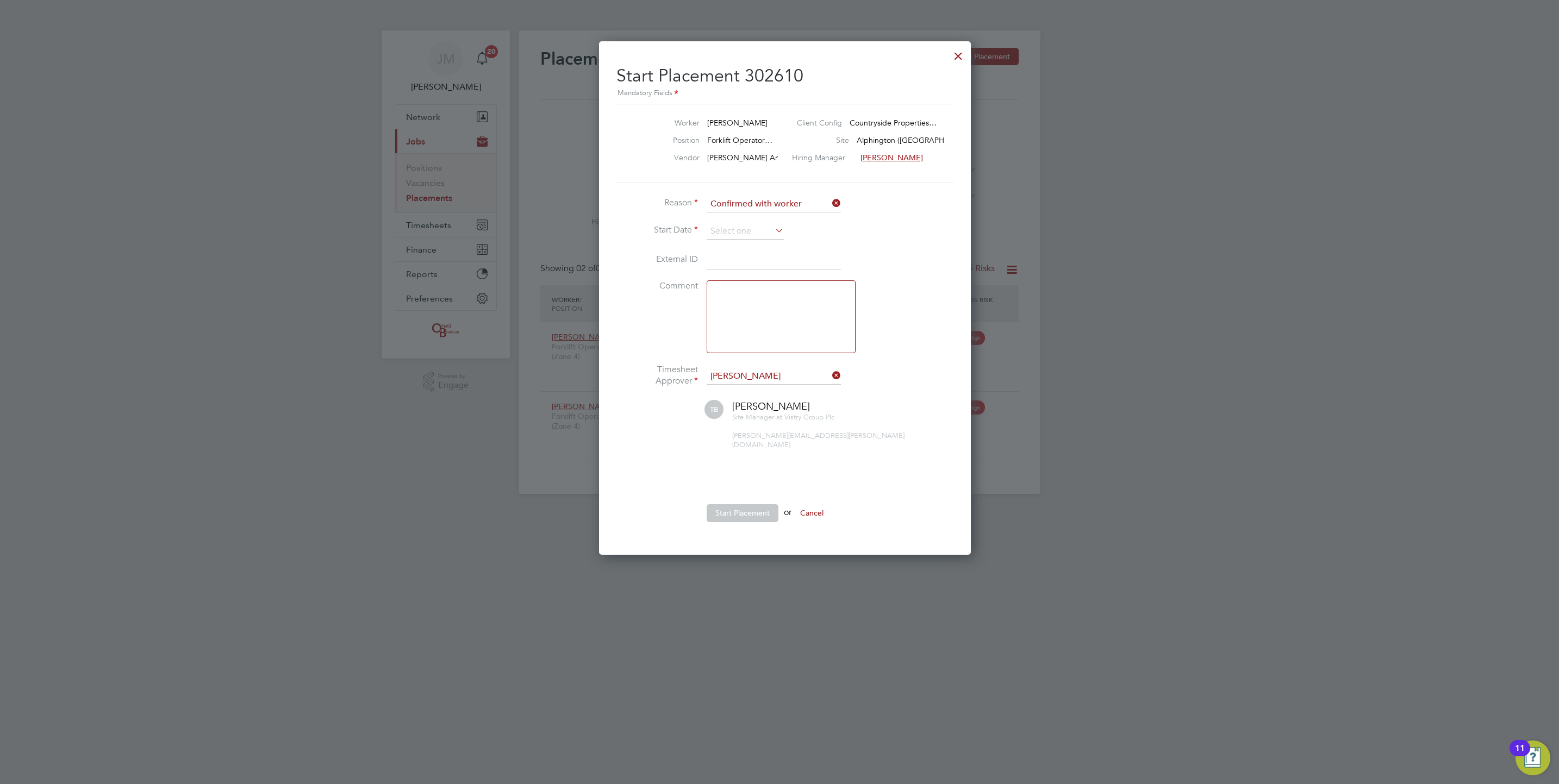
click at [749, 220] on li "Reason Confirmed with worker" at bounding box center [780, 209] width 326 height 27
click at [752, 227] on input at bounding box center [745, 231] width 78 height 16
click at [734, 247] on icon at bounding box center [735, 251] width 10 height 12
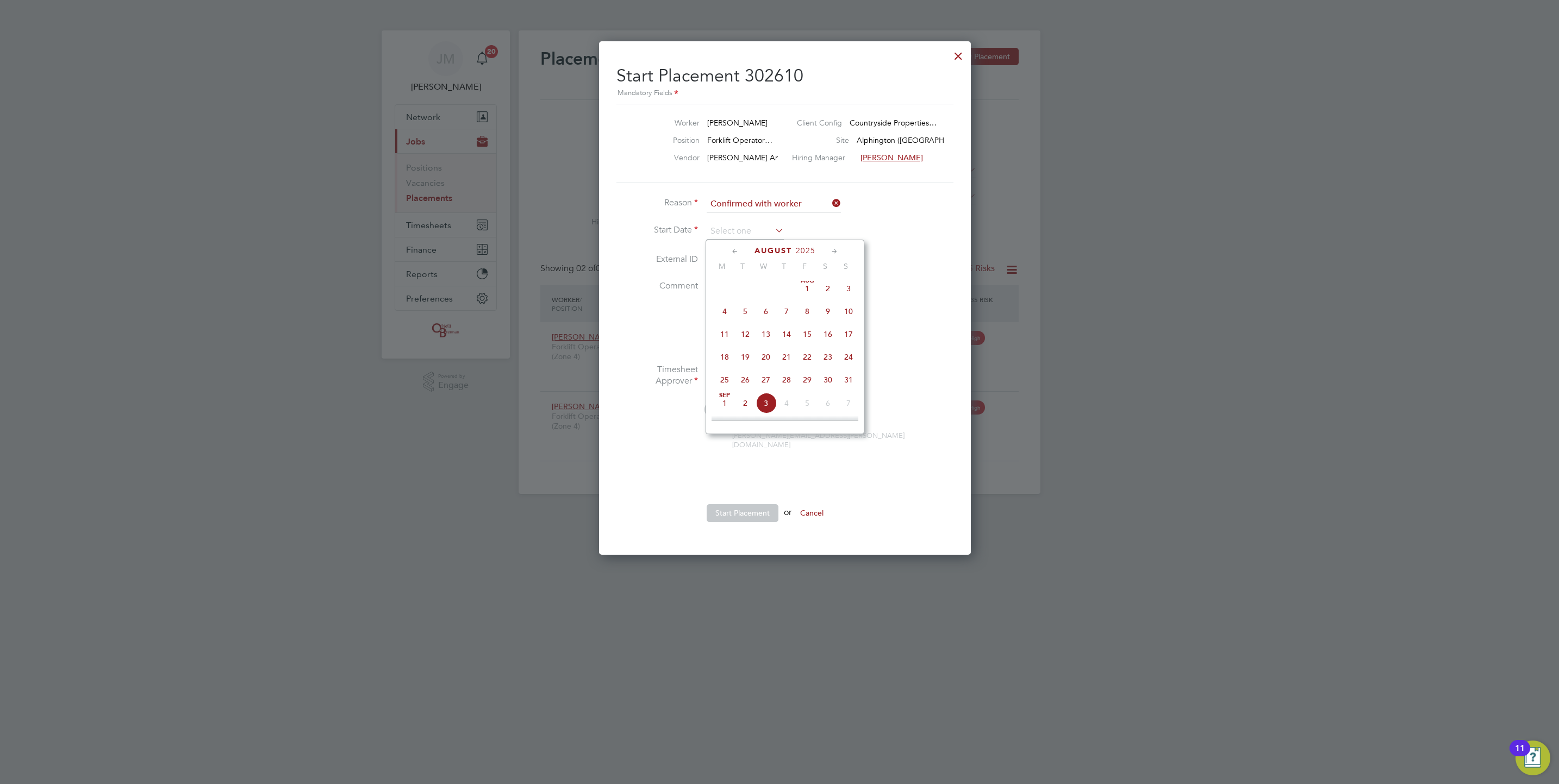
click at [807, 361] on span "22" at bounding box center [807, 357] width 21 height 21
type input "[DATE]"
click at [807, 376] on input at bounding box center [774, 376] width 134 height 16
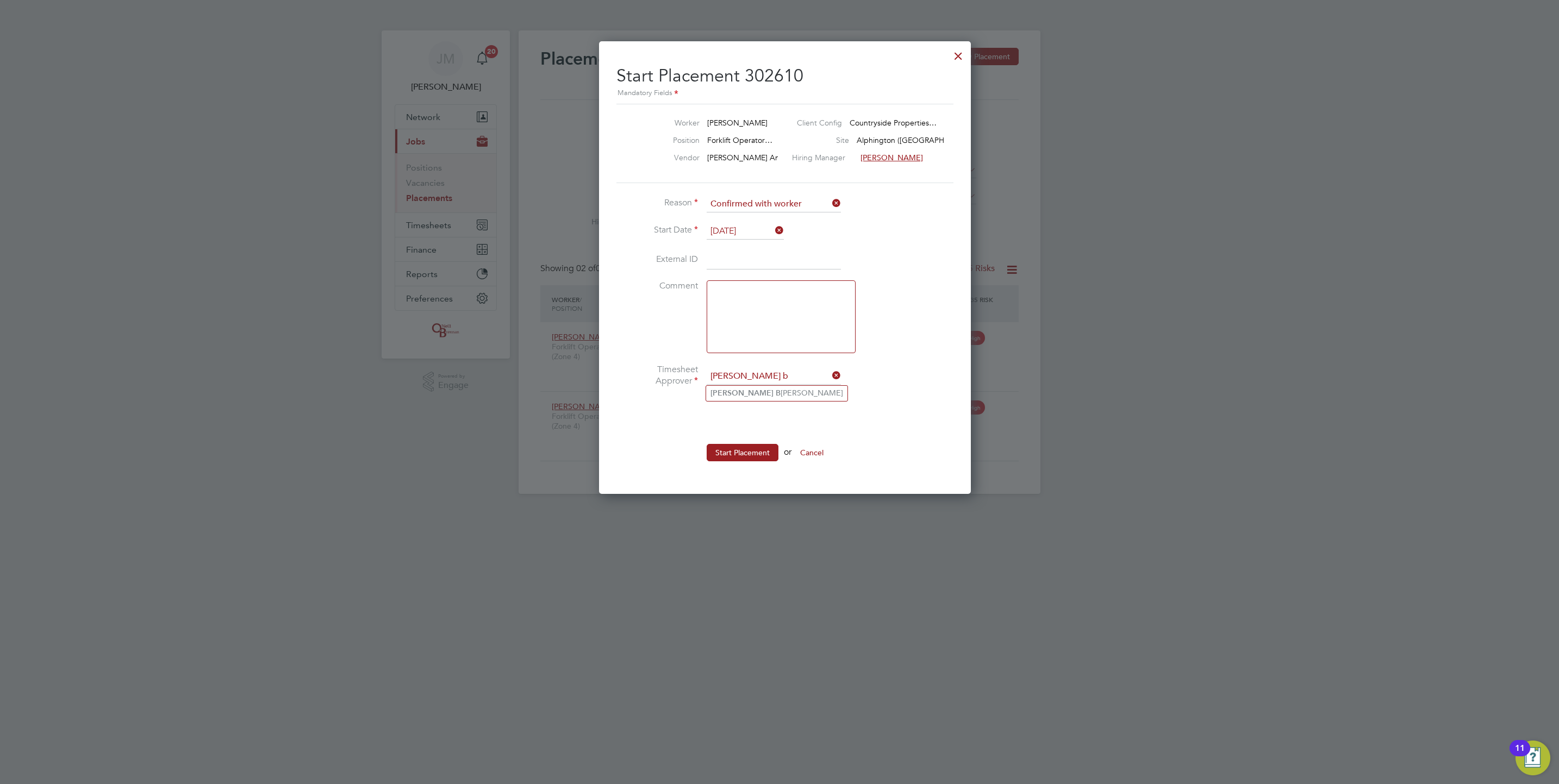
click at [786, 390] on li "[PERSON_NAME]" at bounding box center [776, 393] width 142 height 14
type input "[PERSON_NAME]"
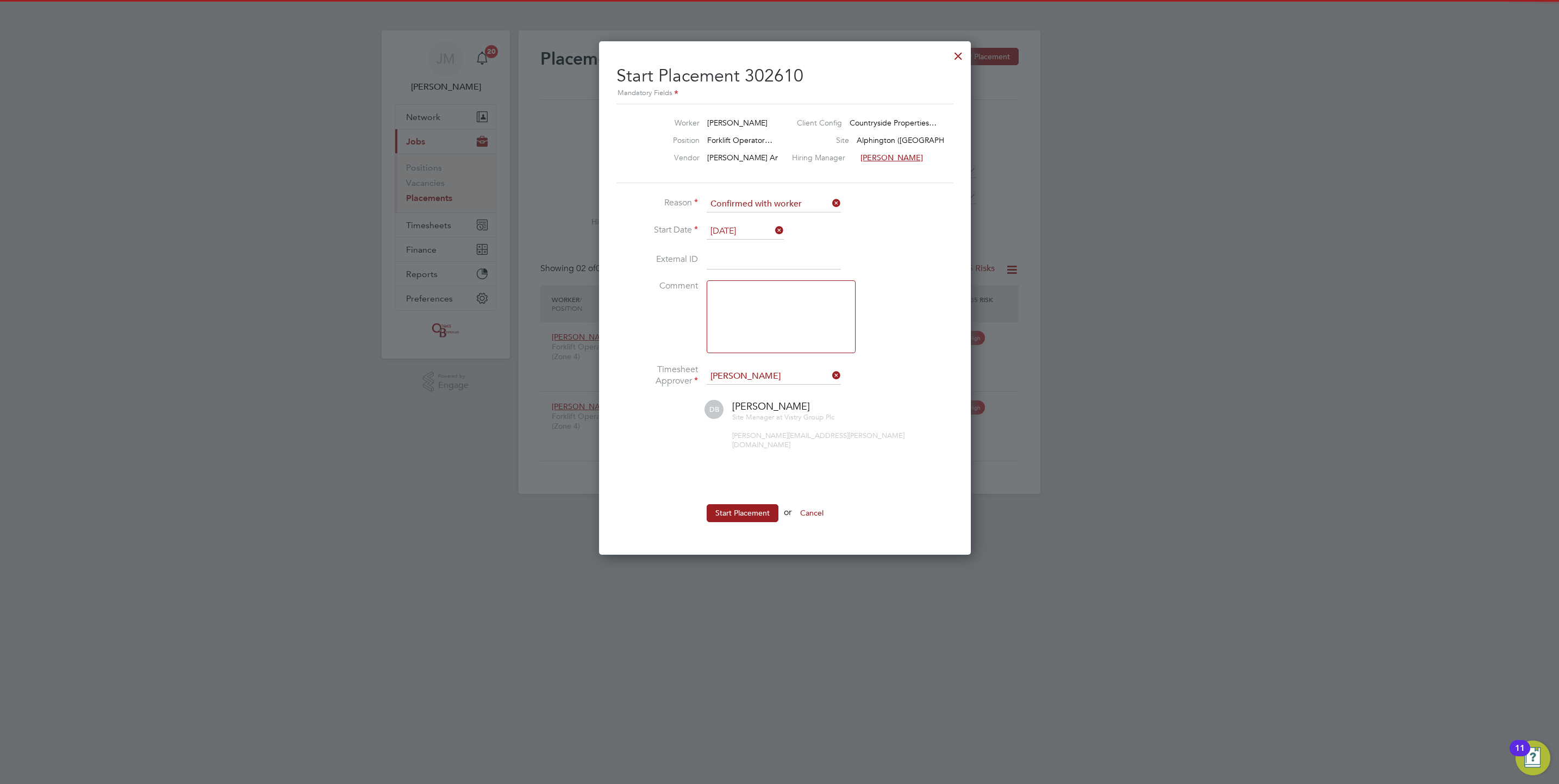
scroll to position [506, 362]
click at [746, 504] on button "Start Placement" at bounding box center [743, 513] width 72 height 18
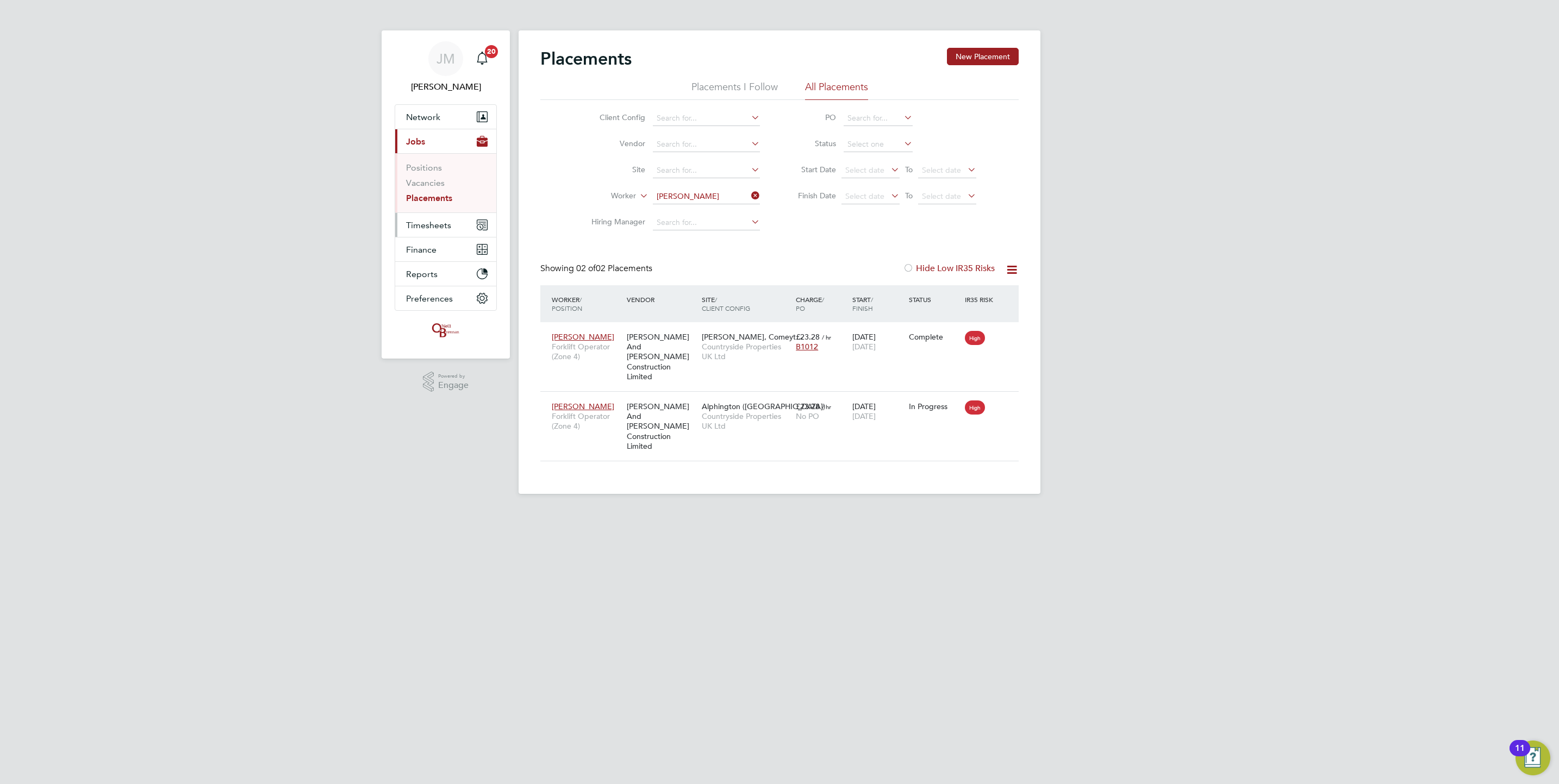
drag, startPoint x: 414, startPoint y: 229, endPoint x: 420, endPoint y: 233, distance: 7.2
click at [414, 229] on span "Timesheets" at bounding box center [429, 225] width 45 height 10
click at [429, 189] on link "Timesheets" at bounding box center [429, 192] width 45 height 10
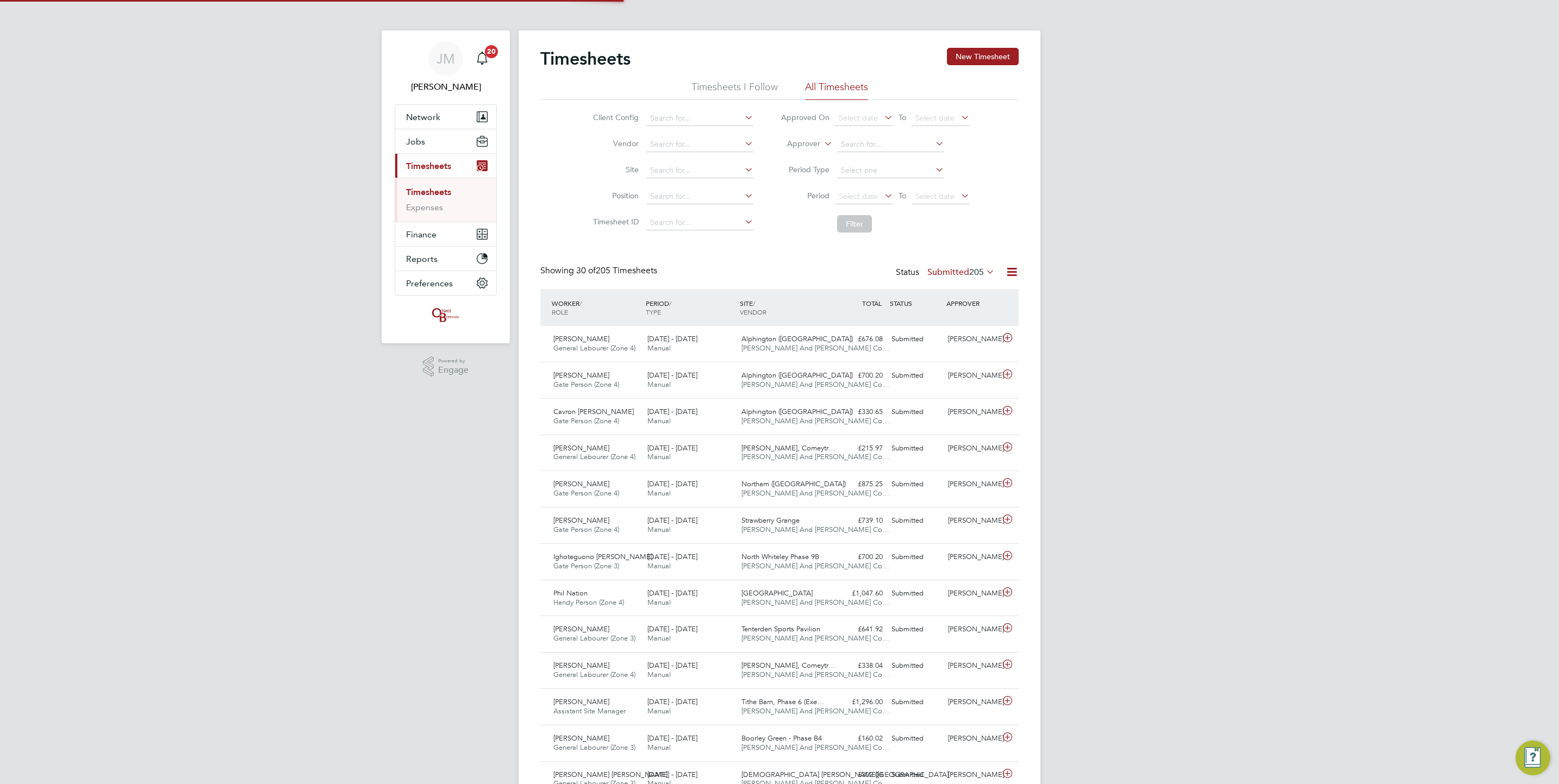
scroll to position [28, 94]
click at [963, 54] on button "New Timesheet" at bounding box center [983, 57] width 72 height 18
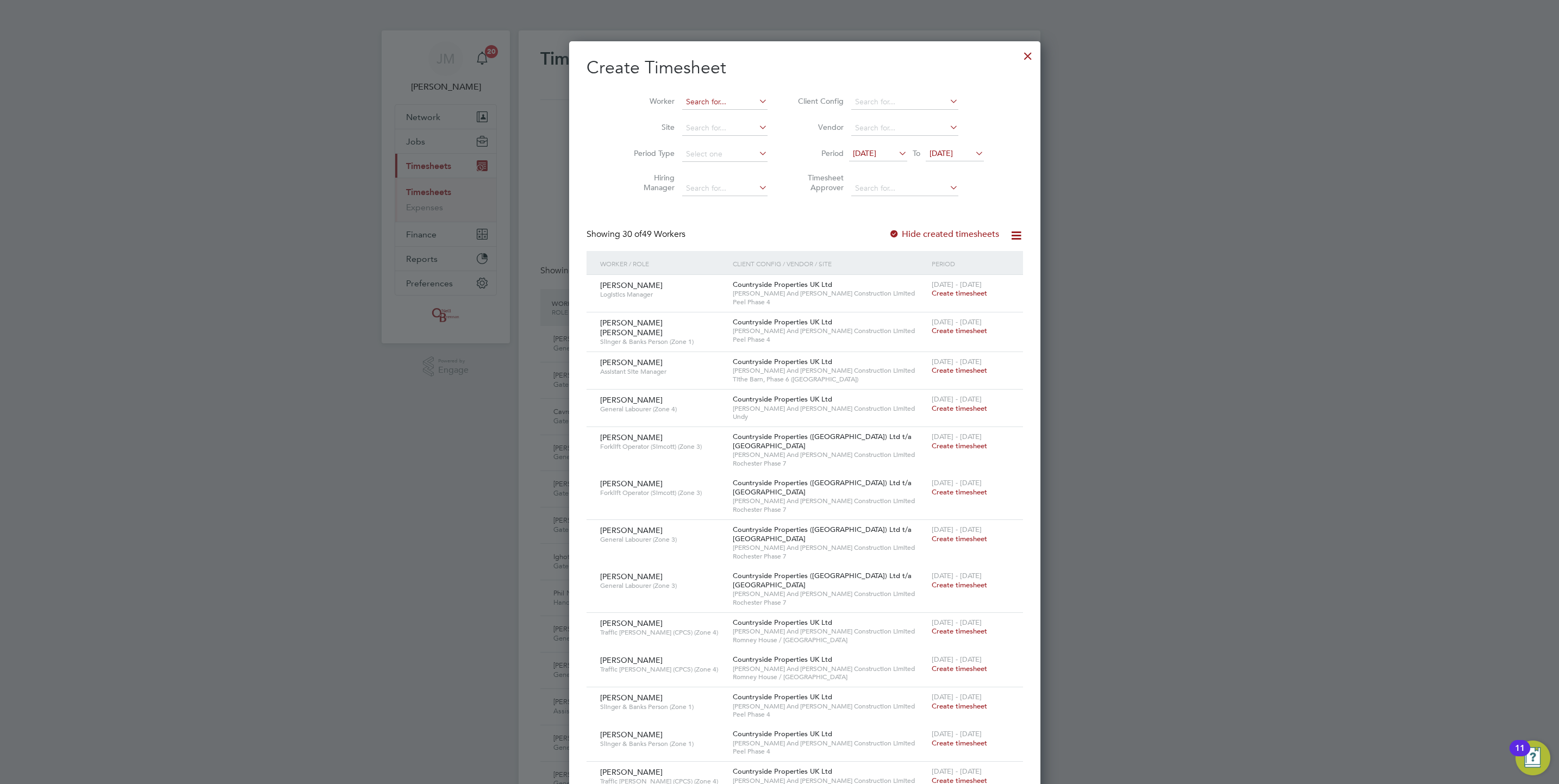
click at [704, 95] on input at bounding box center [724, 101] width 86 height 15
click at [700, 141] on li "[PERSON_NAME]" at bounding box center [724, 146] width 134 height 14
type input "[PERSON_NAME]"
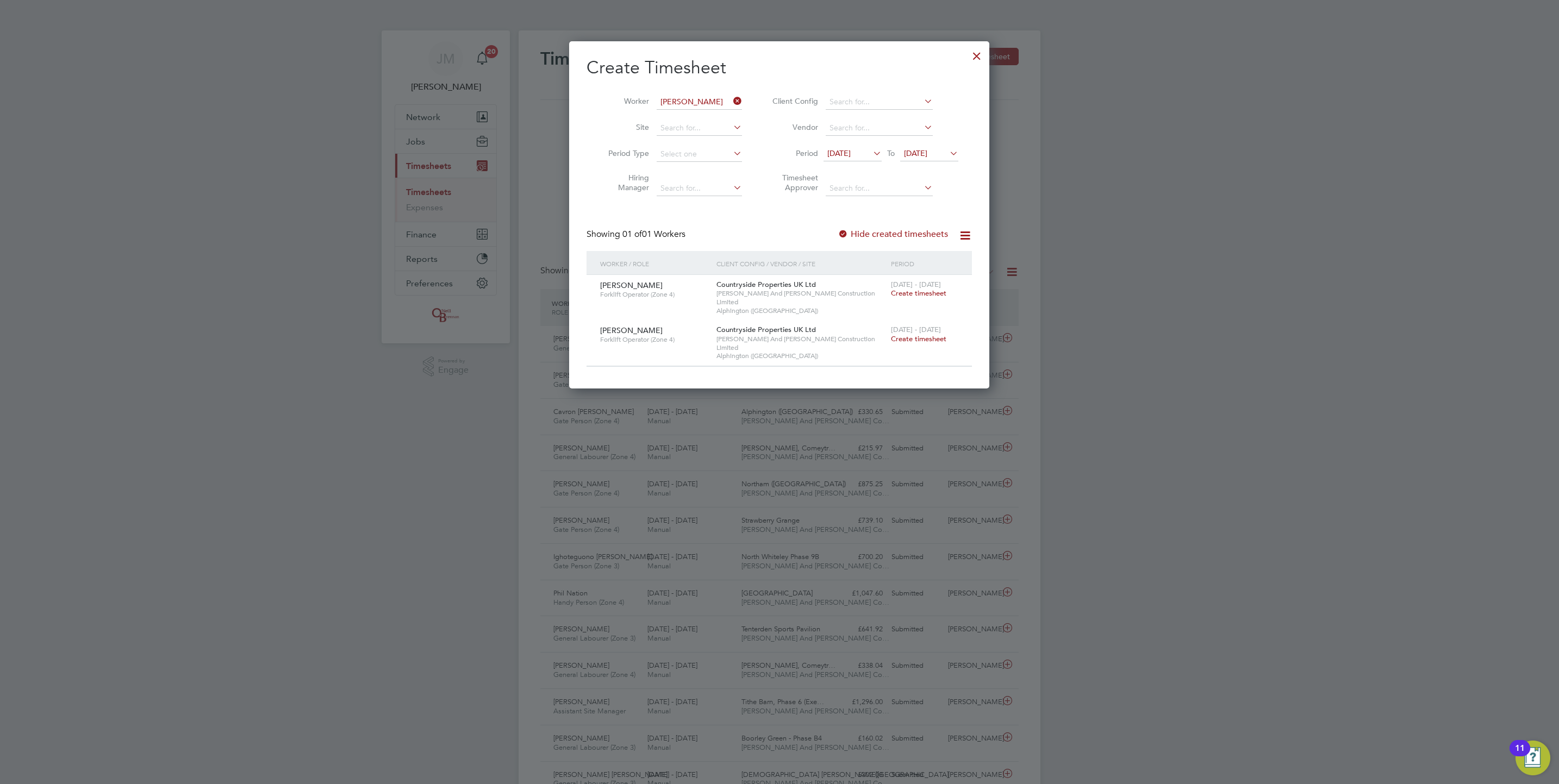
click at [939, 295] on span "Create timesheet" at bounding box center [919, 293] width 55 height 10
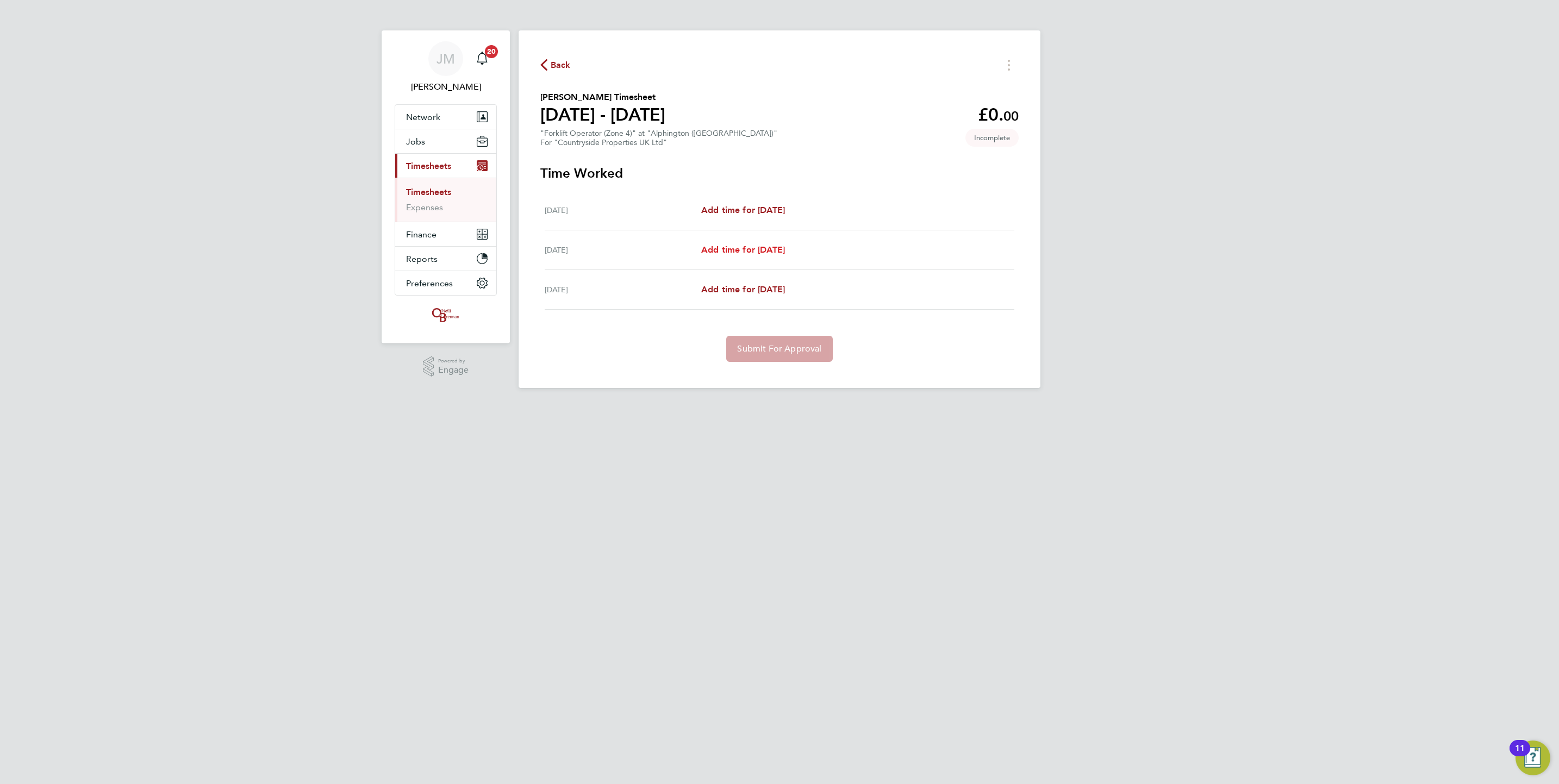
click at [733, 250] on span "Add time for [DATE]" at bounding box center [743, 249] width 84 height 10
select select "30"
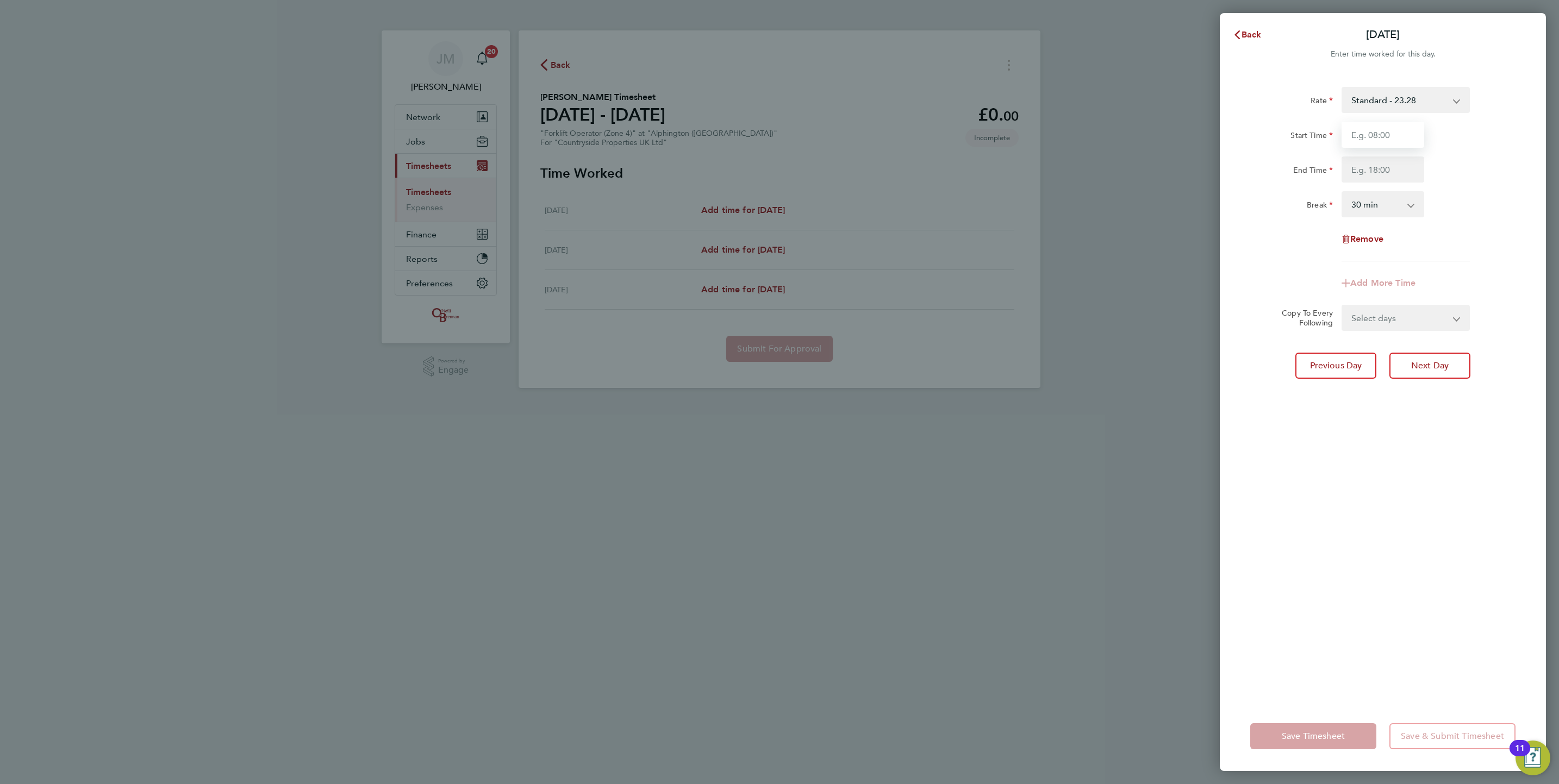
click at [1370, 137] on input "Start Time" at bounding box center [1382, 134] width 82 height 26
type input "07:30"
type input "17:00"
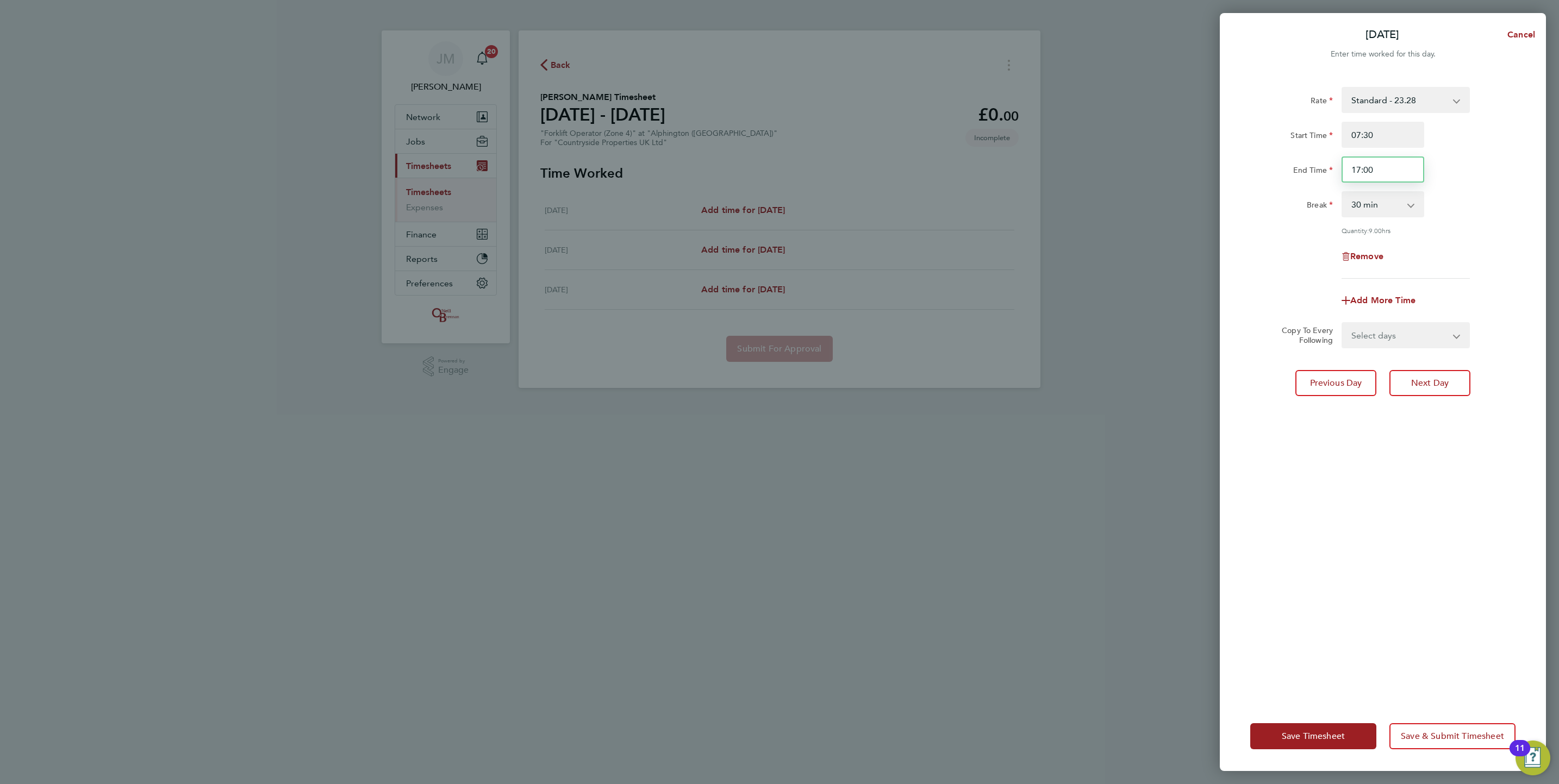
click at [1385, 169] on input "17:00" at bounding box center [1382, 169] width 82 height 26
click at [1333, 726] on button "Save Timesheet" at bounding box center [1314, 736] width 126 height 26
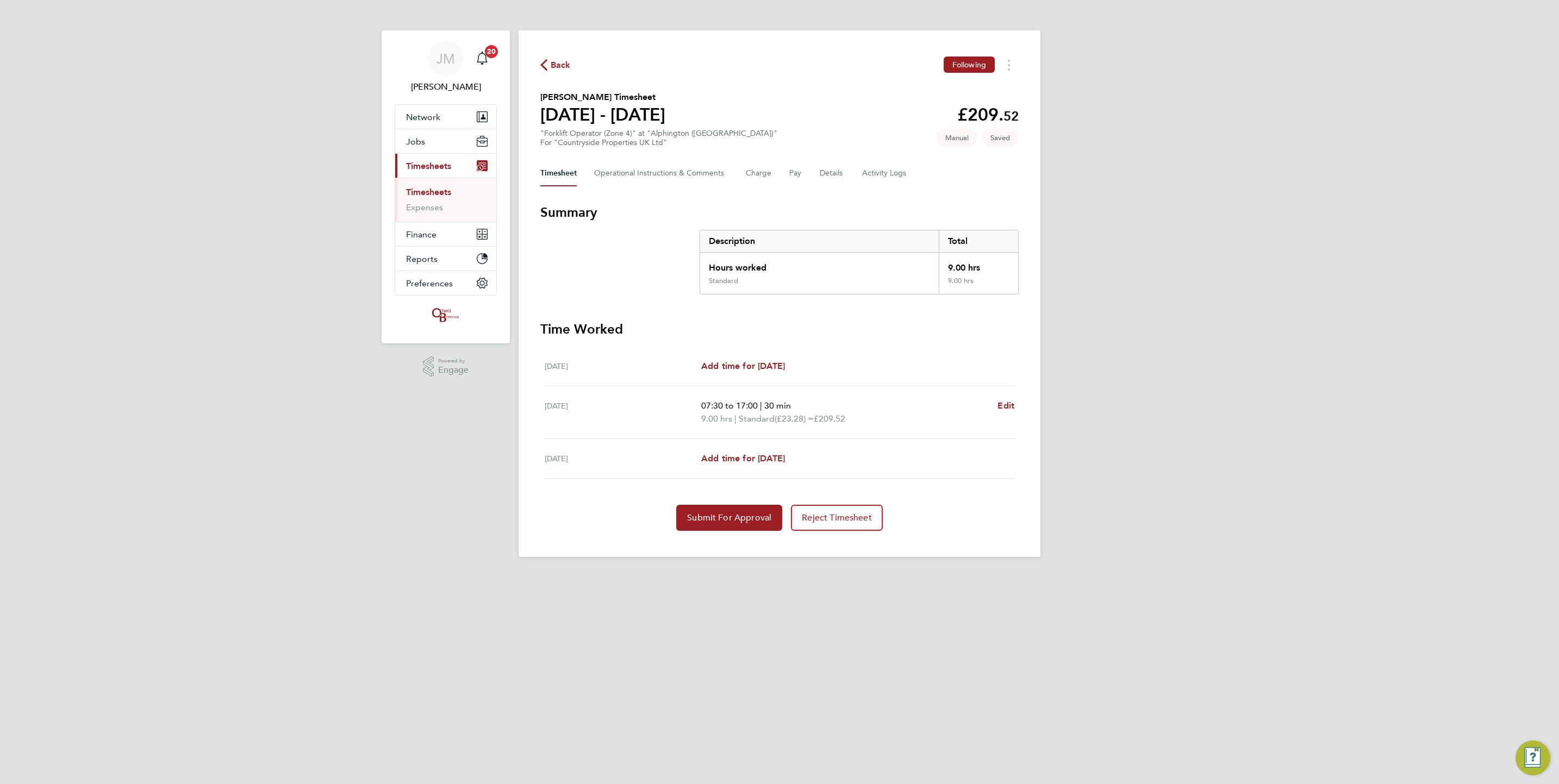
click at [746, 532] on div "Back Following [PERSON_NAME] Timesheet [DATE] - [DATE] £209. 52 "Forklift Opera…" at bounding box center [780, 293] width 522 height 527
click at [745, 515] on span "Submit For Approval" at bounding box center [729, 518] width 84 height 11
click at [560, 66] on span "Back" at bounding box center [560, 65] width 20 height 13
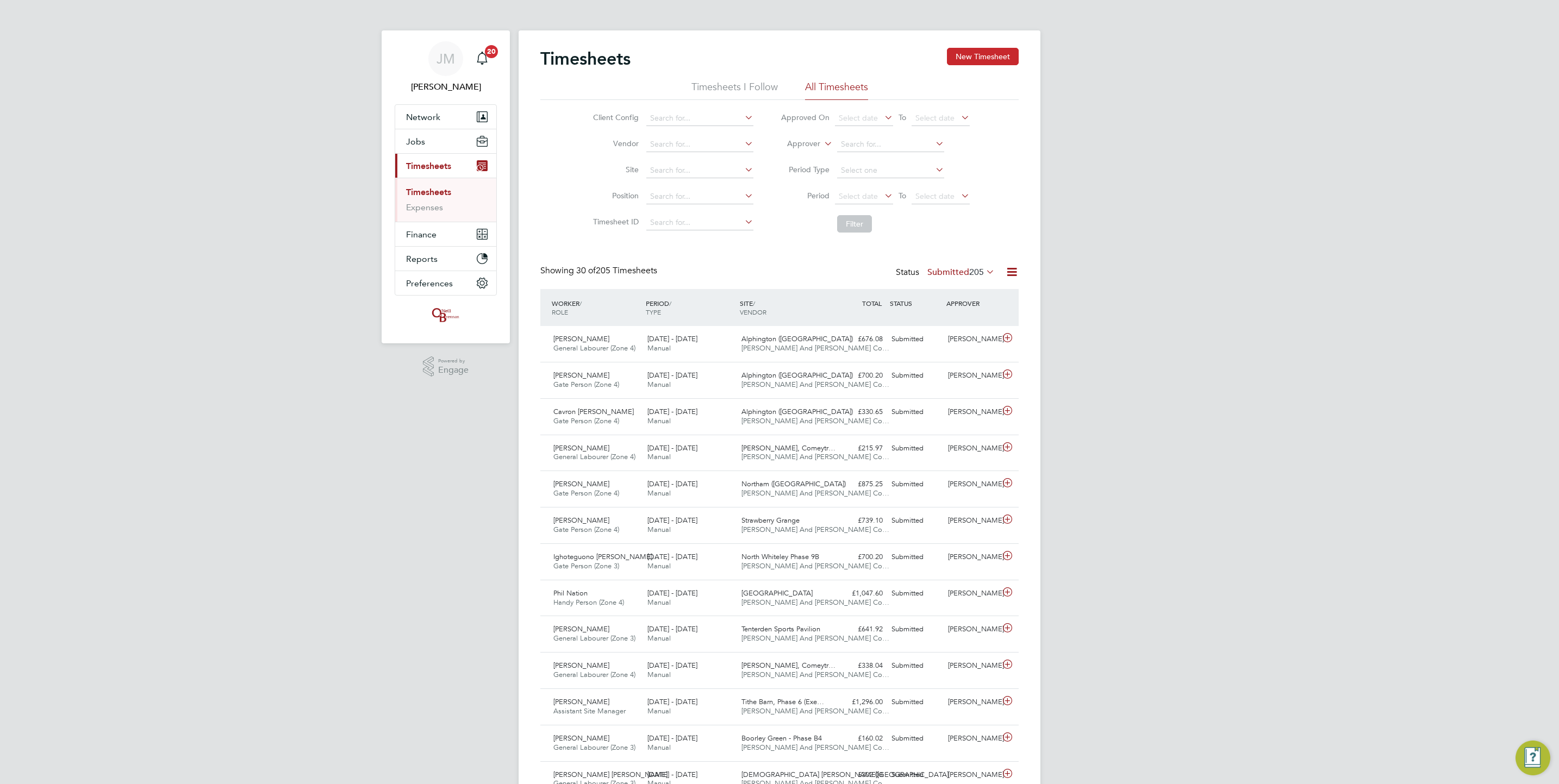
click at [985, 53] on button "New Timesheet" at bounding box center [983, 57] width 72 height 18
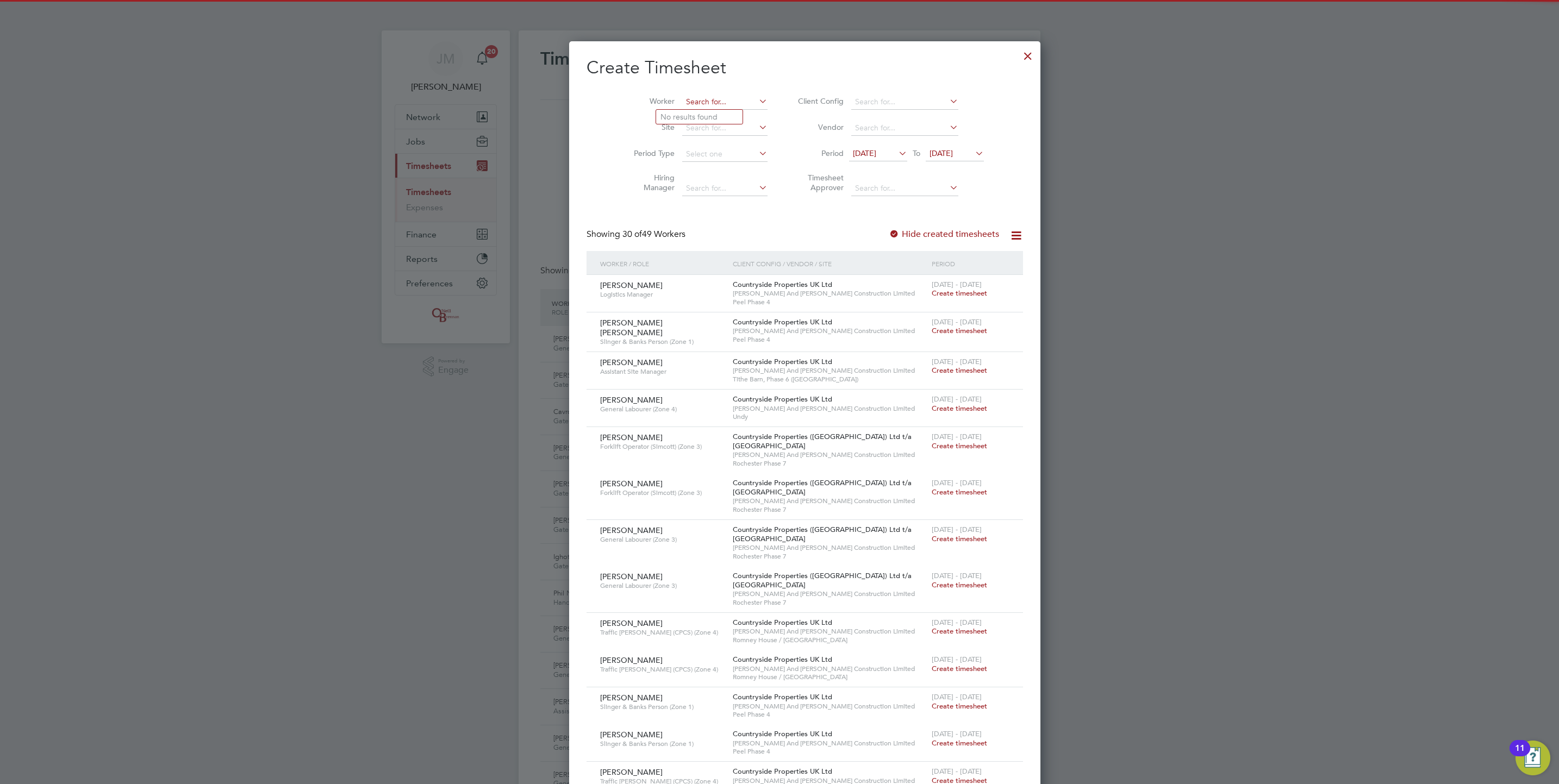
click at [720, 99] on input at bounding box center [724, 101] width 86 height 15
click at [702, 121] on li "[PERSON_NAME]" at bounding box center [724, 117] width 137 height 14
type input "[PERSON_NAME]"
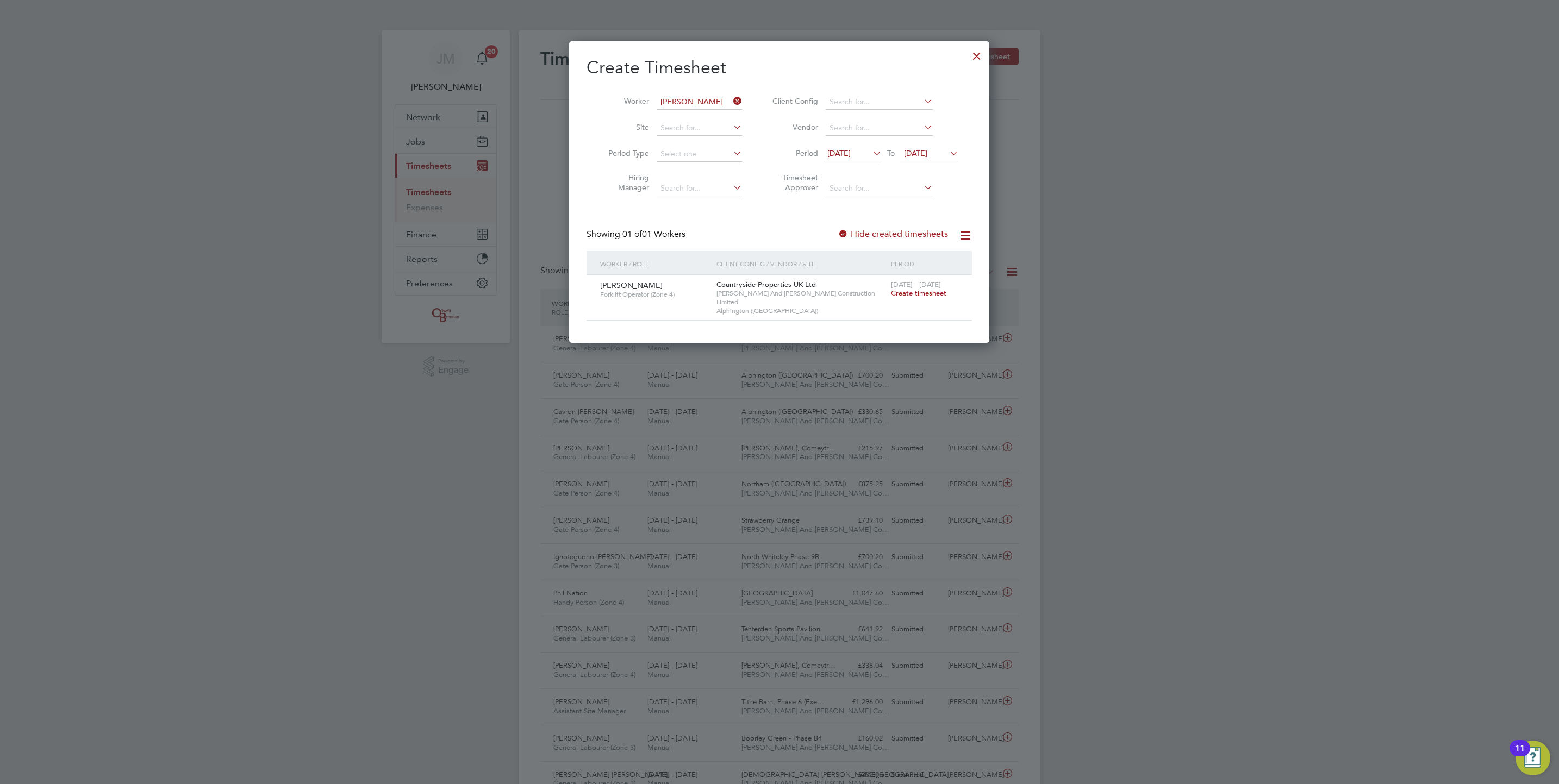
click at [927, 296] on span "Create timesheet" at bounding box center [919, 293] width 55 height 10
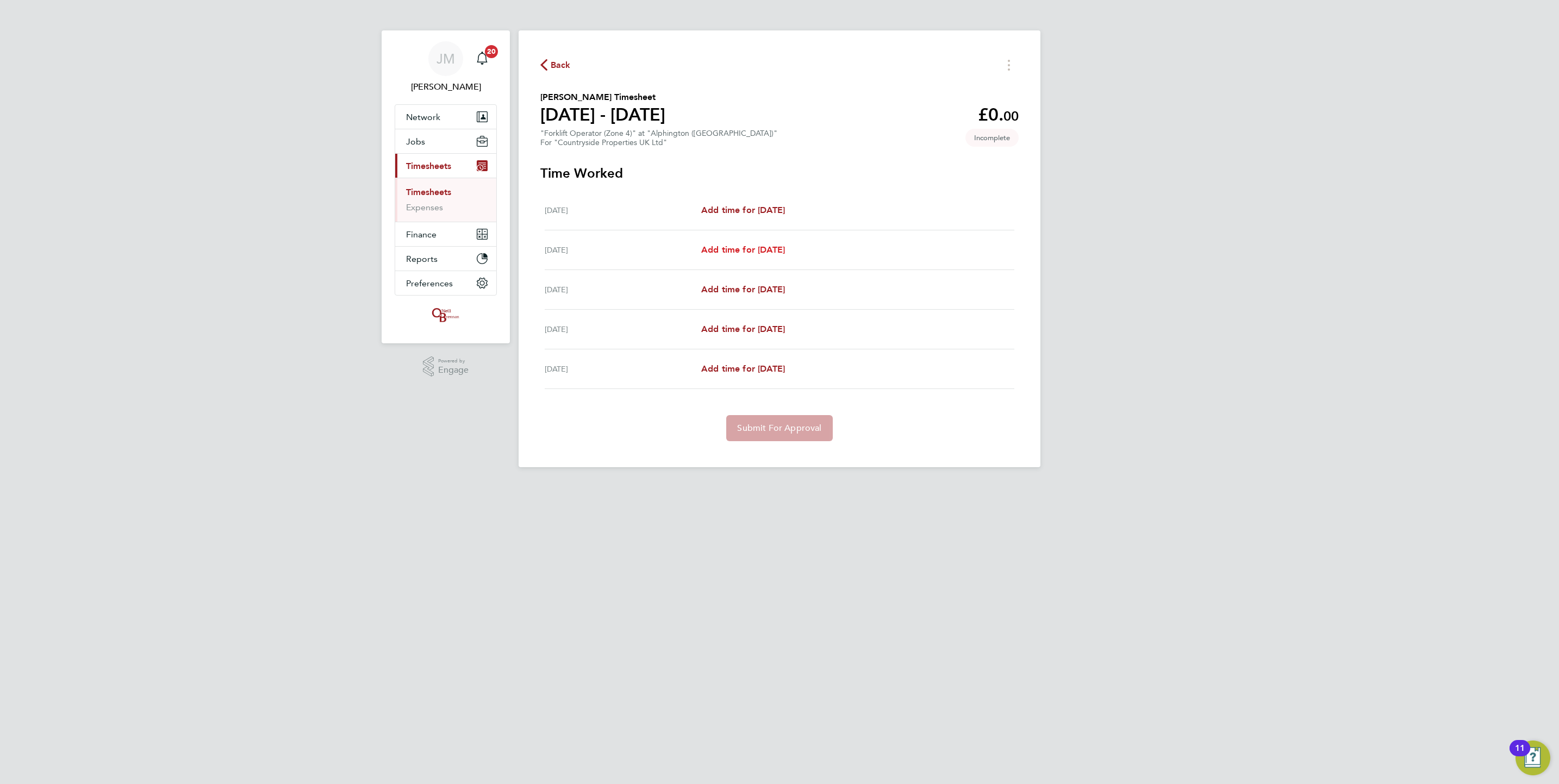
click at [774, 251] on span "Add time for [DATE]" at bounding box center [743, 249] width 84 height 10
select select "30"
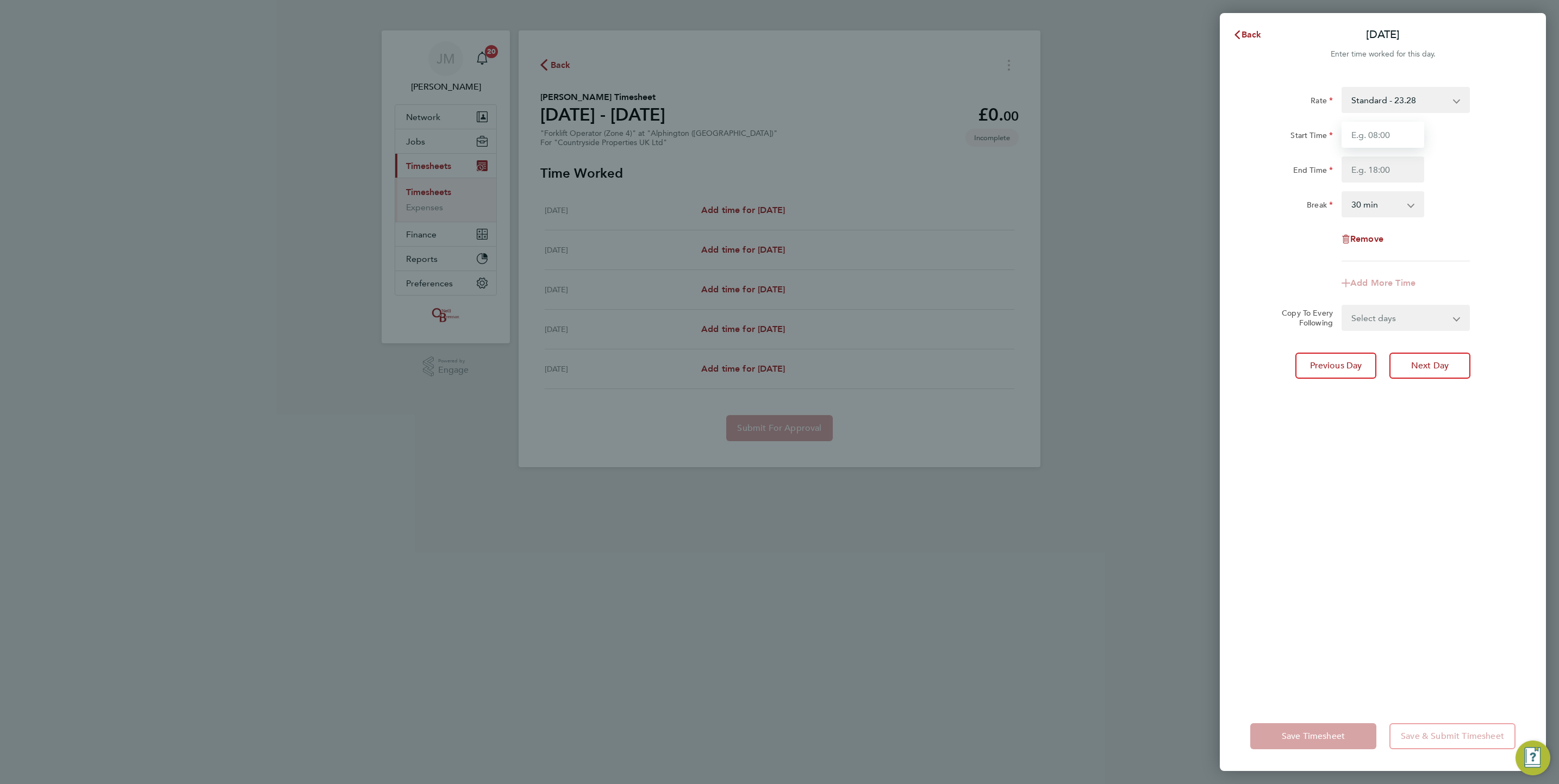
click at [1382, 136] on input "Start Time" at bounding box center [1382, 134] width 82 height 26
type input "07:30"
type input "17:00"
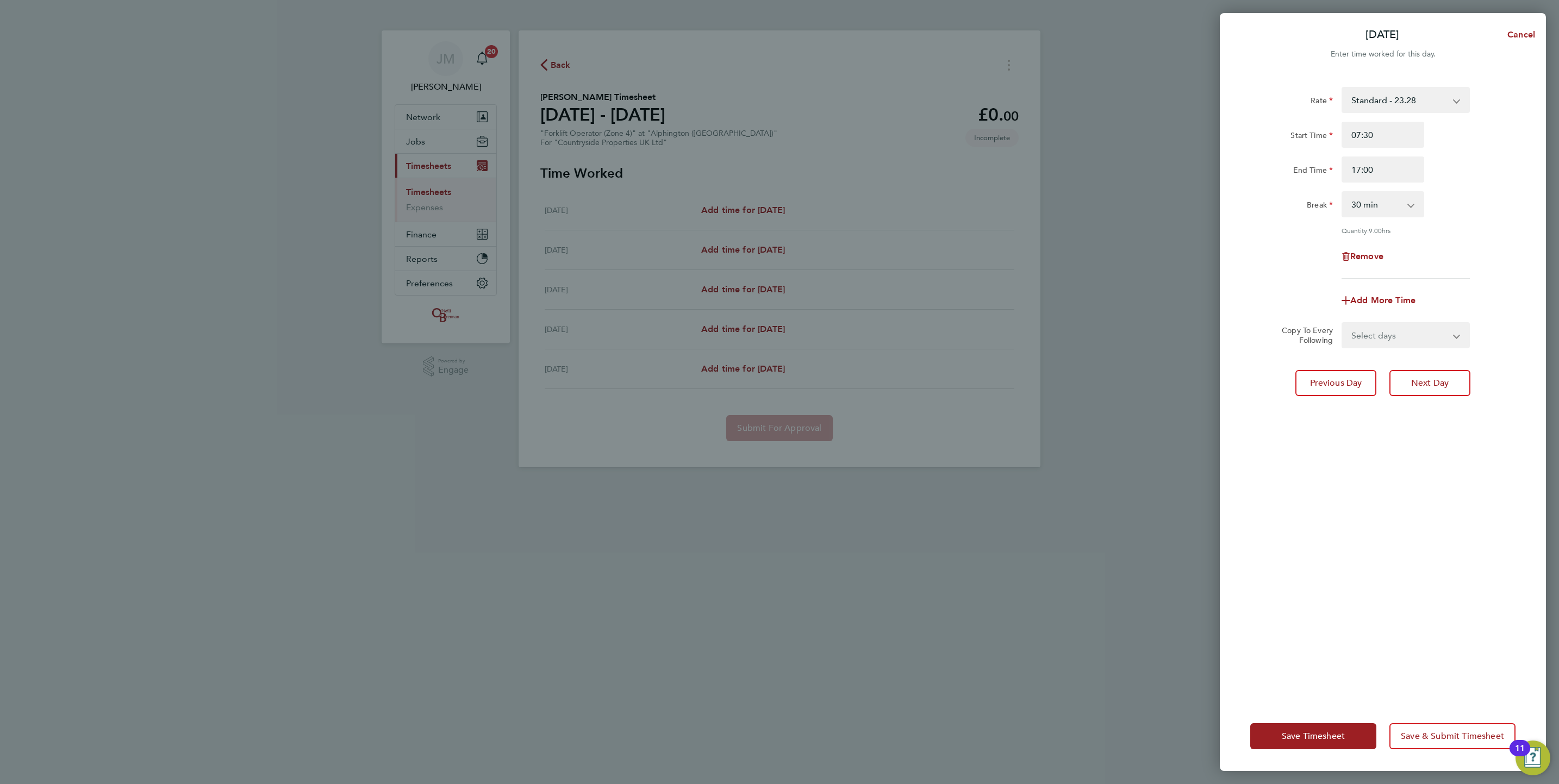
click at [1416, 326] on select "Select days Day [DATE] [DATE] [DATE]" at bounding box center [1400, 336] width 114 height 24
select select "FRI"
click at [1343, 324] on select "Select days Day [DATE] [DATE] [DATE]" at bounding box center [1400, 336] width 114 height 24
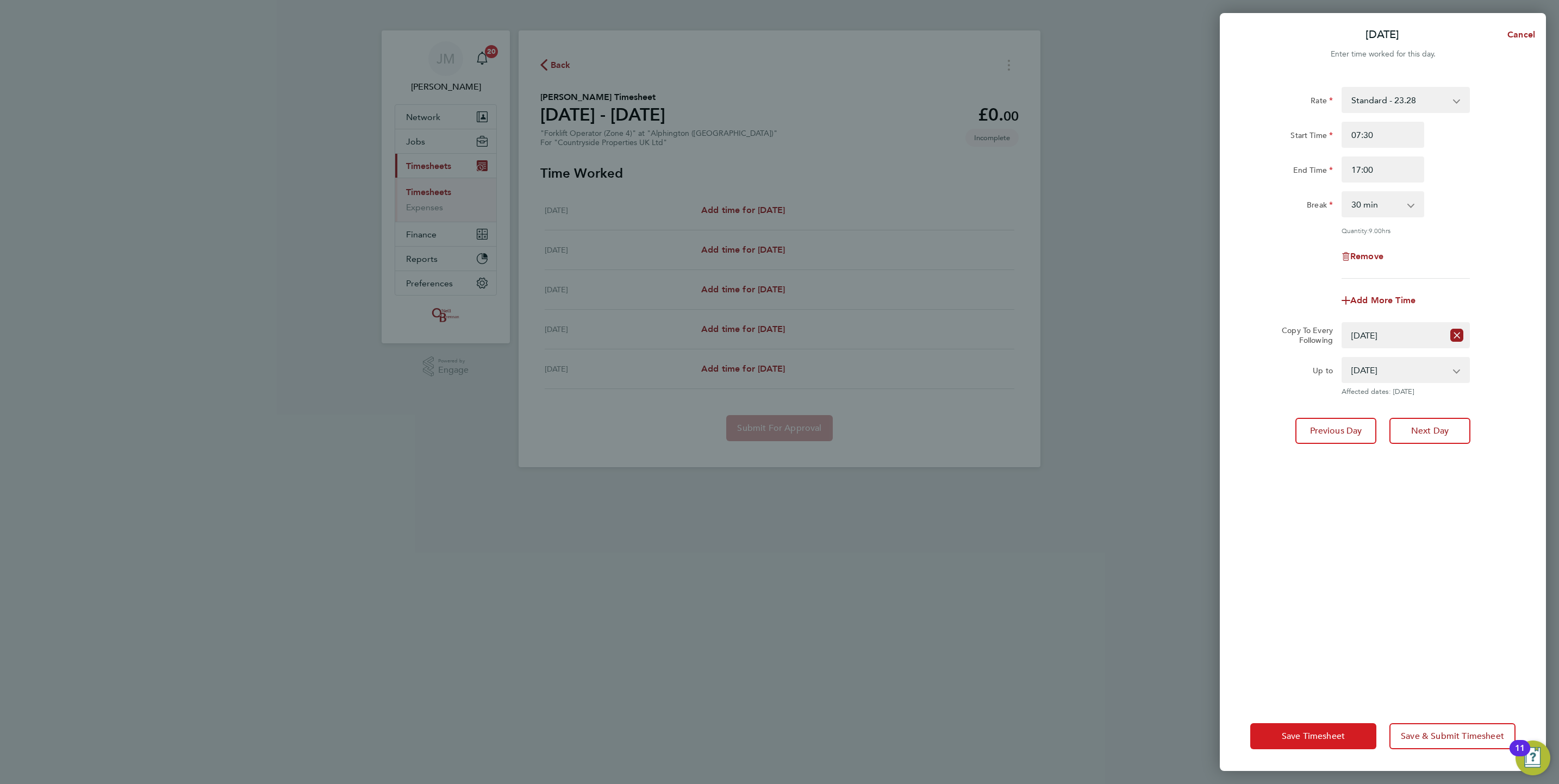
click at [1325, 737] on span "Save Timesheet" at bounding box center [1314, 737] width 63 height 11
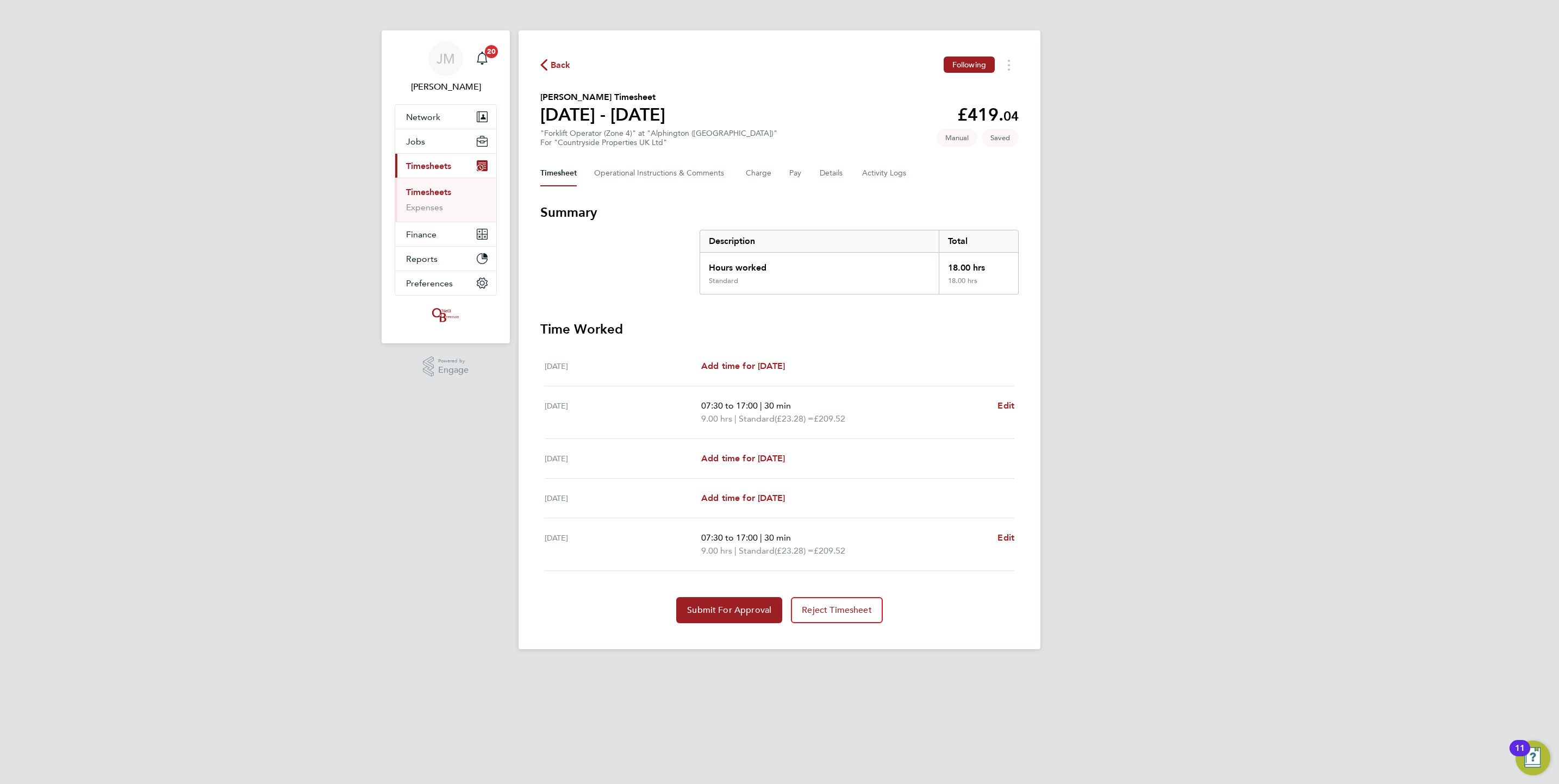
click at [737, 446] on div "[DATE] Add time for [DATE] Add time for [DATE]" at bounding box center [780, 459] width 470 height 40
click at [744, 457] on span "Add time for [DATE]" at bounding box center [743, 458] width 84 height 10
select select "30"
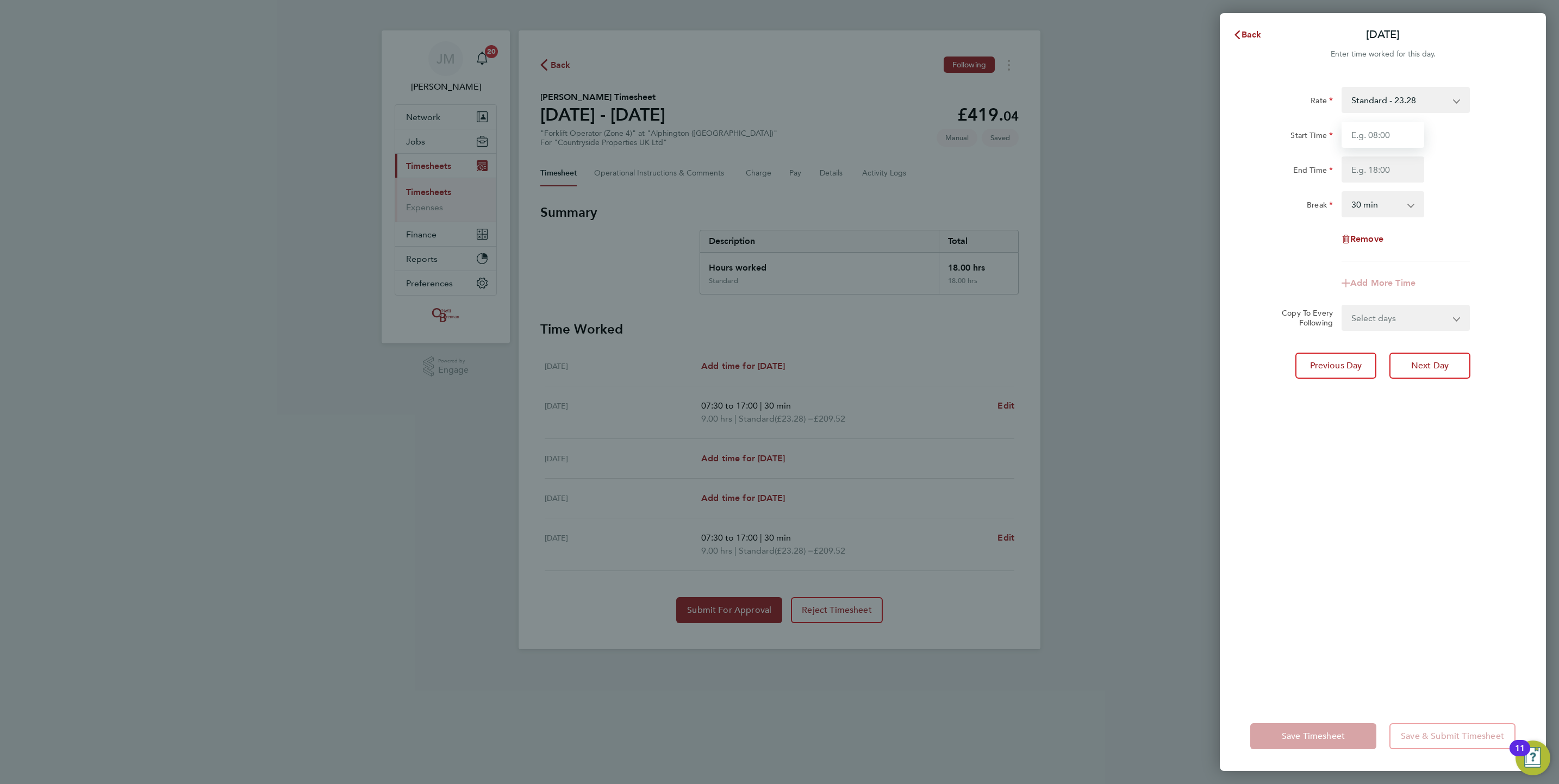
click at [1367, 133] on input "Start Time" at bounding box center [1382, 134] width 82 height 26
type input "07:30"
type input "17:00"
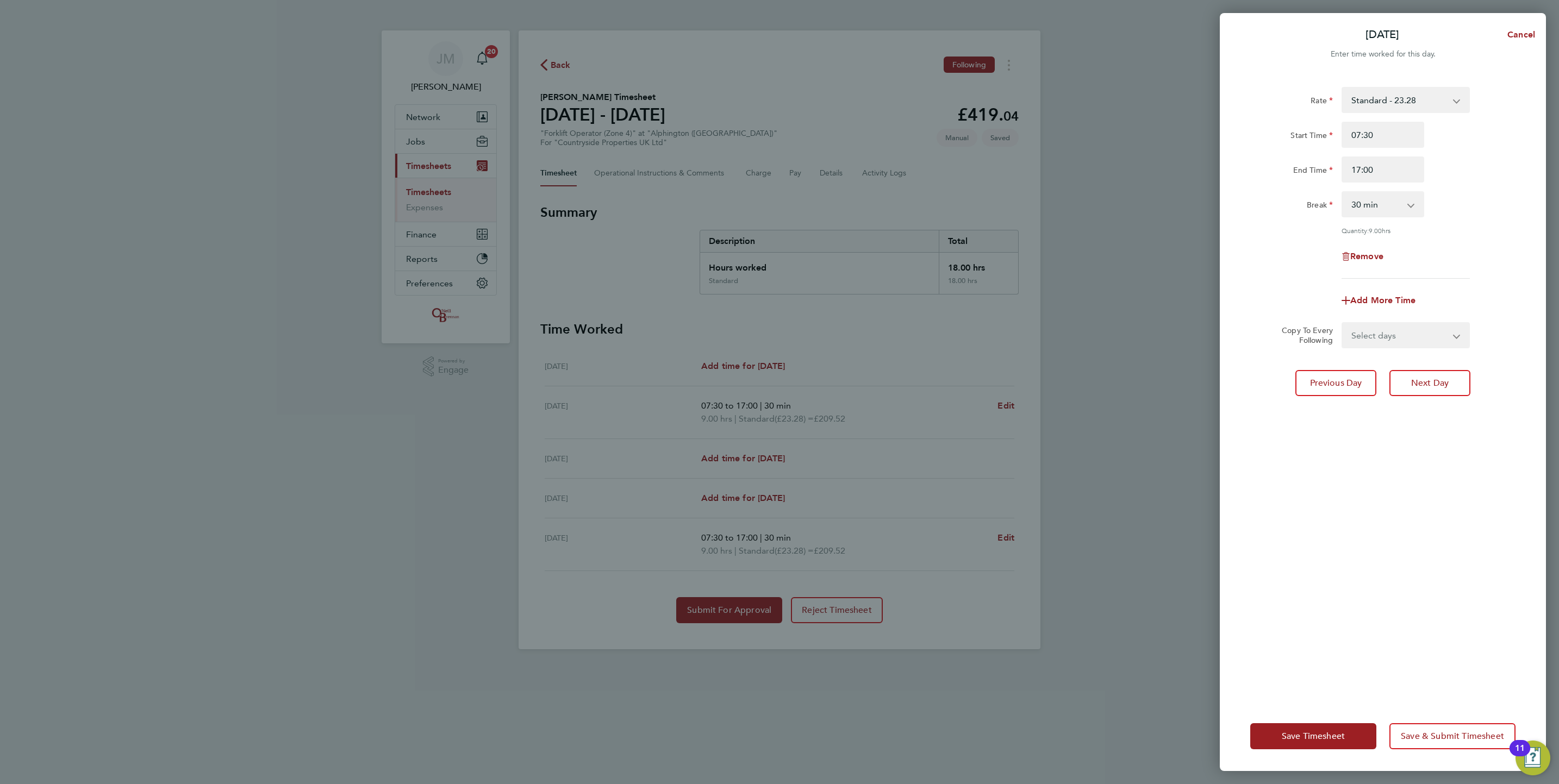
click at [1385, 218] on div "Rate Standard - 23.28 Start Time 07:30 End Time 17:00 Break 0 min 15 min 30 min…" at bounding box center [1383, 183] width 265 height 192
click at [1381, 202] on select "0 min 15 min 30 min 45 min 60 min 75 min 90 min" at bounding box center [1377, 205] width 67 height 24
select select "0"
click at [1343, 193] on select "0 min 15 min 30 min 45 min 60 min 75 min 90 min" at bounding box center [1377, 205] width 67 height 24
click at [1402, 332] on select "Select days Day [DATE] [DATE]" at bounding box center [1400, 336] width 114 height 24
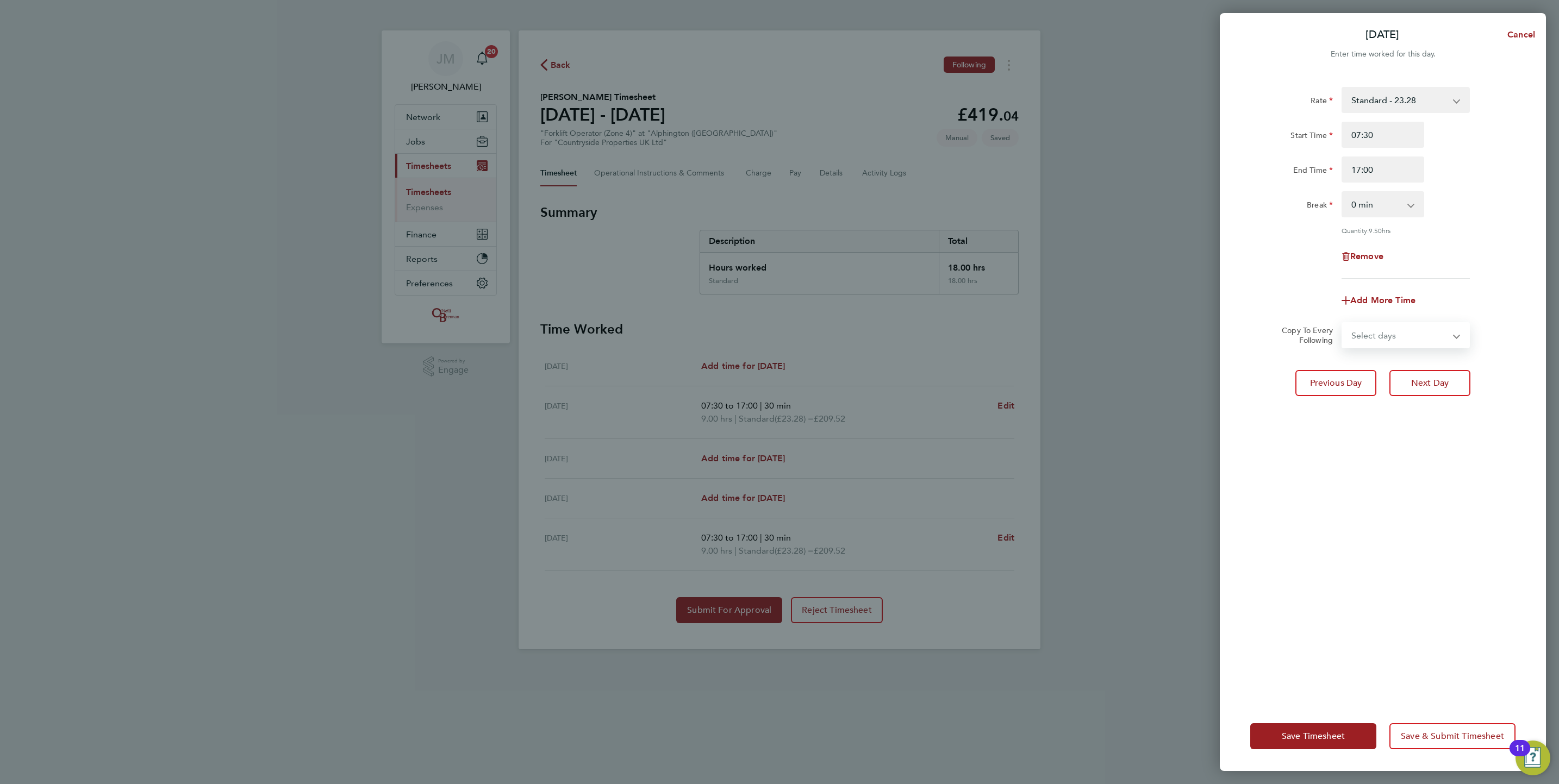
select select "FRI"
click at [1343, 324] on select "Select days Day [DATE] [DATE]" at bounding box center [1400, 336] width 114 height 24
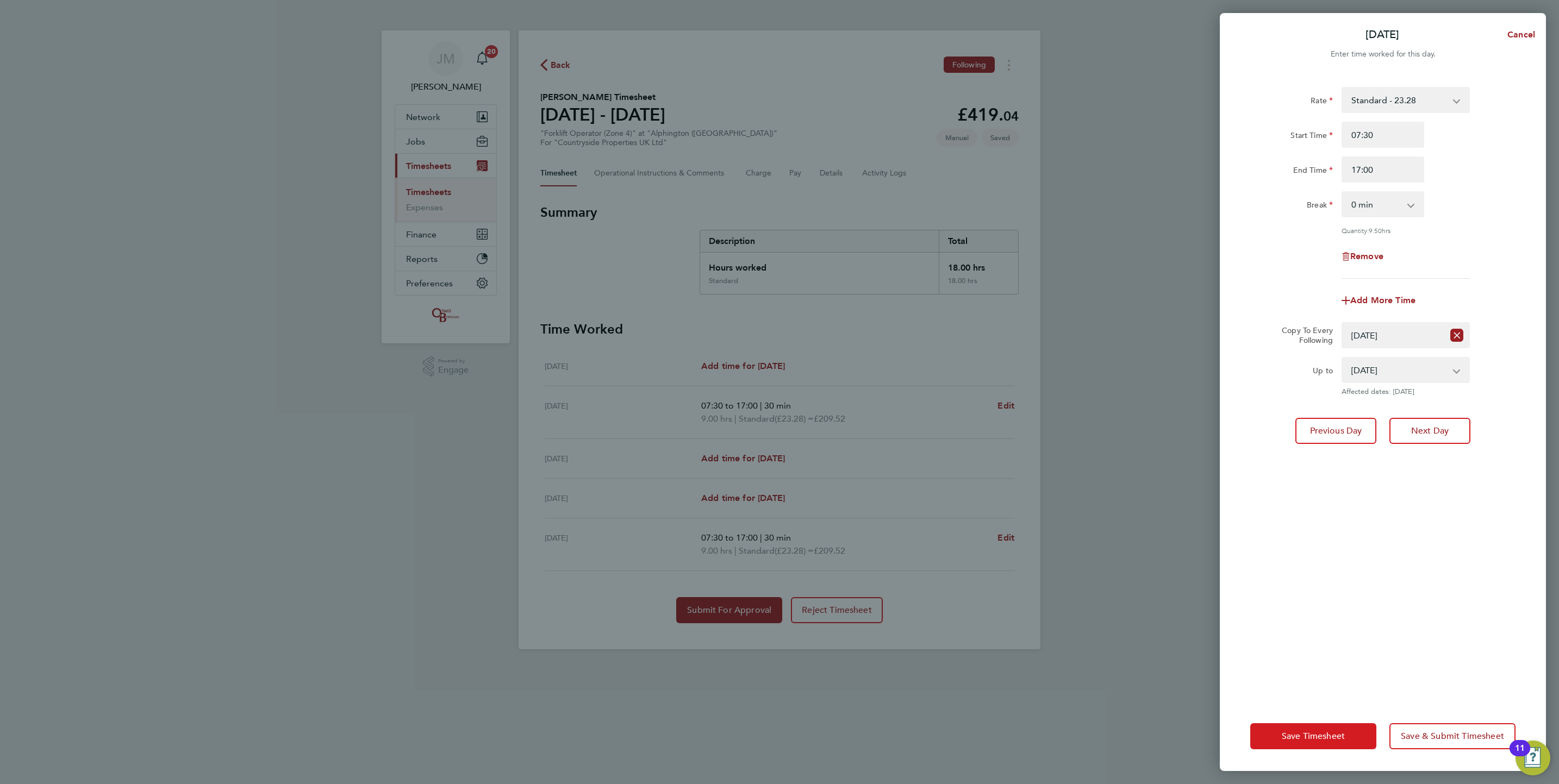
click at [1323, 734] on span "Save Timesheet" at bounding box center [1314, 737] width 63 height 11
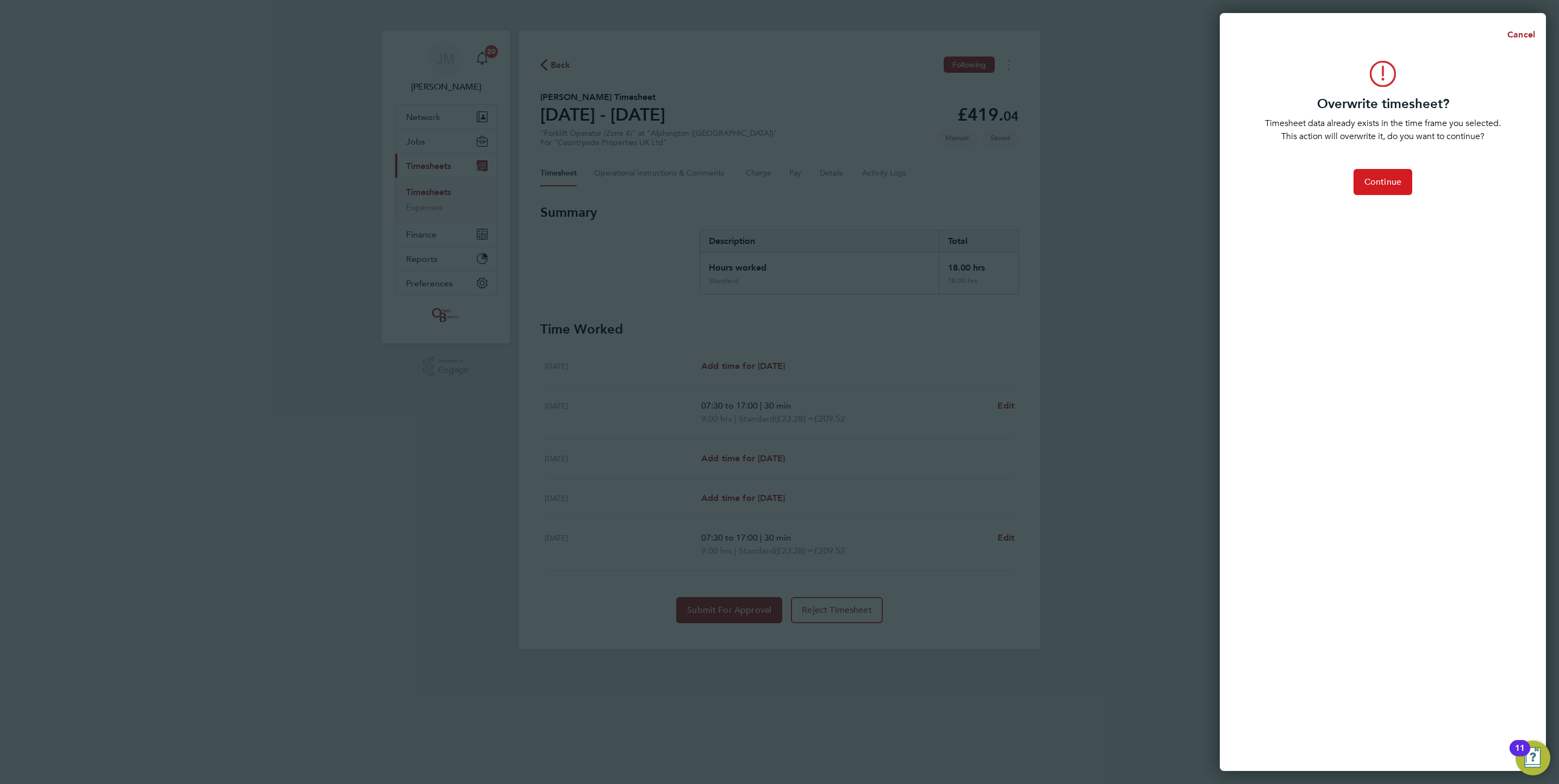
click at [1393, 172] on button "Continue" at bounding box center [1382, 181] width 58 height 26
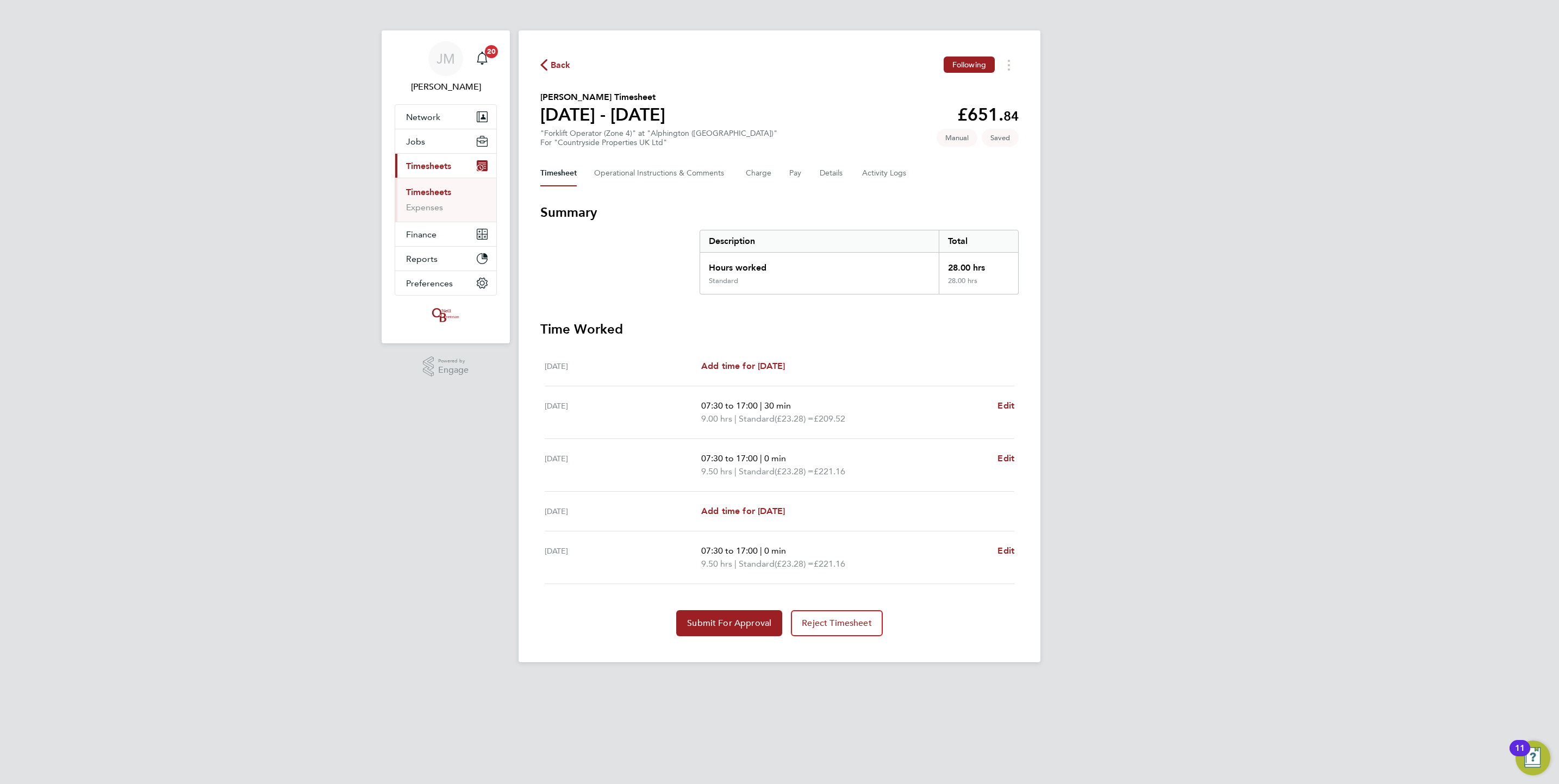
click at [781, 524] on div "[DATE] Add time for [DATE] Add time for [DATE]" at bounding box center [780, 511] width 470 height 40
click at [1012, 456] on span "Edit" at bounding box center [1006, 458] width 17 height 10
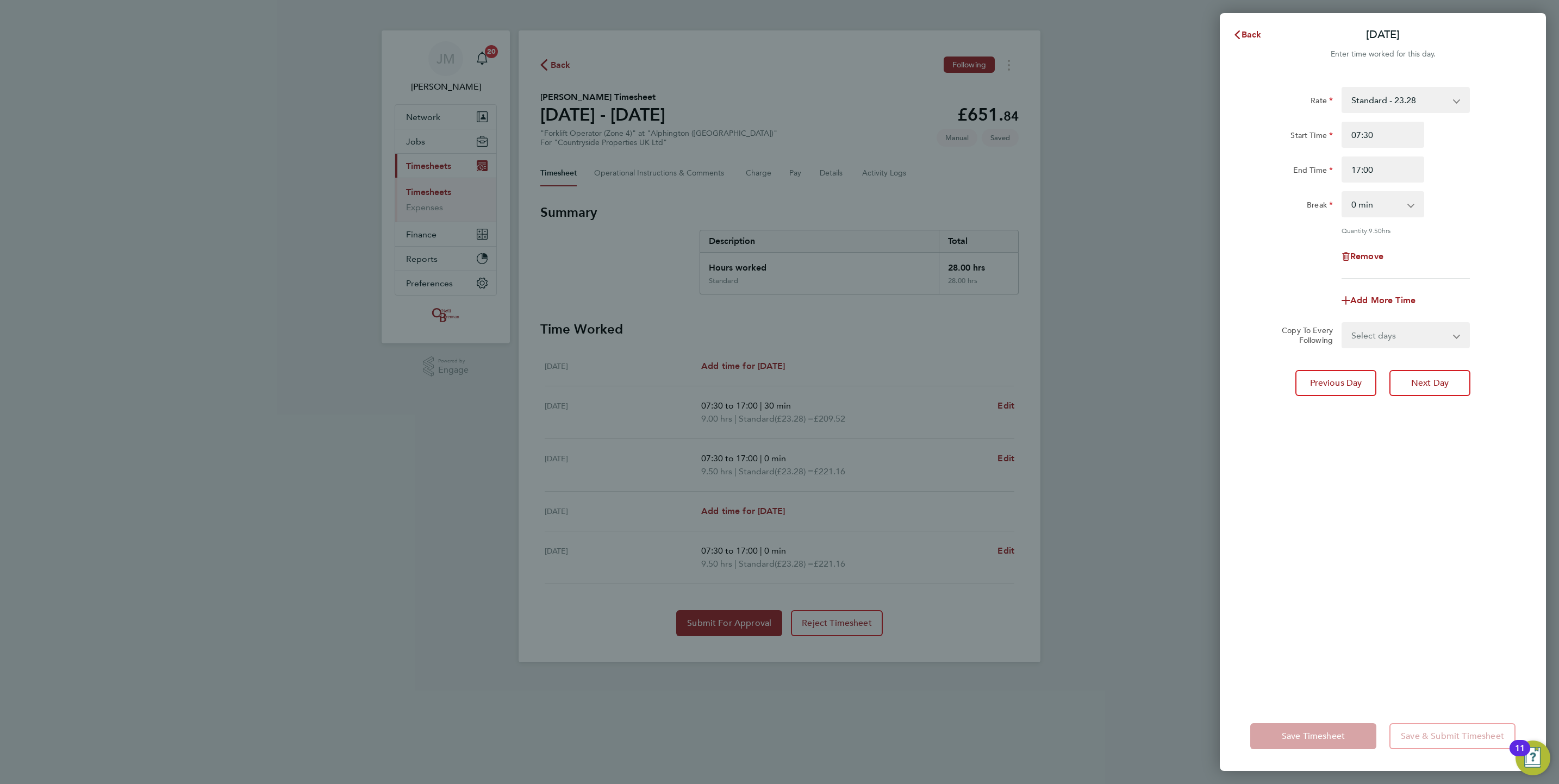
click at [1388, 209] on select "0 min 15 min 30 min 45 min 60 min 75 min 90 min" at bounding box center [1377, 205] width 67 height 24
select select "30"
click at [1343, 193] on select "0 min 15 min 30 min 45 min 60 min 75 min 90 min" at bounding box center [1377, 205] width 67 height 24
click at [1331, 742] on button "Save Timesheet" at bounding box center [1314, 736] width 126 height 26
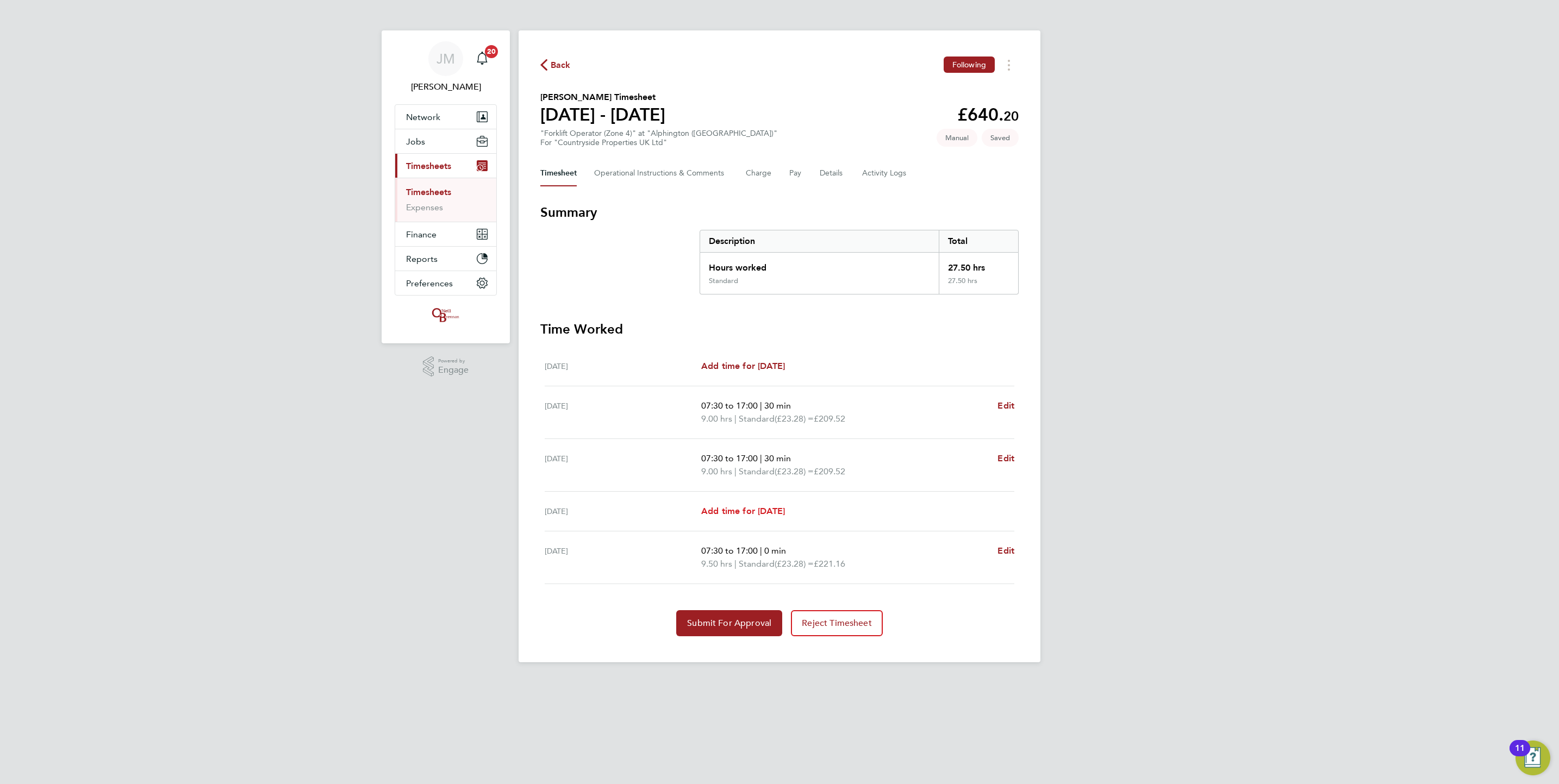
click at [785, 512] on span "Add time for [DATE]" at bounding box center [743, 511] width 84 height 10
select select "30"
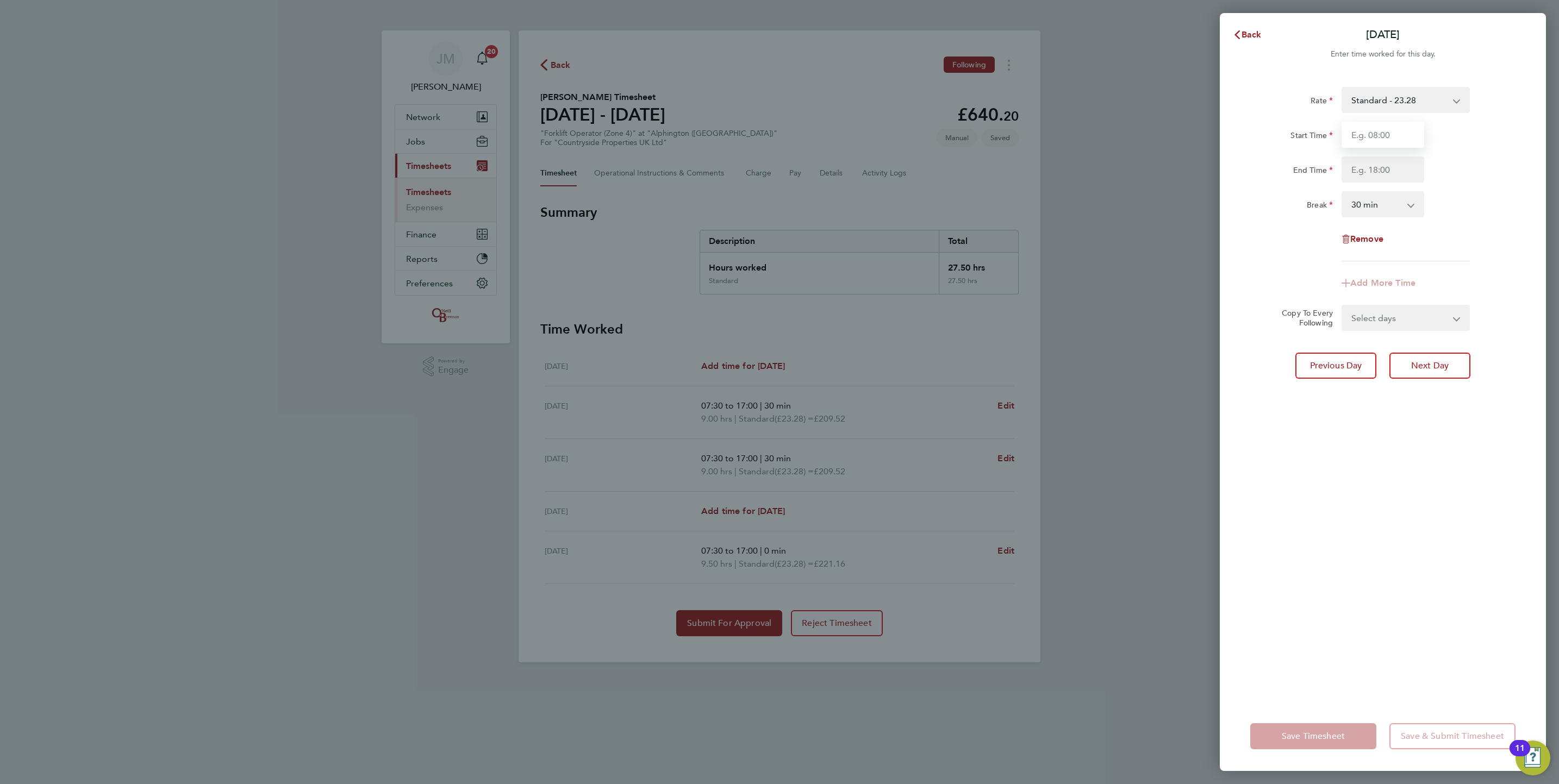
click at [1378, 145] on input "Start Time" at bounding box center [1382, 134] width 82 height 26
type input "07:30"
type input "17:00"
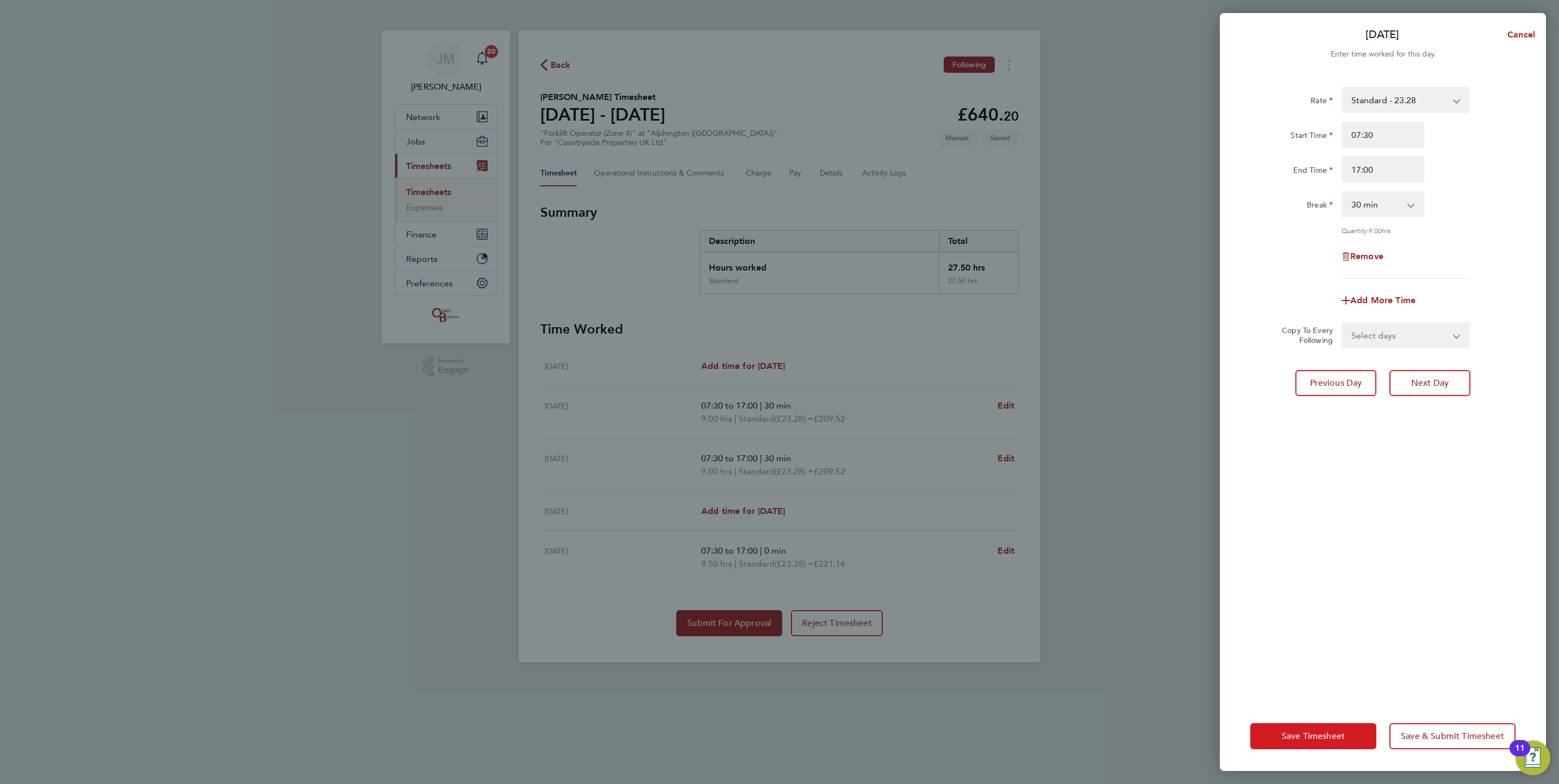
click at [1333, 739] on span "Save Timesheet" at bounding box center [1314, 737] width 63 height 11
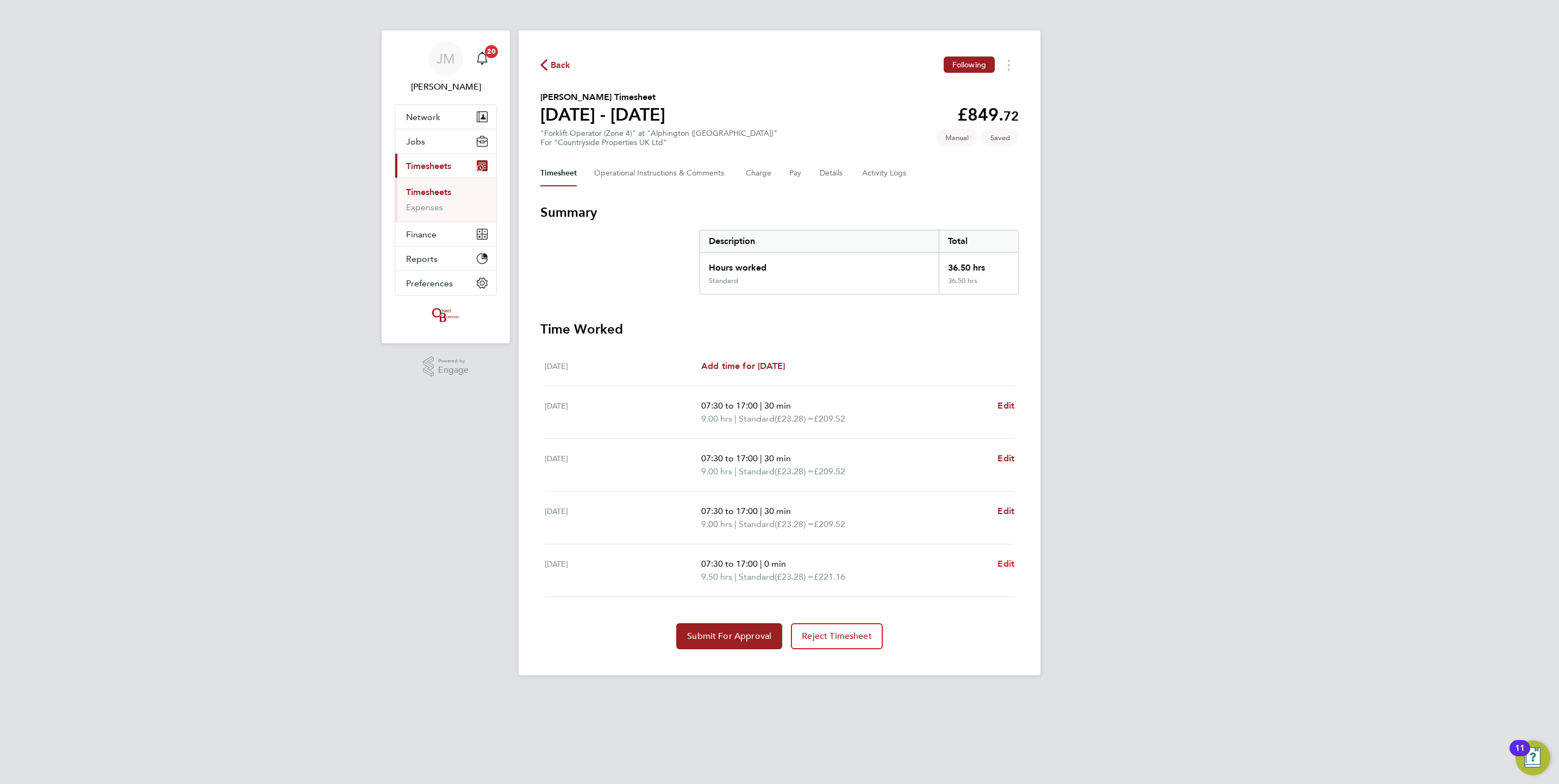
click at [1002, 561] on span "Edit" at bounding box center [1006, 563] width 17 height 10
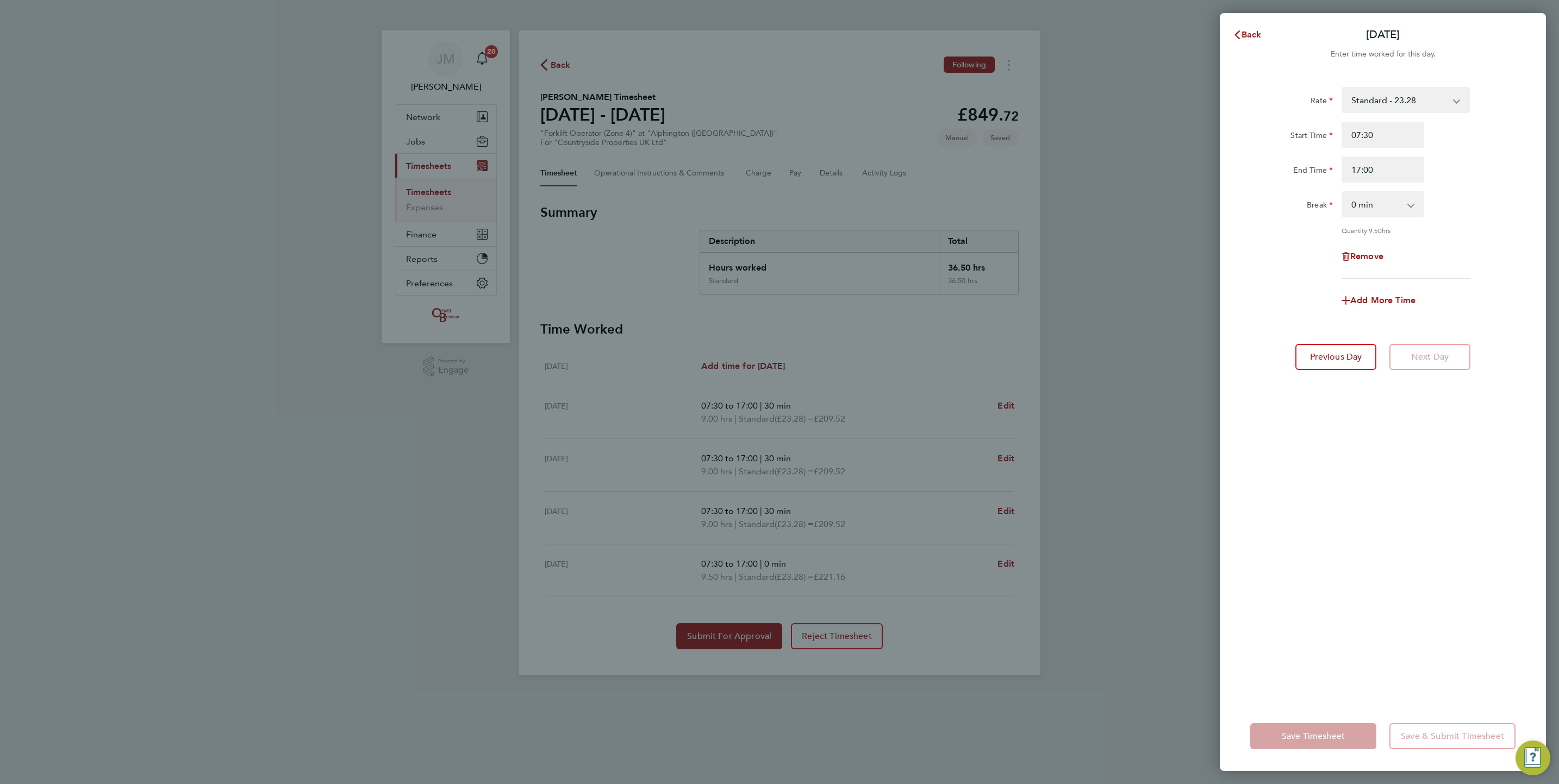
click at [1397, 201] on select "0 min 15 min 30 min 45 min 60 min 75 min 90 min" at bounding box center [1377, 205] width 67 height 24
select select "30"
click at [1343, 193] on select "0 min 15 min 30 min 45 min 60 min 75 min 90 min" at bounding box center [1377, 205] width 67 height 24
click at [1326, 738] on span "Save Timesheet" at bounding box center [1314, 737] width 63 height 11
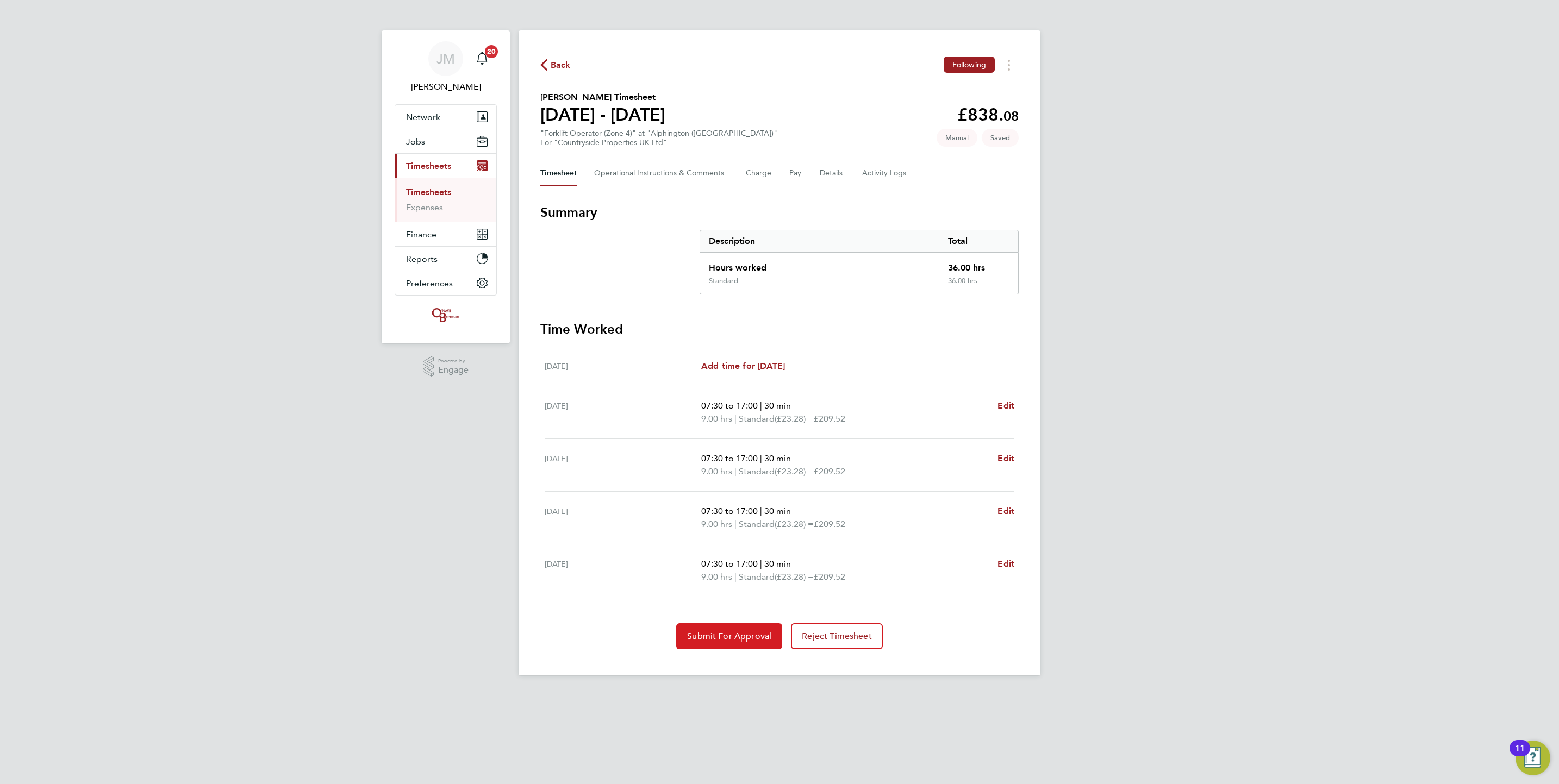
click at [710, 636] on span "Submit For Approval" at bounding box center [729, 637] width 84 height 11
click at [548, 66] on span "Back" at bounding box center [556, 64] width 30 height 10
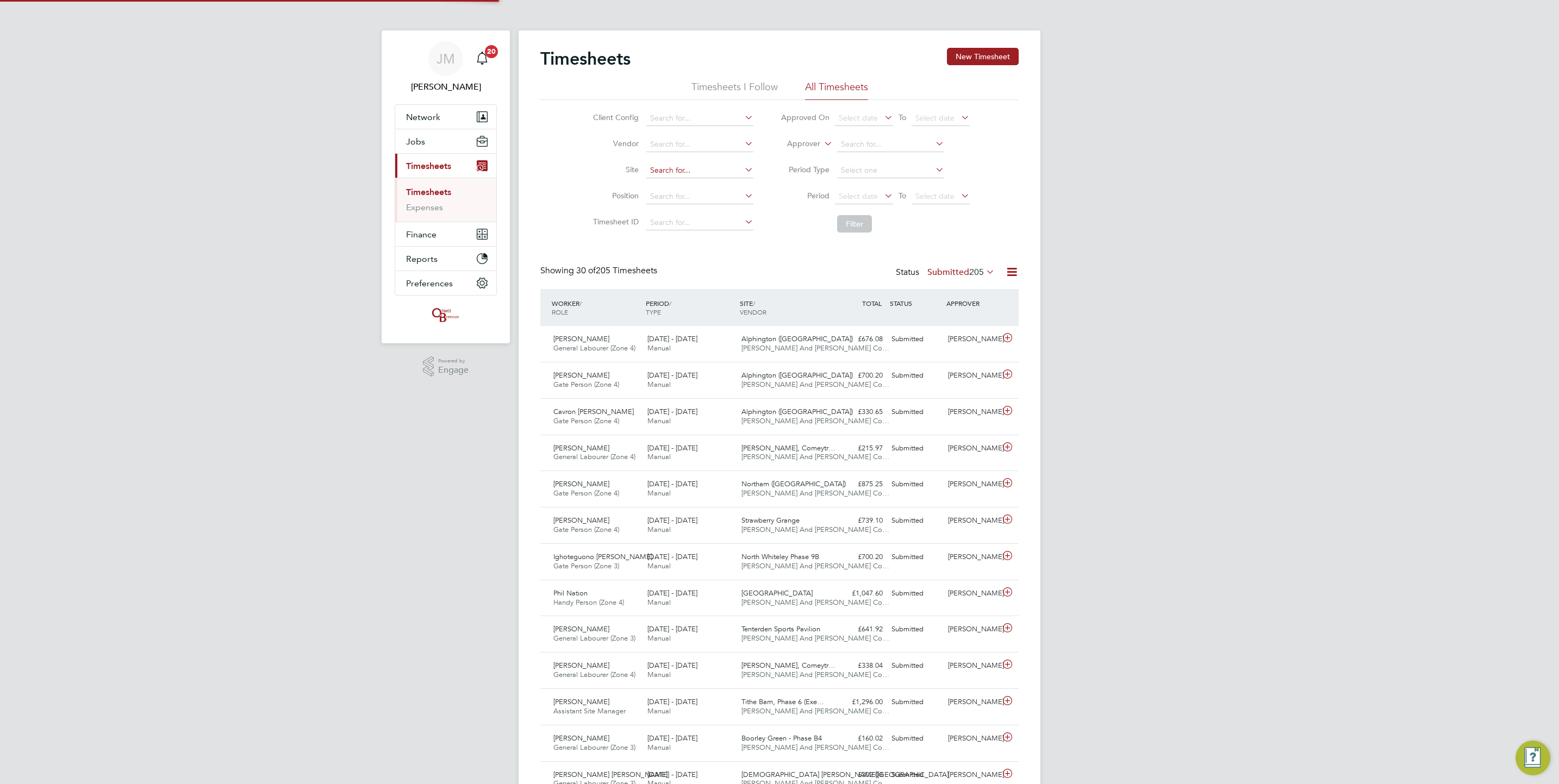
scroll to position [28, 94]
click at [984, 56] on button "New Timesheet" at bounding box center [983, 57] width 72 height 18
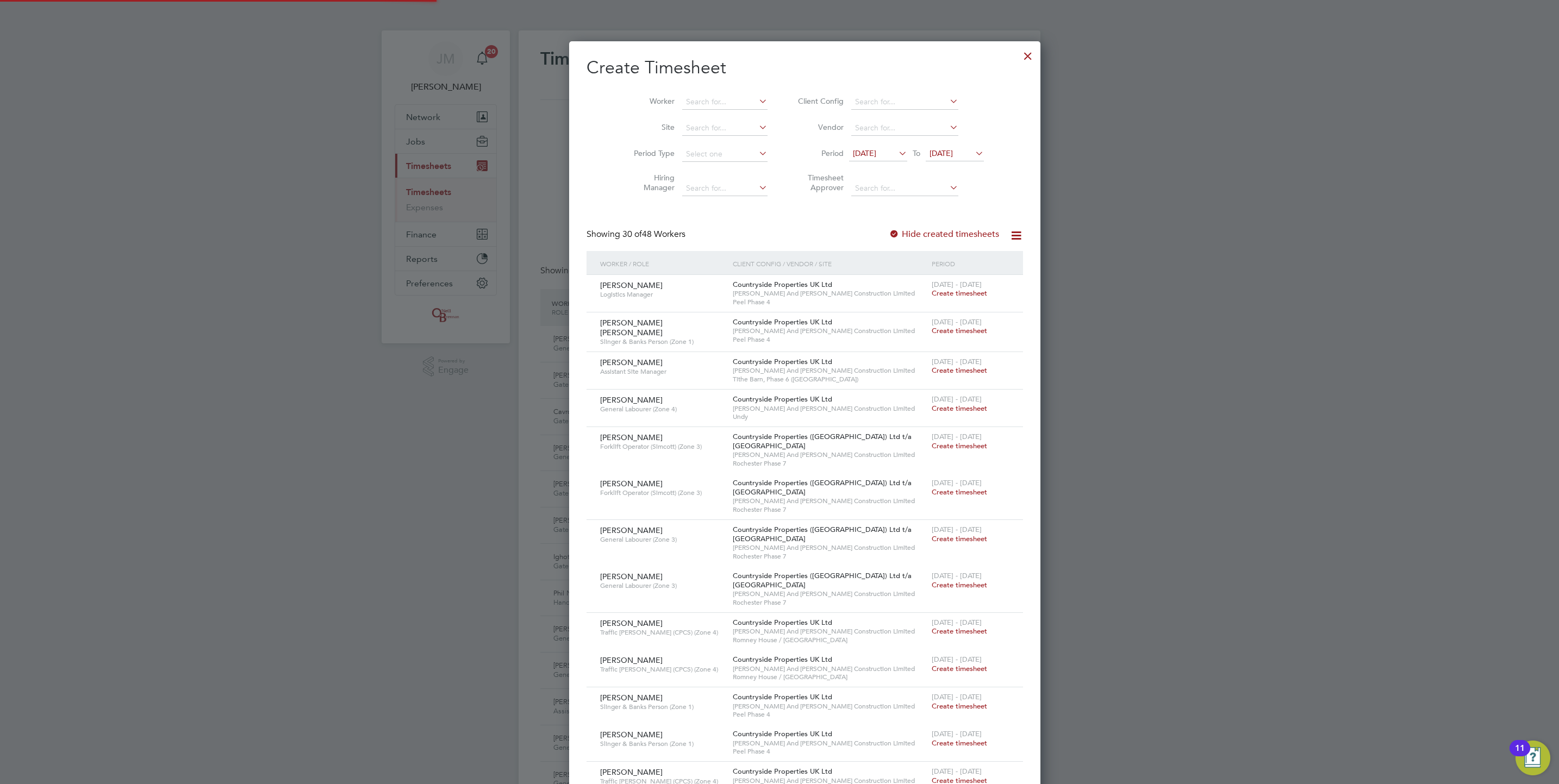
drag, startPoint x: 686, startPoint y: 94, endPoint x: 684, endPoint y: 59, distance: 35.1
click at [687, 93] on li "Worker" at bounding box center [696, 102] width 169 height 26
click at [713, 113] on li "[PERSON_NAME] son" at bounding box center [705, 117] width 98 height 14
type input "[PERSON_NAME]"
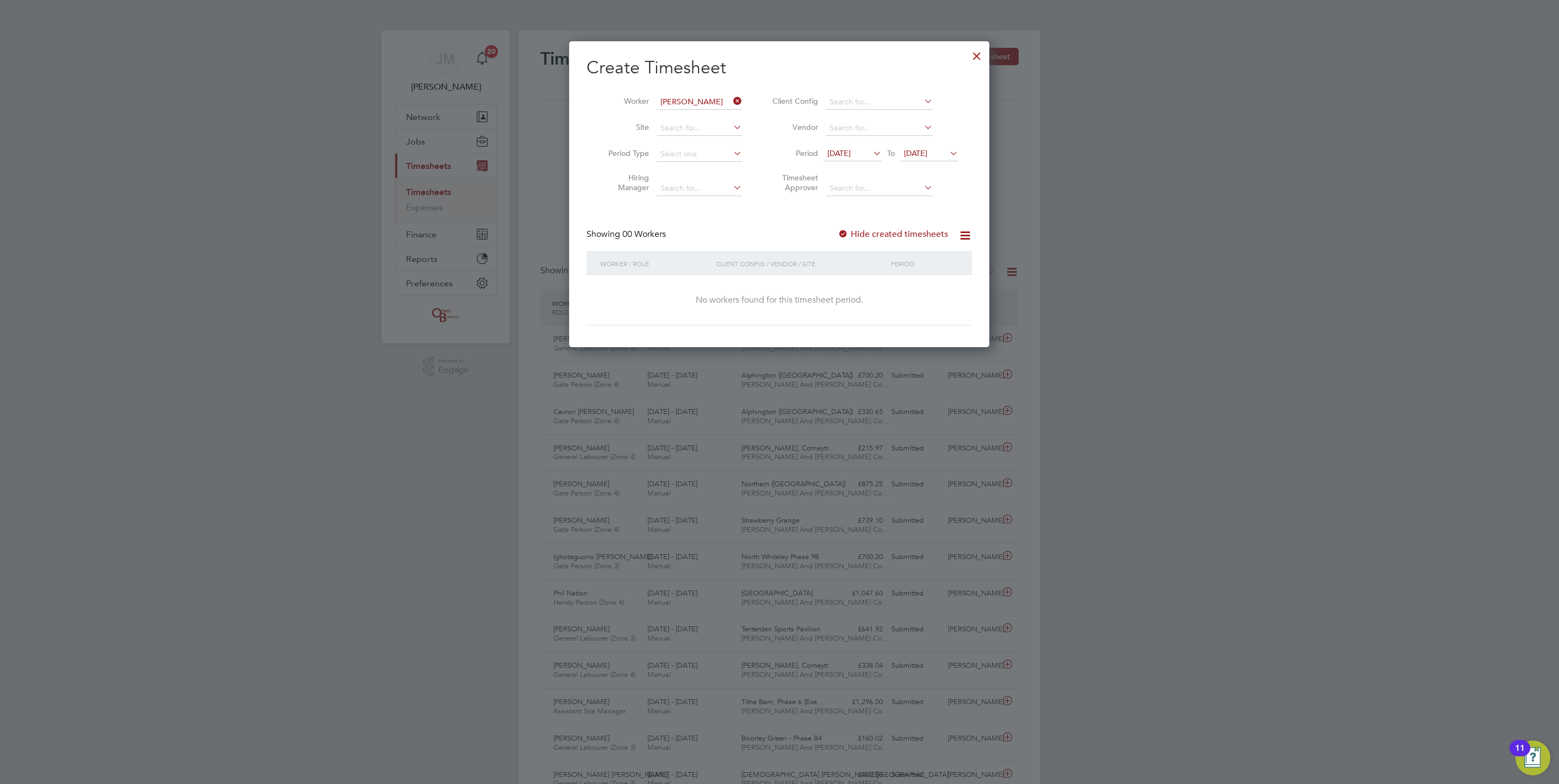
click at [931, 145] on li "Period [DATE] To [DATE]" at bounding box center [863, 154] width 217 height 26
click at [931, 145] on li "Period [DATE] To [DATE]" at bounding box center [863, 154] width 217 height 26
click at [927, 149] on span "[DATE]" at bounding box center [915, 153] width 23 height 10
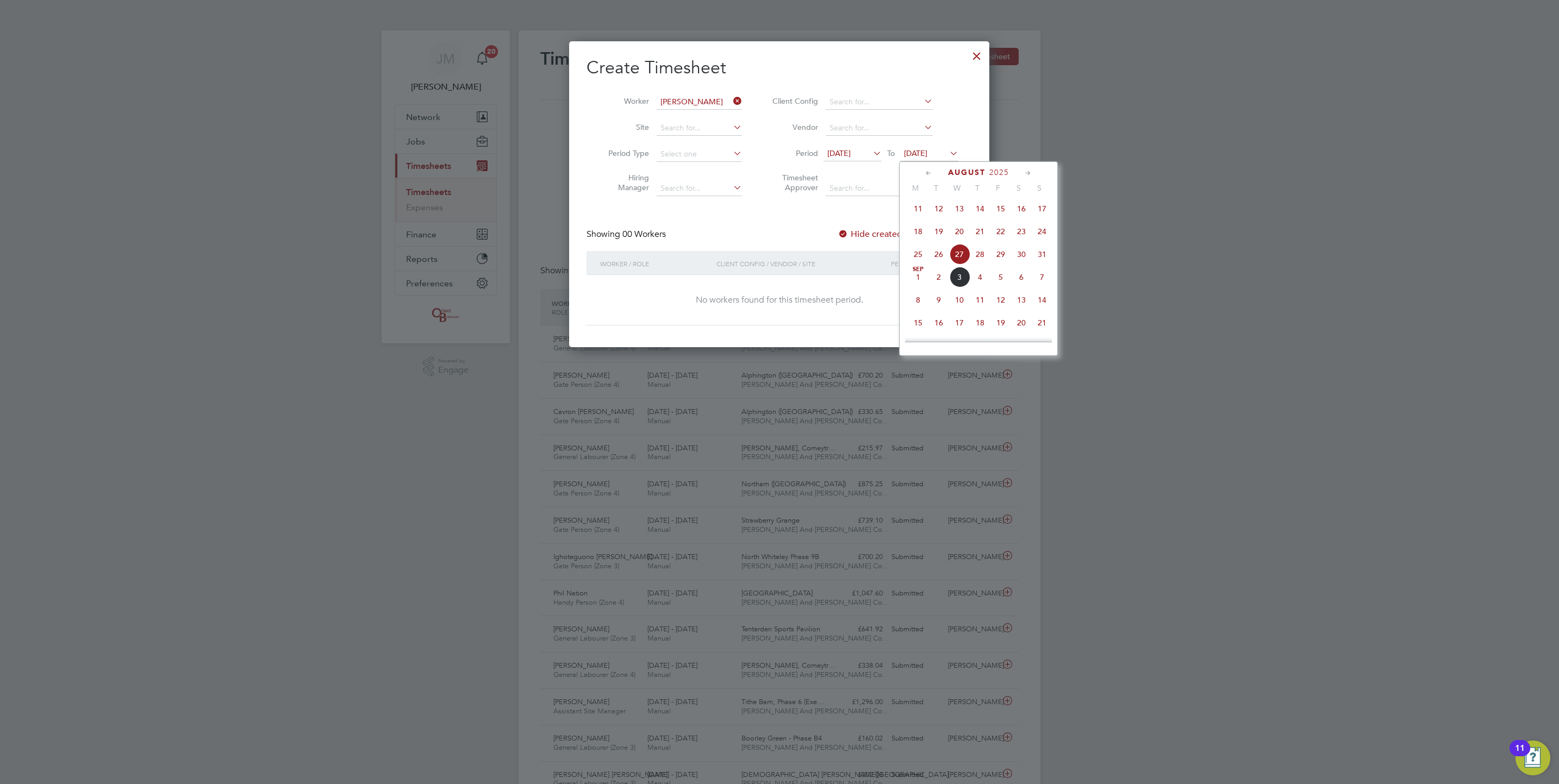
click at [1018, 257] on span "30" at bounding box center [1022, 254] width 21 height 21
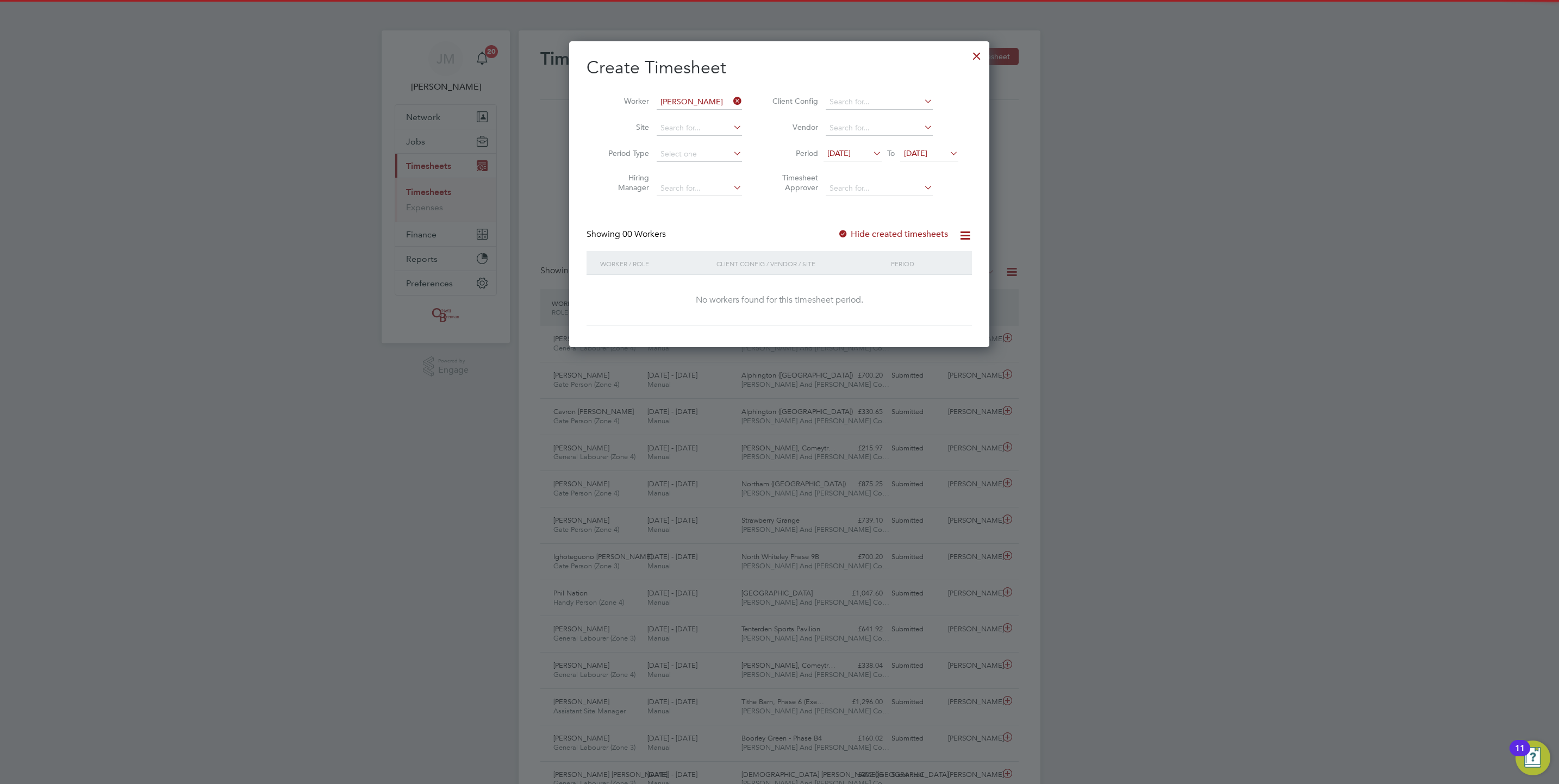
click at [914, 229] on div "Hide created timesheets" at bounding box center [894, 234] width 113 height 11
click at [914, 230] on label "Hide created timesheets" at bounding box center [893, 234] width 110 height 11
click at [927, 155] on span "[DATE]" at bounding box center [915, 153] width 23 height 10
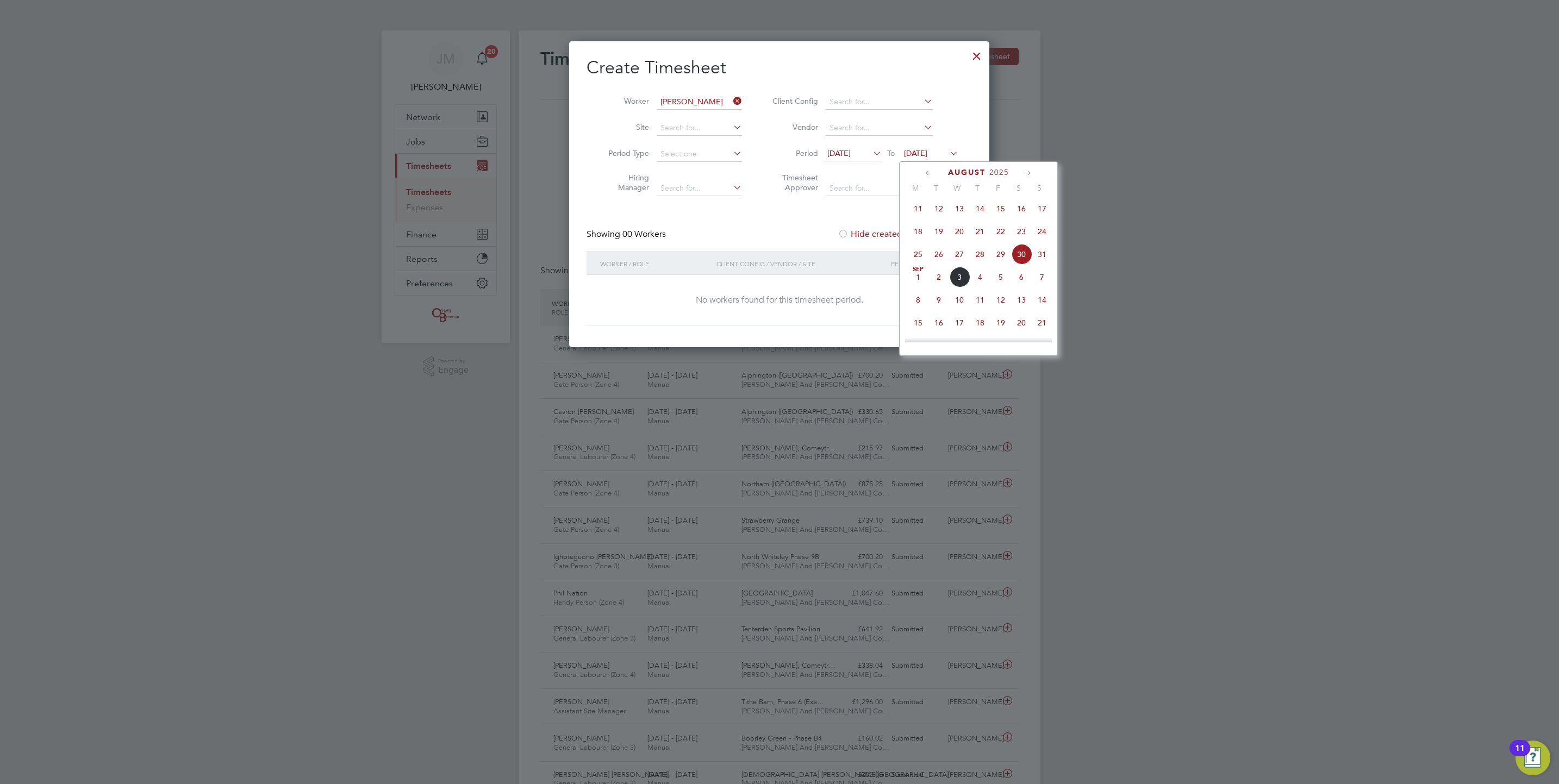
click at [1043, 257] on span "31" at bounding box center [1043, 254] width 21 height 21
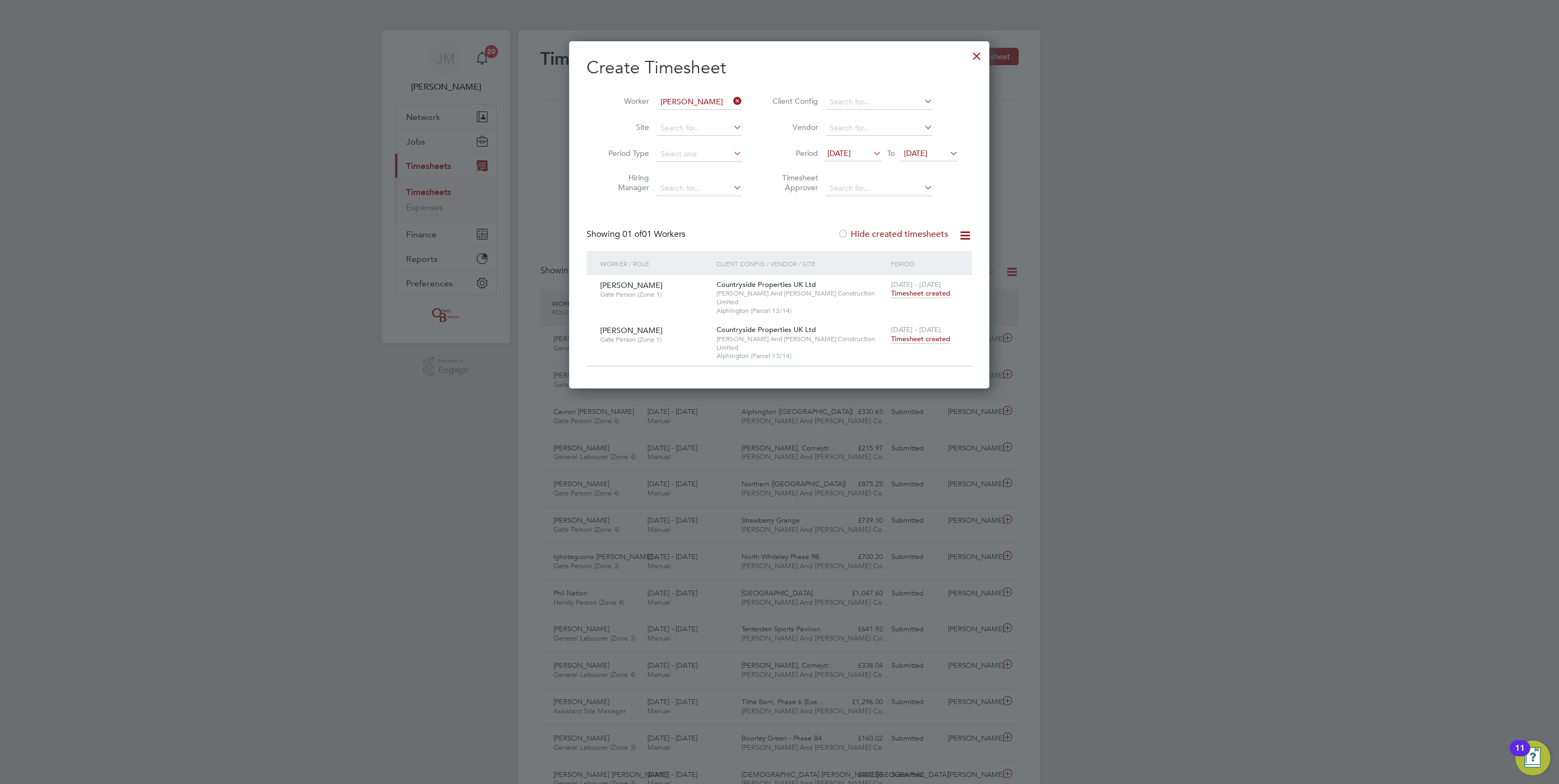
click at [939, 334] on span "Timesheet created" at bounding box center [921, 339] width 59 height 10
